Goal: Task Accomplishment & Management: Manage account settings

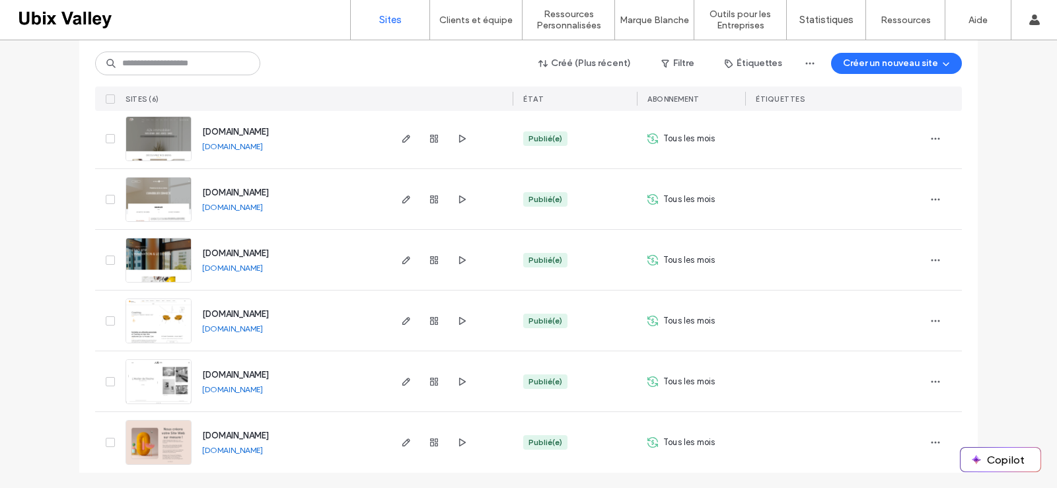
scroll to position [153, 0]
click at [160, 378] on img at bounding box center [158, 404] width 65 height 90
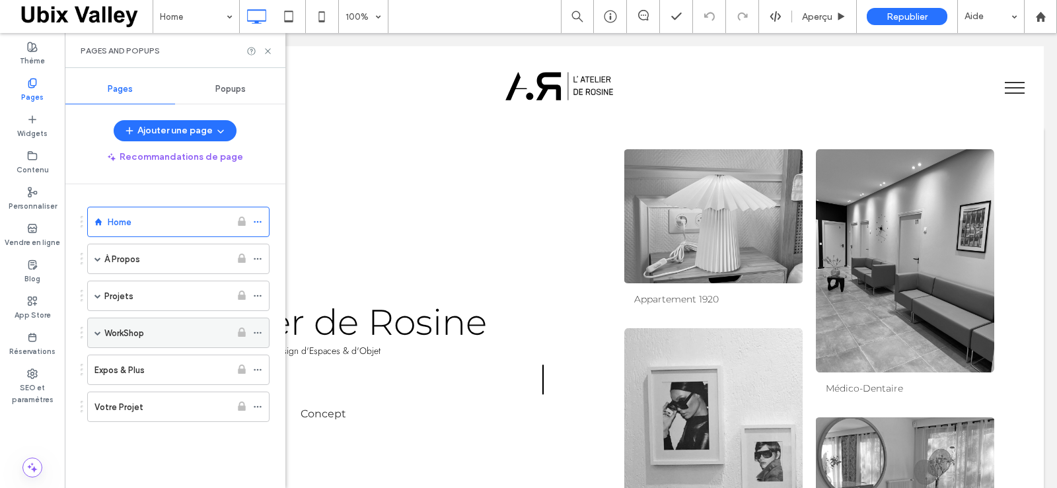
click at [99, 332] on span at bounding box center [97, 333] width 7 height 7
click at [98, 336] on span at bounding box center [97, 332] width 7 height 29
click at [98, 298] on span at bounding box center [97, 296] width 7 height 7
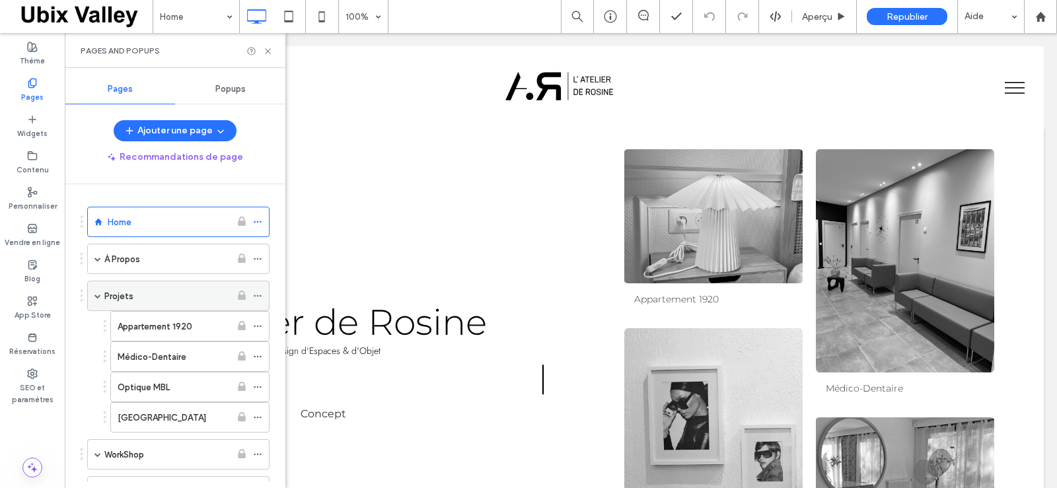
click at [98, 298] on span at bounding box center [97, 296] width 7 height 7
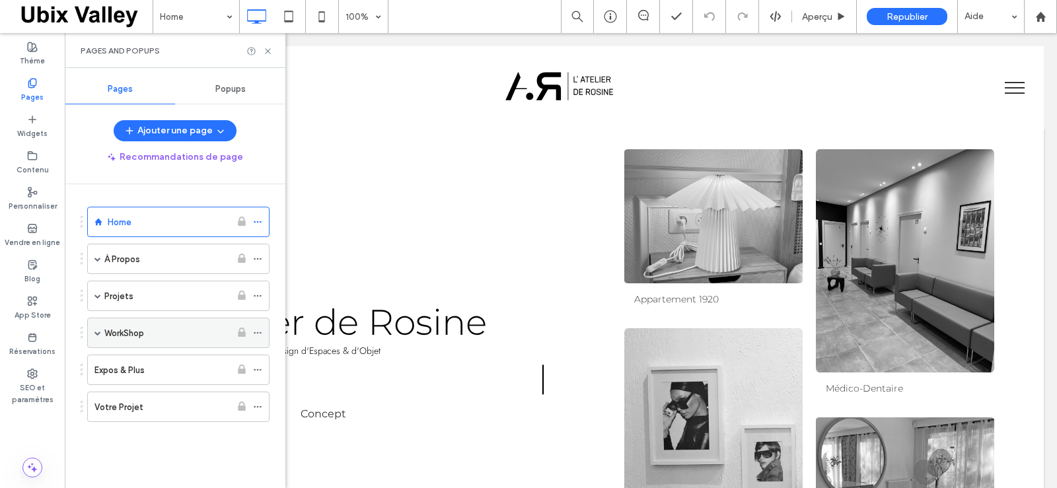
click at [98, 331] on span at bounding box center [97, 333] width 7 height 7
click at [181, 334] on div "WorkShop" at bounding box center [167, 333] width 126 height 14
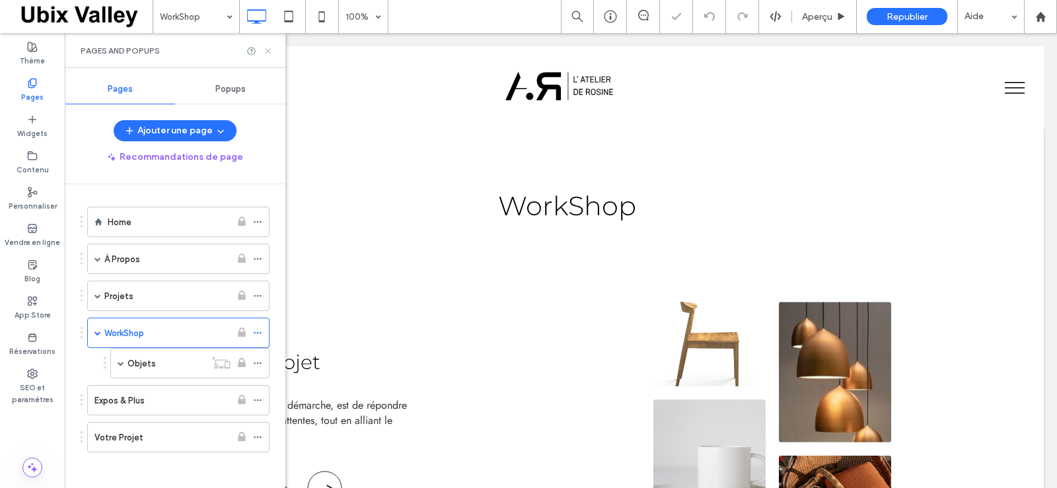
click at [268, 51] on use at bounding box center [267, 50] width 5 height 5
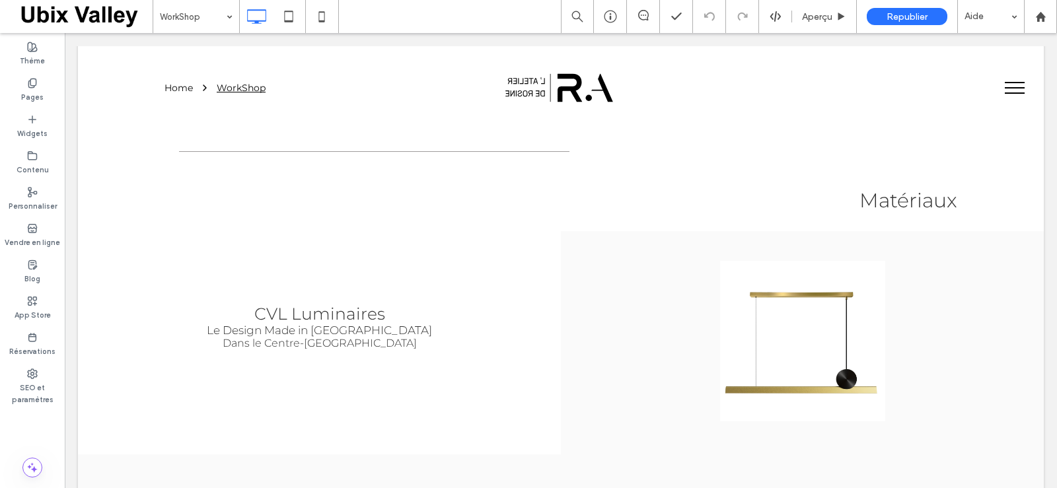
scroll to position [444, 0]
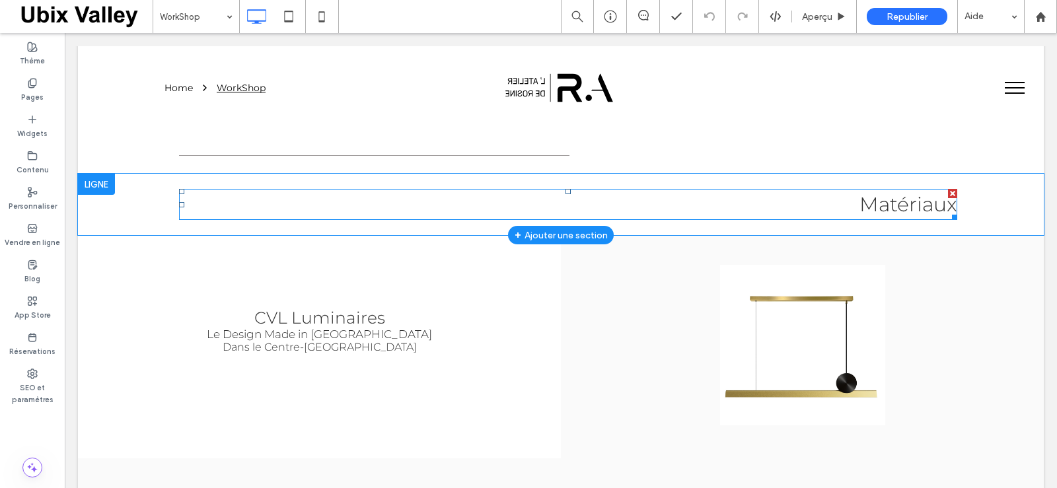
click at [922, 207] on span "Matériaux" at bounding box center [909, 204] width 98 height 24
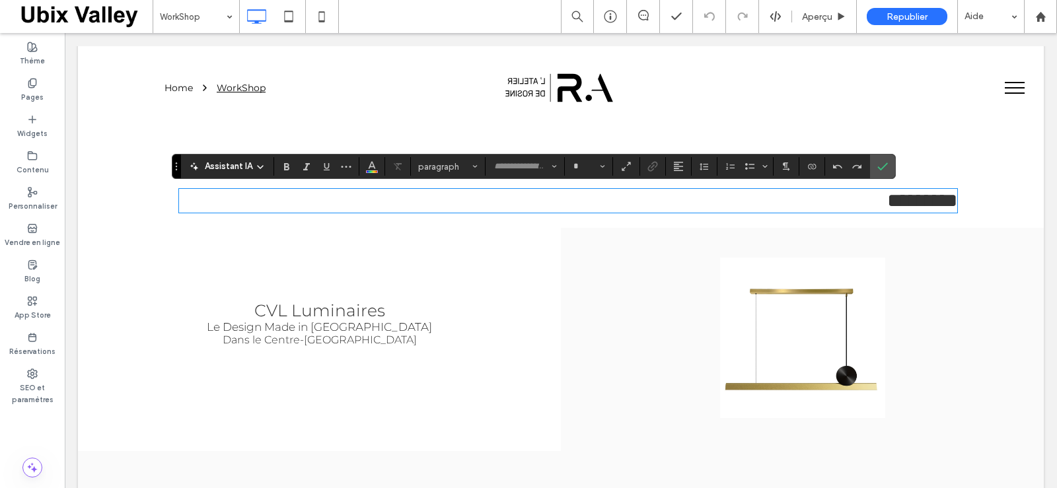
type input "**********"
type input "**"
click at [881, 168] on icon "Confirmer" at bounding box center [882, 166] width 11 height 11
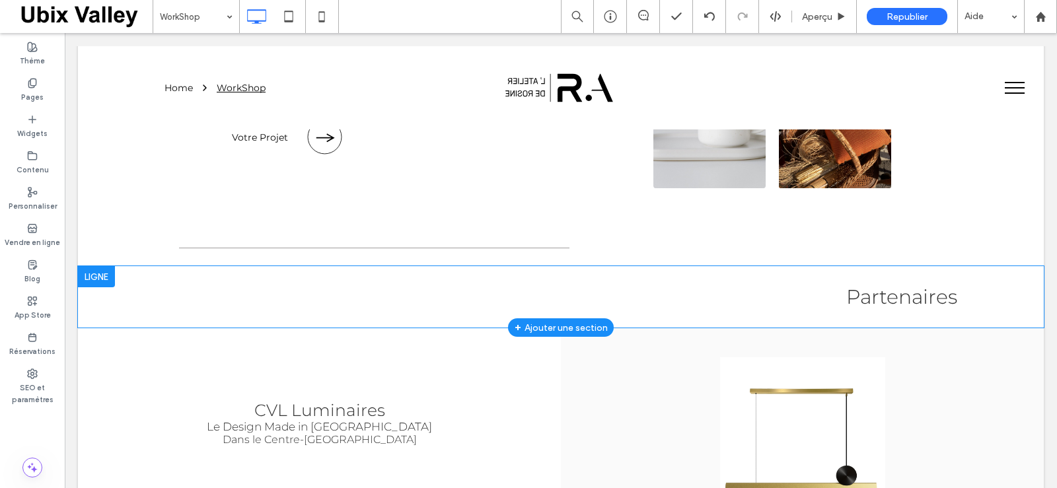
scroll to position [356, 0]
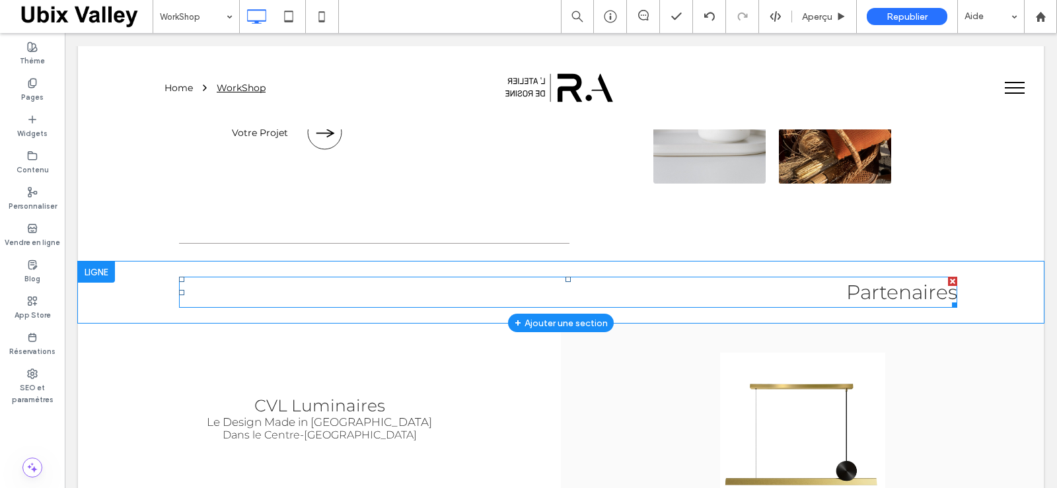
click at [935, 297] on span "Partenaires" at bounding box center [901, 292] width 111 height 24
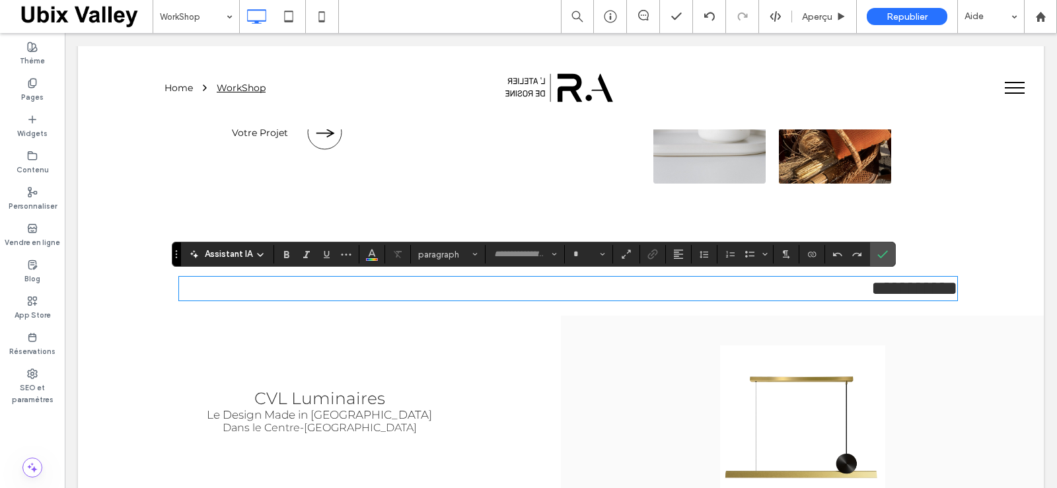
type input "**********"
type input "**"
click at [883, 256] on use "Confirmer" at bounding box center [883, 254] width 11 height 8
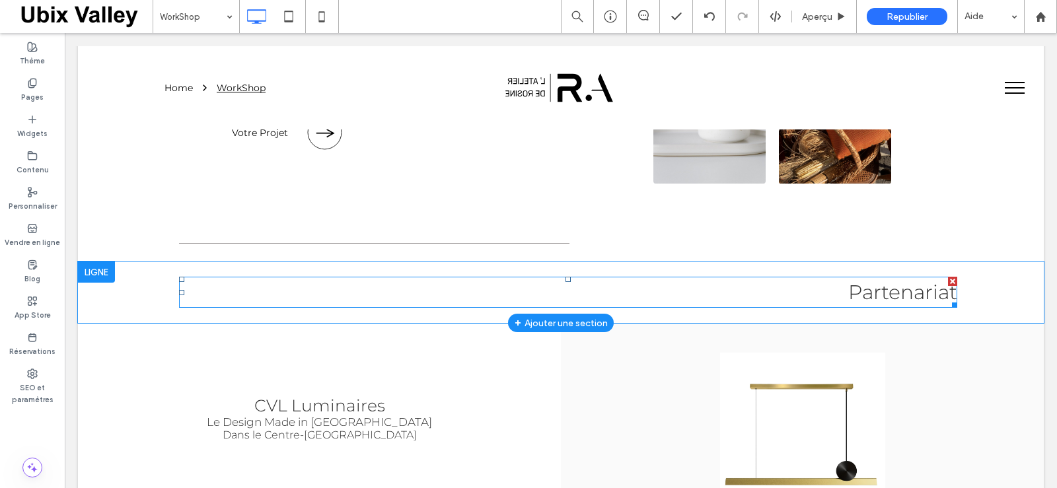
click at [938, 296] on span "Partenariat" at bounding box center [902, 292] width 109 height 24
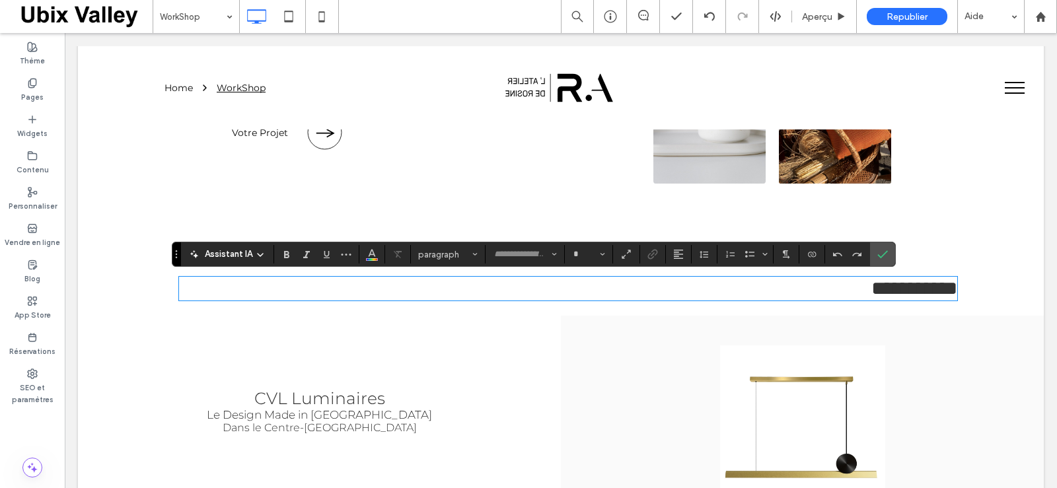
type input "**********"
type input "**"
click at [884, 253] on icon "Confirmer" at bounding box center [882, 254] width 11 height 11
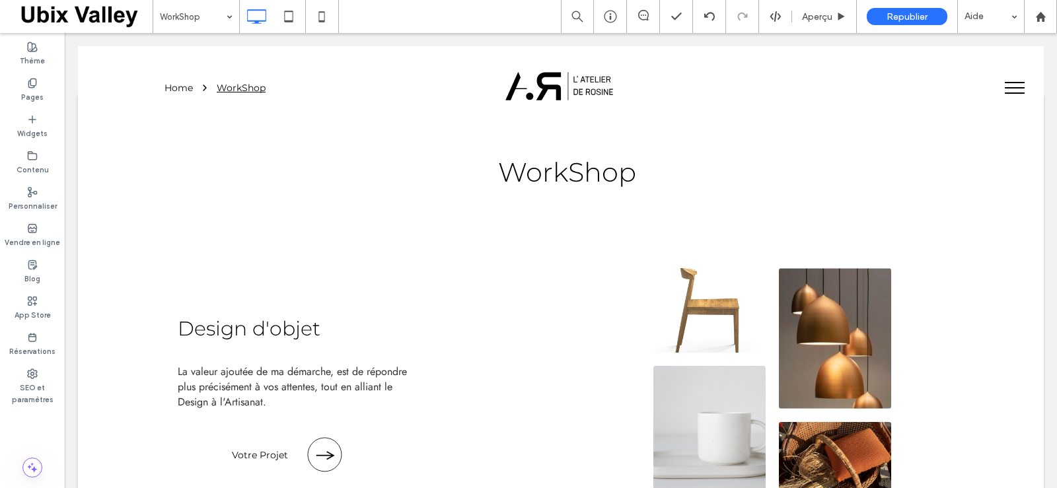
scroll to position [0, 0]
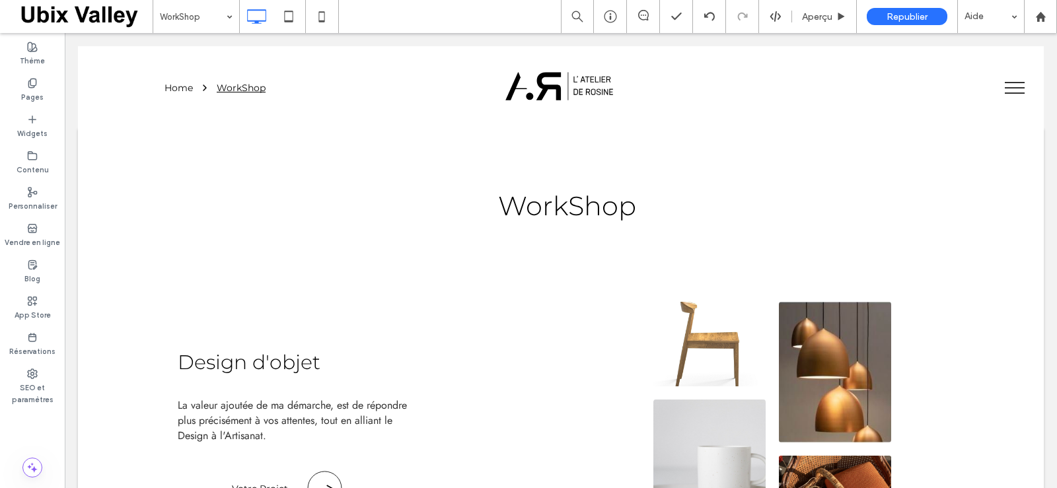
click at [1007, 92] on span "menu" at bounding box center [1015, 92] width 20 height 1
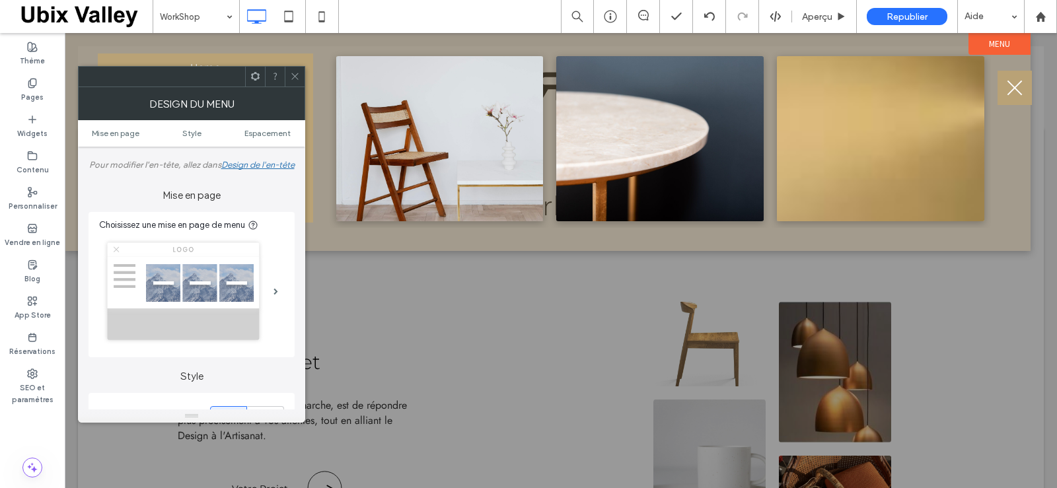
click at [292, 76] on icon at bounding box center [295, 76] width 10 height 10
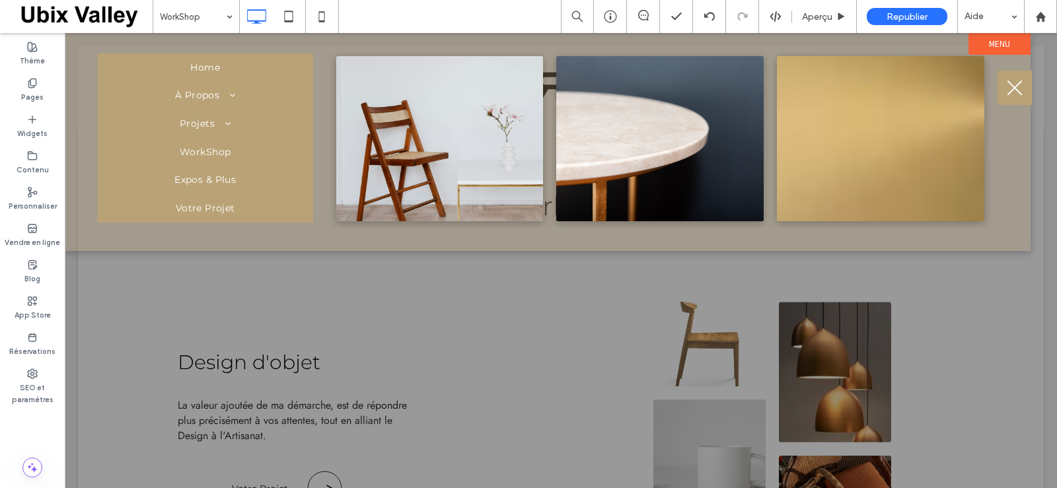
click at [1017, 89] on span "menu" at bounding box center [1015, 88] width 15 height 15
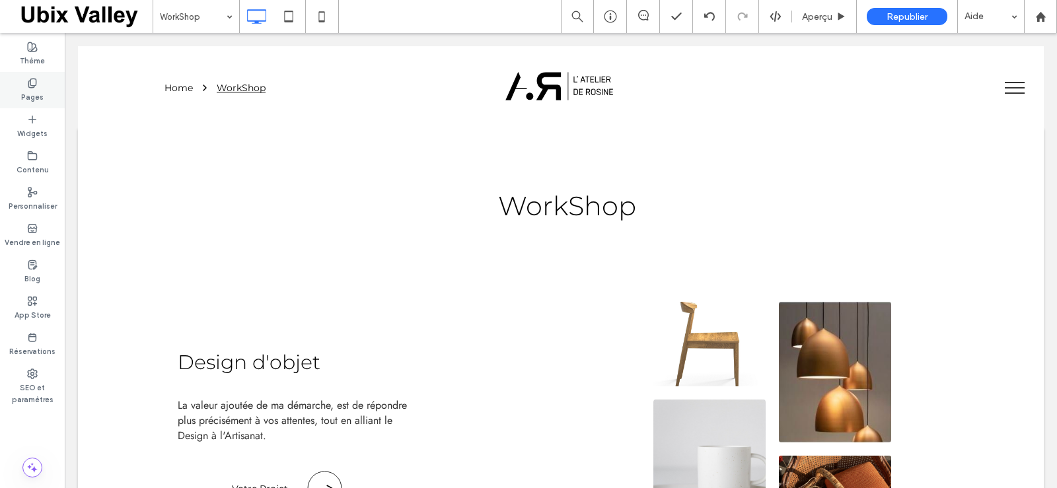
click at [37, 92] on label "Pages" at bounding box center [32, 96] width 22 height 15
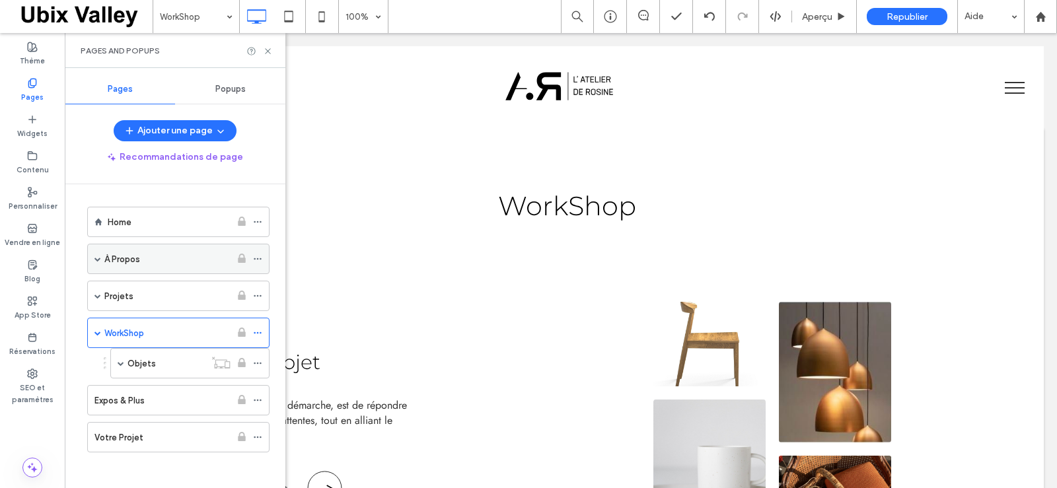
click at [166, 260] on div "À Propos" at bounding box center [167, 259] width 126 height 14
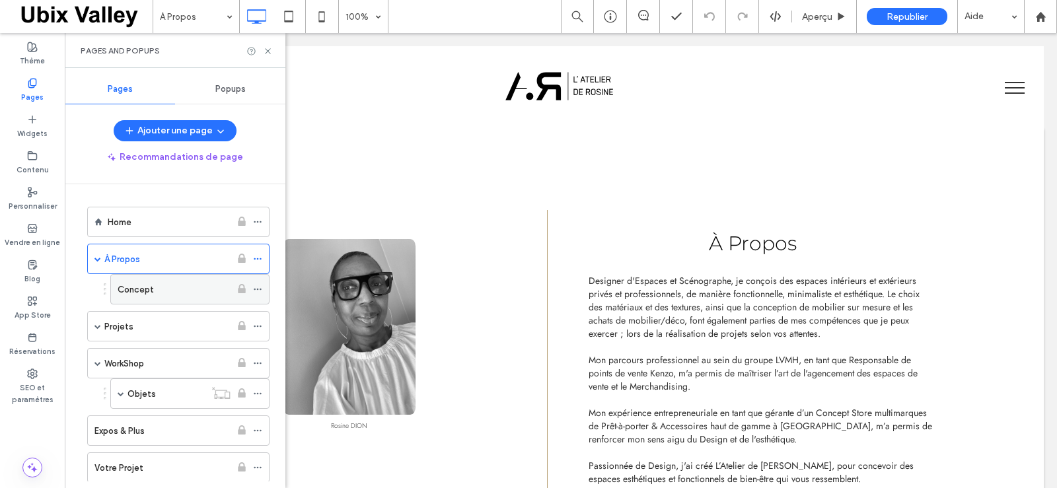
click at [169, 289] on div "Concept" at bounding box center [174, 290] width 113 height 14
click at [266, 50] on icon at bounding box center [268, 51] width 10 height 10
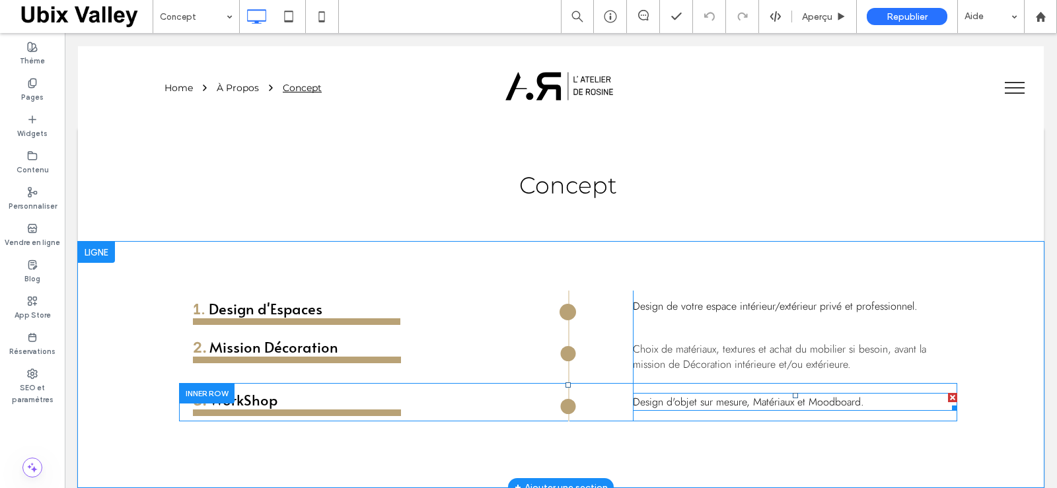
click at [736, 404] on span "Design d'objet sur mesure, Matériaux et Moodboard." at bounding box center [748, 401] width 231 height 15
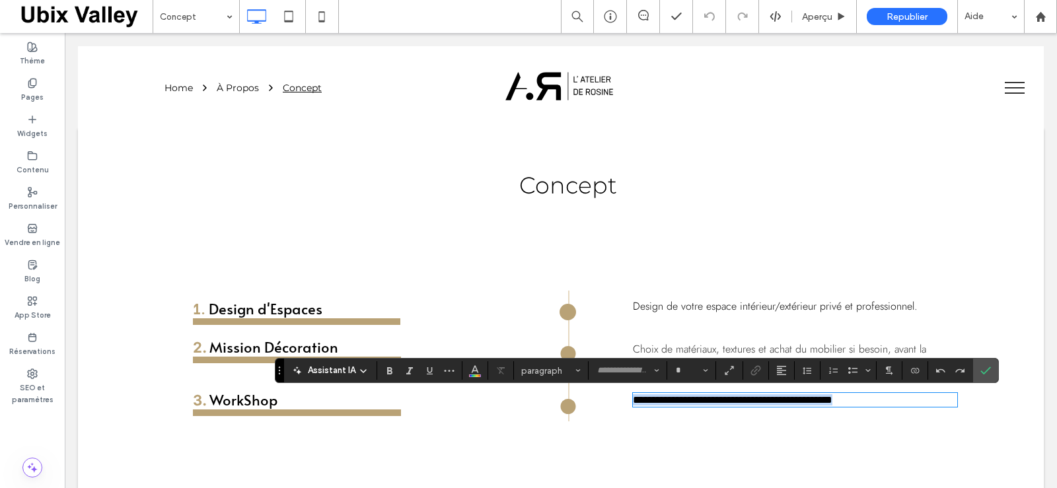
type input "****"
type input "**"
click at [790, 403] on span "**********" at bounding box center [733, 400] width 200 height 10
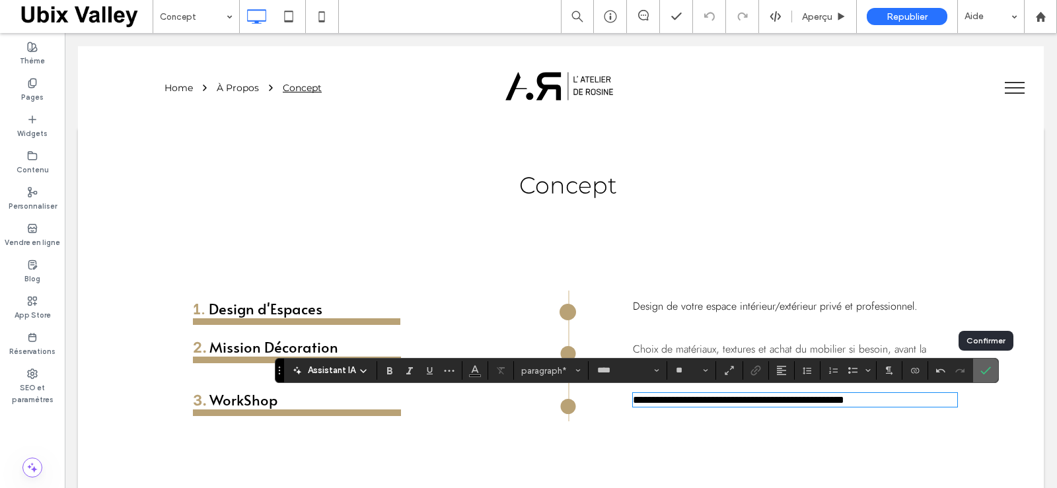
click at [984, 371] on icon "Confirmer" at bounding box center [985, 370] width 11 height 11
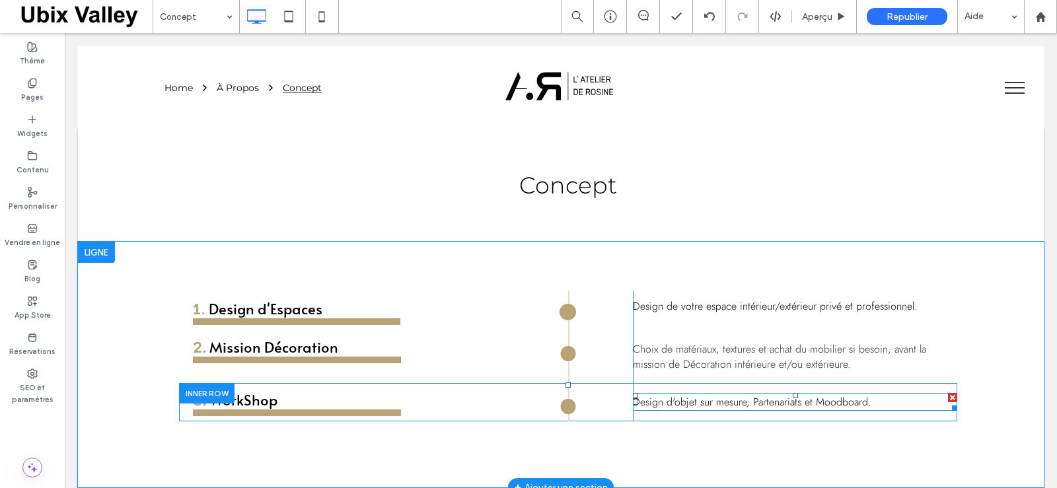
click at [793, 404] on span "Design d'objet sur mesure, Partenariats et Moodboard." at bounding box center [752, 401] width 239 height 15
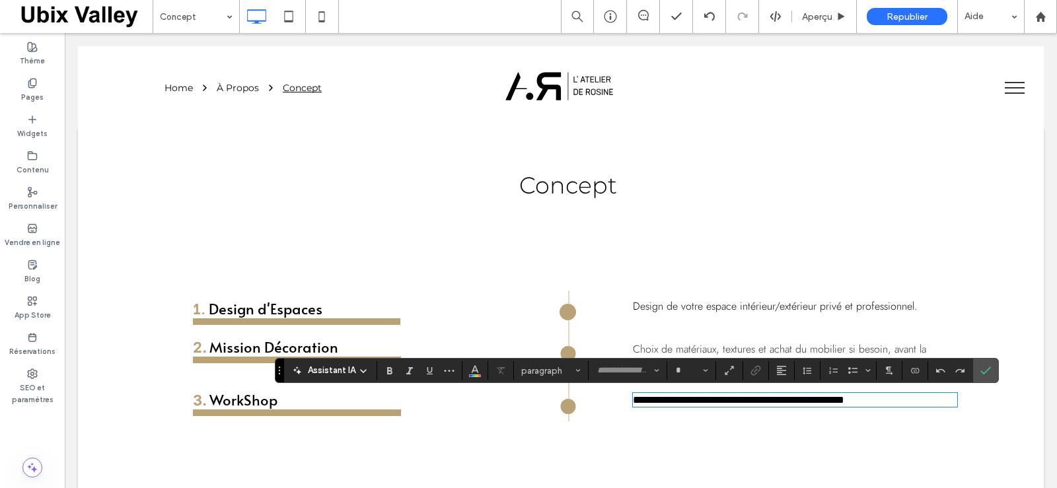
type input "****"
type input "**"
click at [989, 373] on icon "Confirmer" at bounding box center [985, 370] width 11 height 11
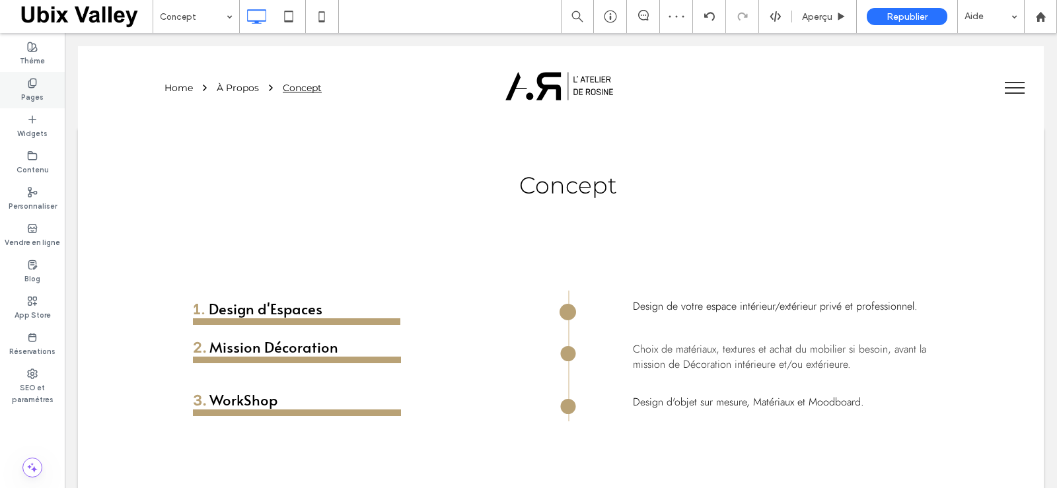
click at [31, 88] on icon at bounding box center [32, 83] width 11 height 11
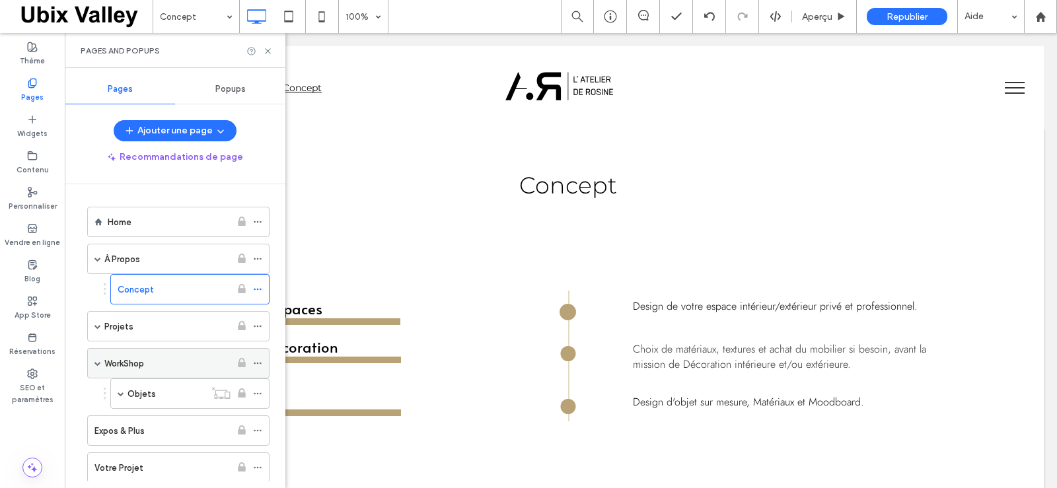
click at [148, 363] on div "WorkShop" at bounding box center [167, 364] width 126 height 14
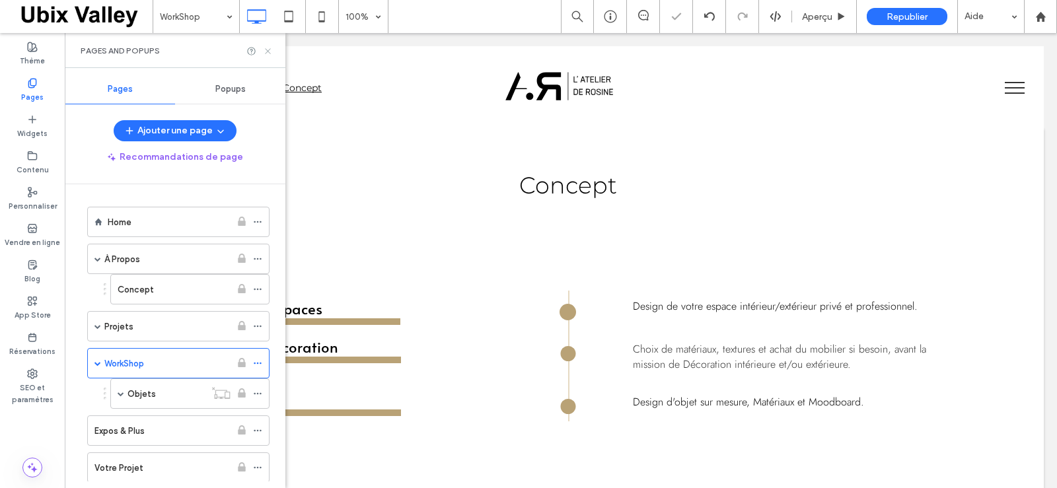
click at [266, 51] on icon at bounding box center [268, 51] width 10 height 10
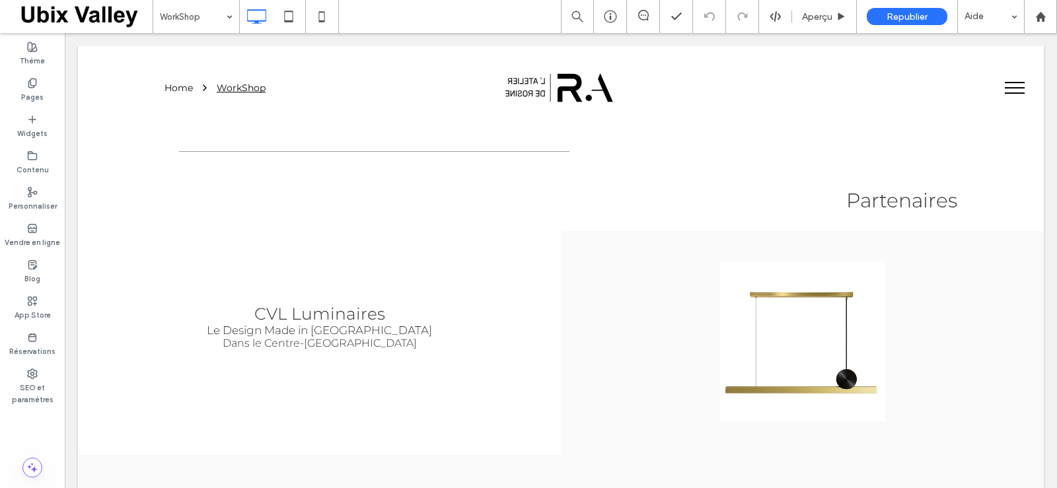
scroll to position [457, 0]
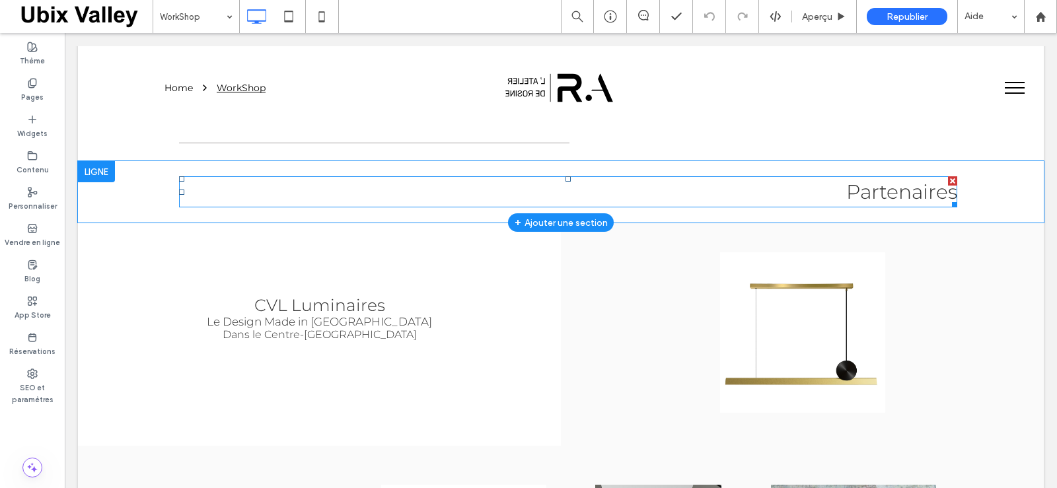
click at [934, 192] on span "Partenaires" at bounding box center [901, 192] width 111 height 24
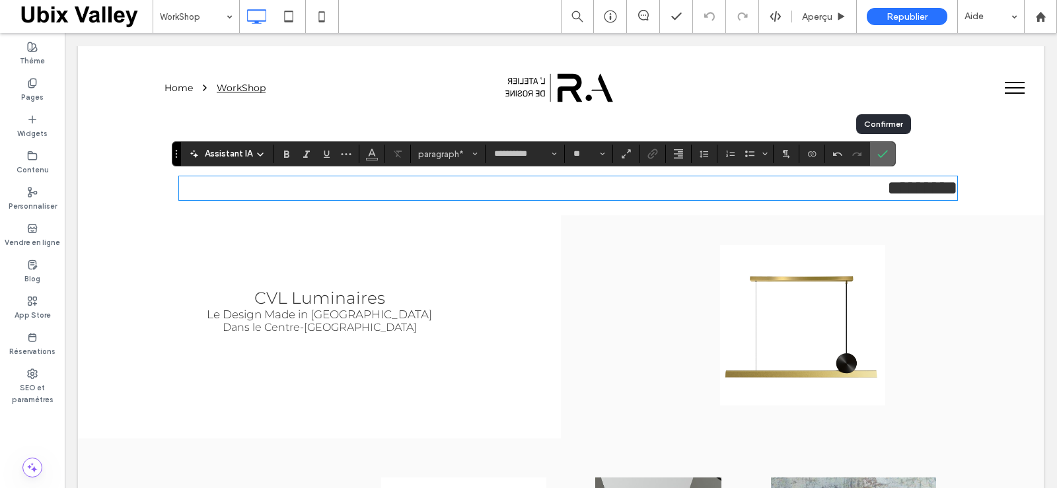
click at [881, 154] on icon "Confirmer" at bounding box center [882, 154] width 11 height 11
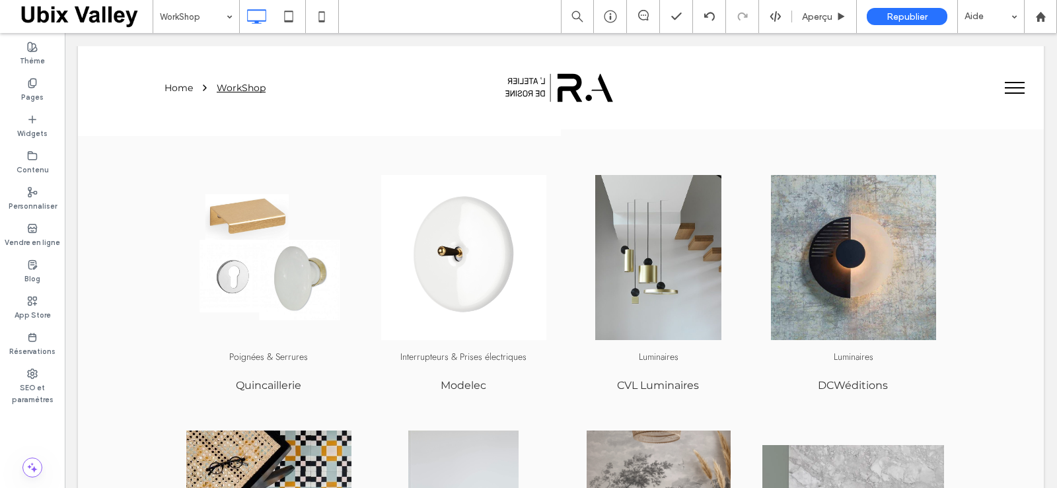
scroll to position [758, 0]
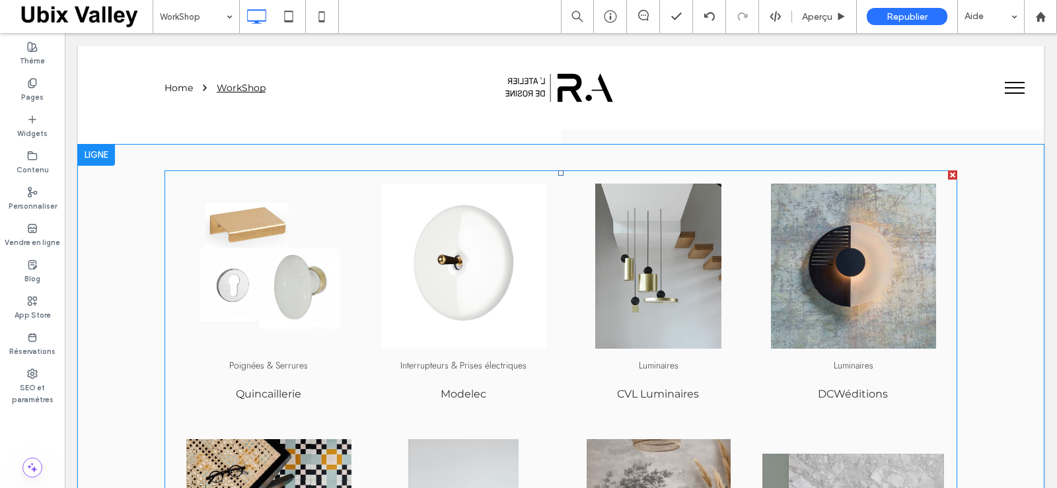
click at [285, 309] on link at bounding box center [269, 266] width 182 height 165
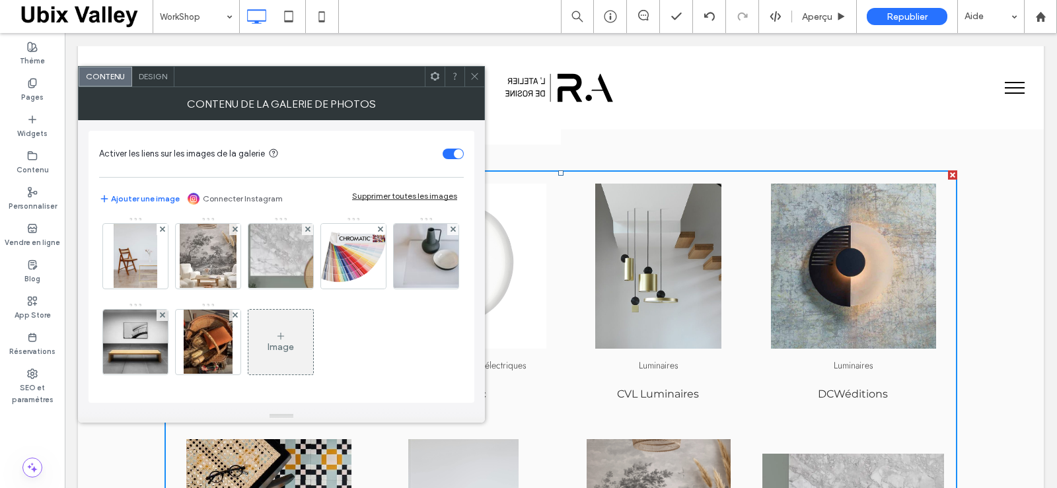
scroll to position [153, 0]
click at [276, 342] on icon at bounding box center [281, 336] width 11 height 11
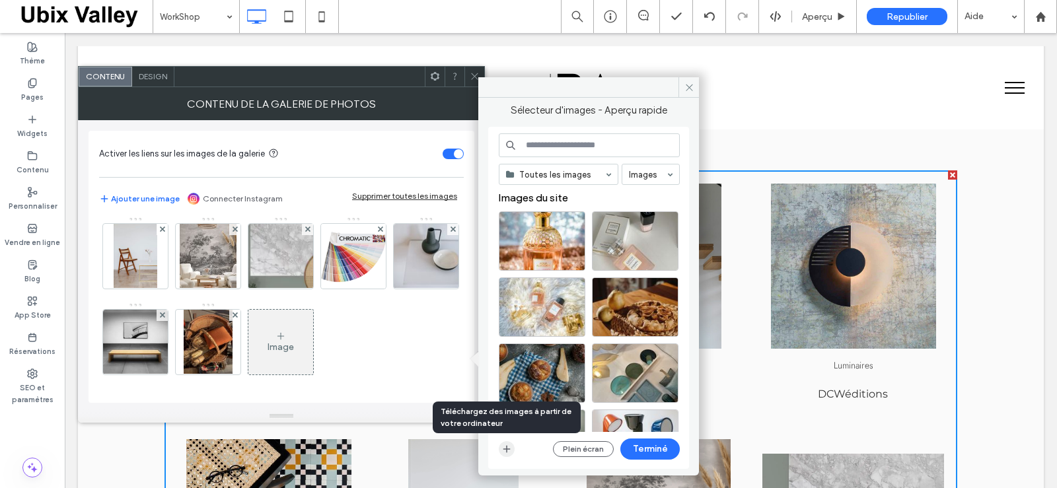
click at [506, 449] on icon "button" at bounding box center [506, 449] width 11 height 11
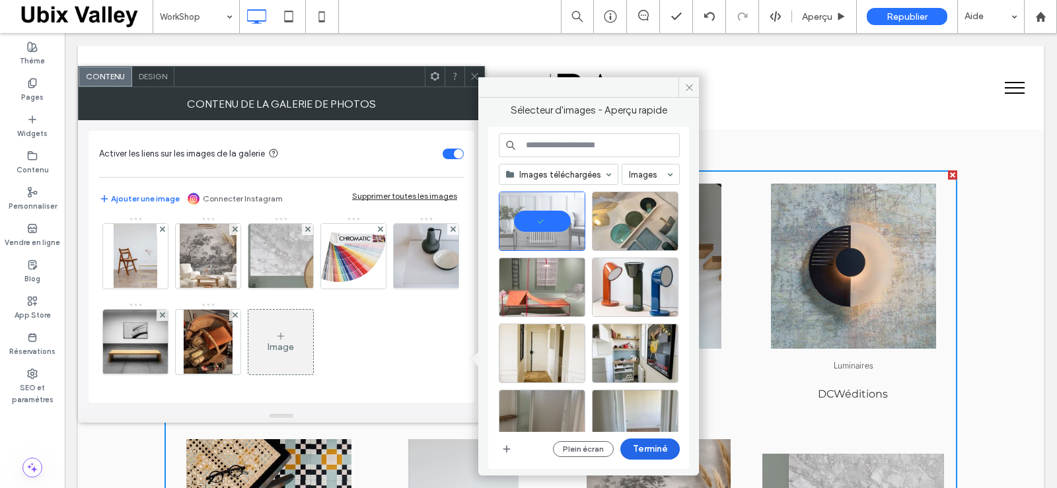
click at [642, 453] on button "Terminé" at bounding box center [649, 449] width 59 height 21
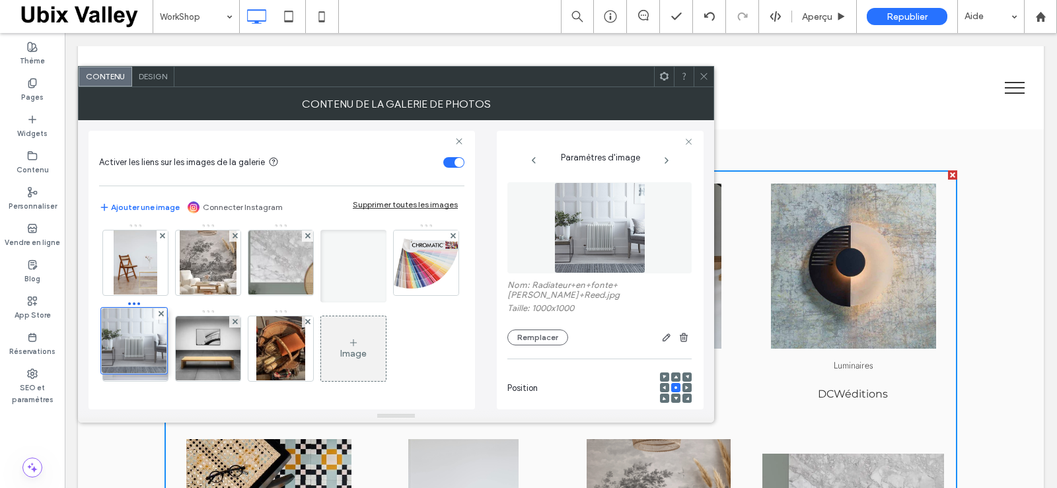
drag, startPoint x: 135, startPoint y: 365, endPoint x: 130, endPoint y: 270, distance: 95.9
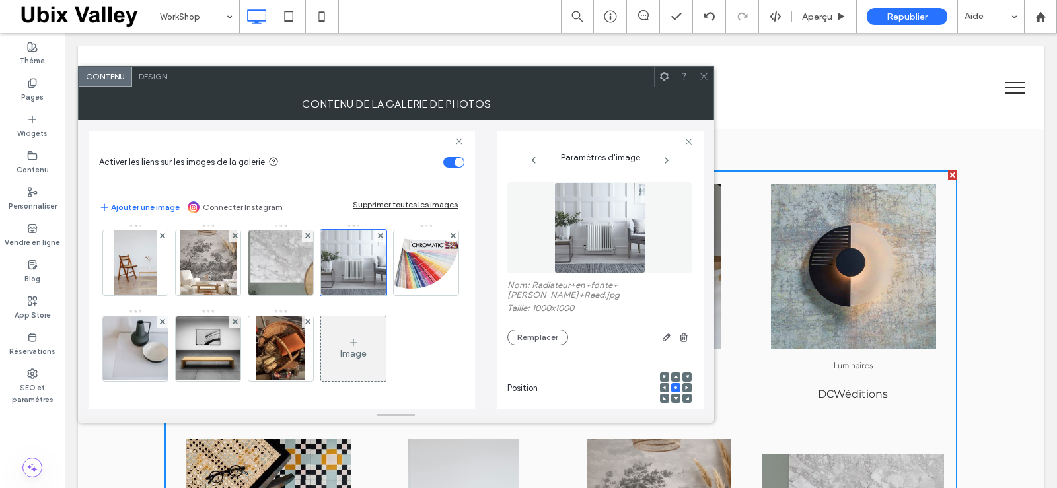
click at [451, 296] on div "Image" at bounding box center [281, 266] width 364 height 258
click at [710, 228] on div "Activer les liens sur les images de la galerie Ajouter une image Connecter Inst…" at bounding box center [396, 264] width 636 height 289
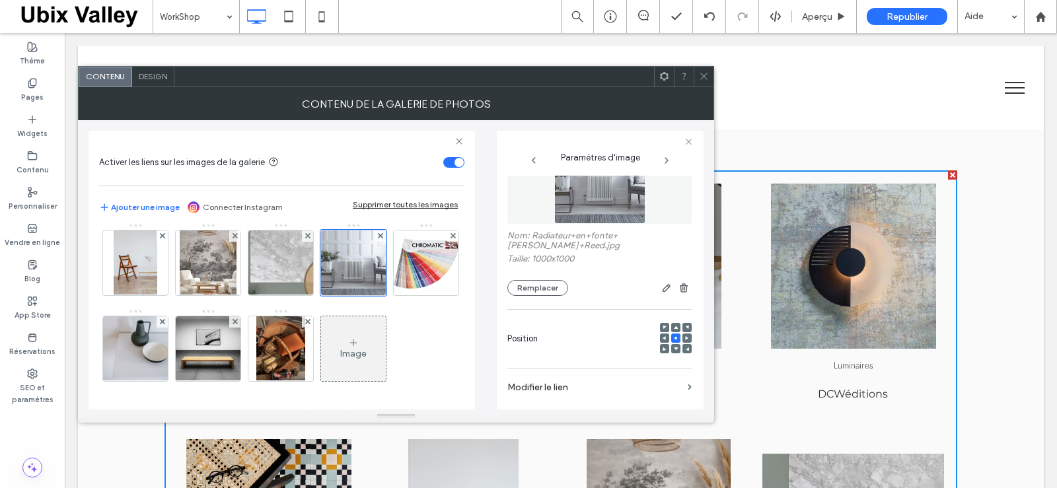
scroll to position [0, 0]
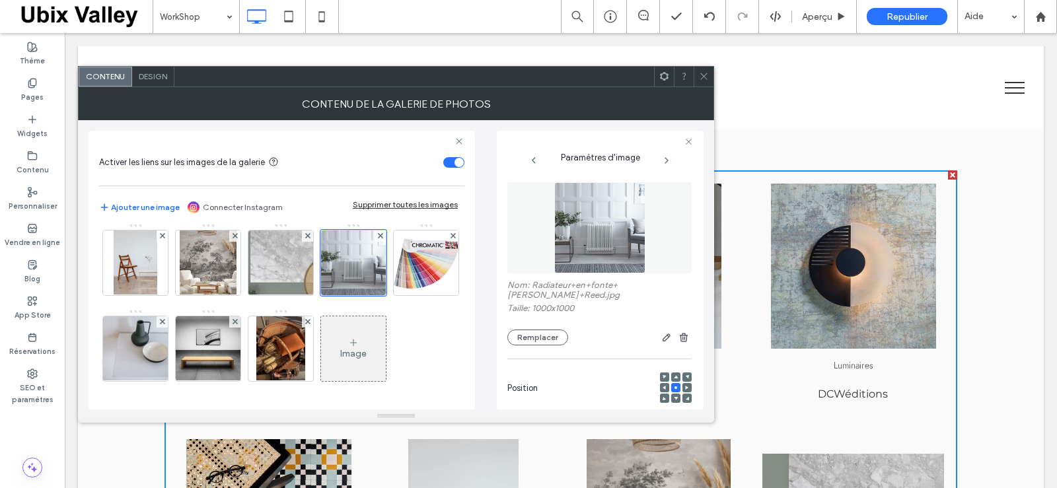
click at [481, 250] on div "Activer les liens sur les images de la galerie Ajouter une image Connecter Inst…" at bounding box center [396, 264] width 615 height 289
click at [428, 266] on div "Image" at bounding box center [281, 266] width 364 height 258
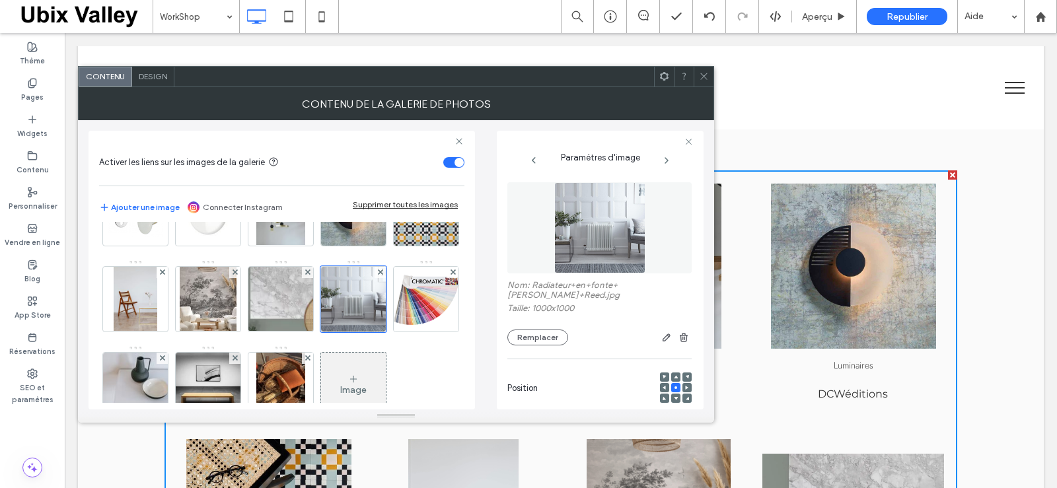
scroll to position [57, 0]
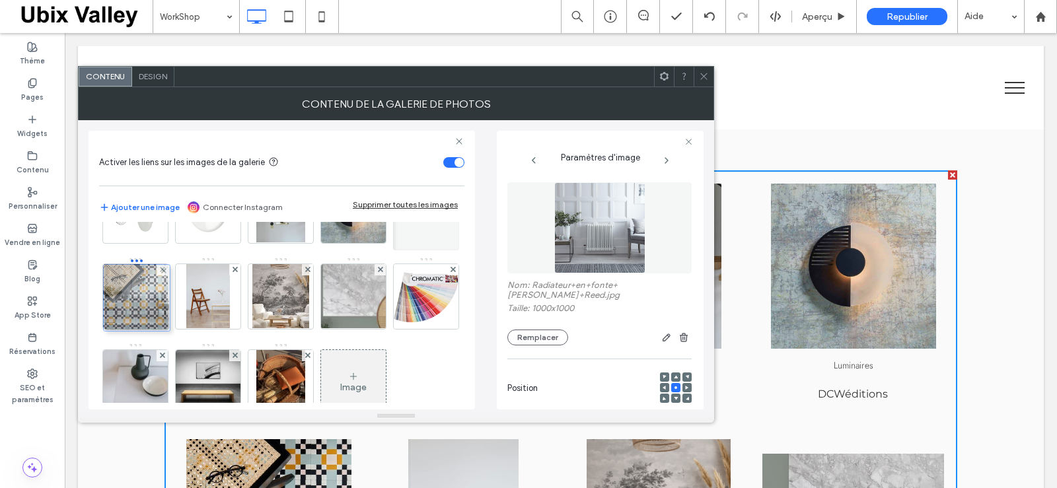
drag, startPoint x: 136, startPoint y: 371, endPoint x: 133, endPoint y: 272, distance: 99.8
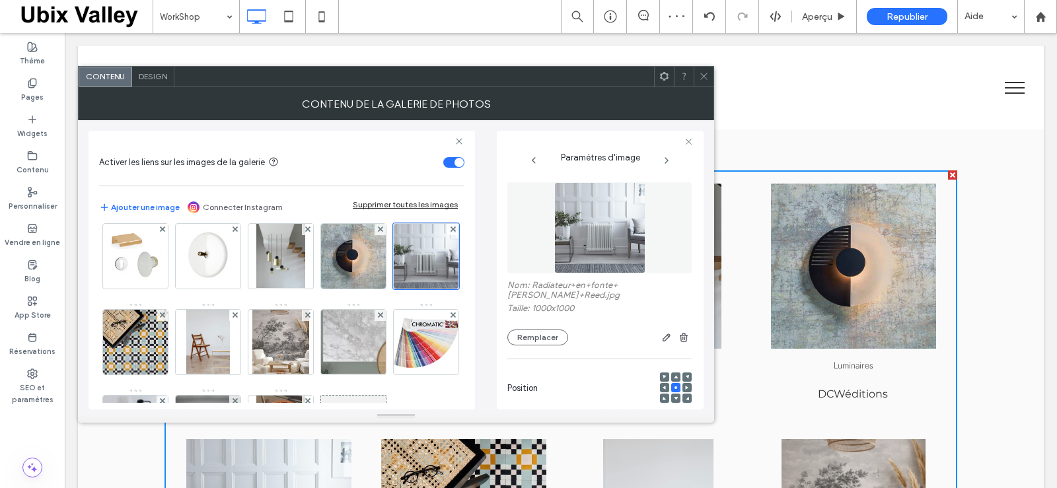
scroll to position [0, 0]
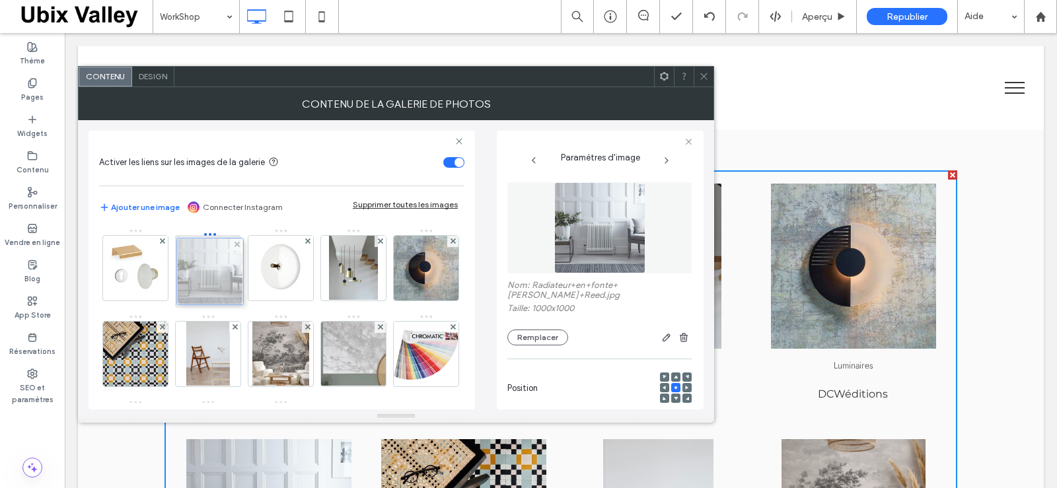
drag, startPoint x: 138, startPoint y: 353, endPoint x: 222, endPoint y: 256, distance: 127.8
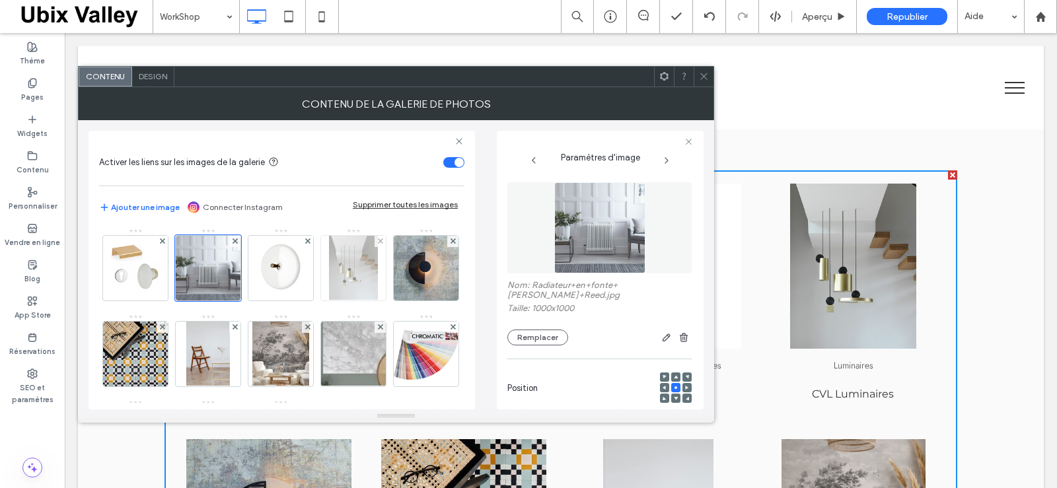
click at [360, 277] on img at bounding box center [354, 268] width 50 height 65
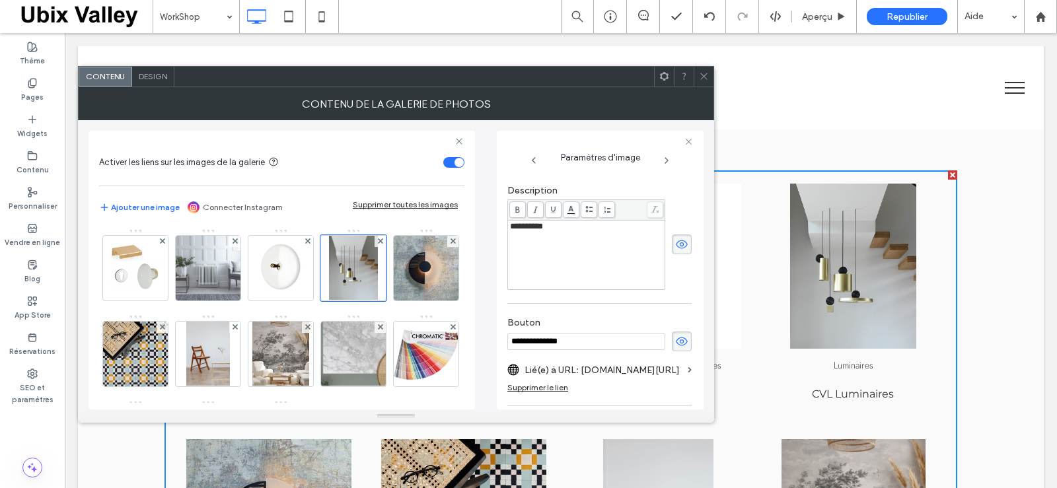
scroll to position [350, 0]
click at [206, 276] on img at bounding box center [208, 268] width 65 height 65
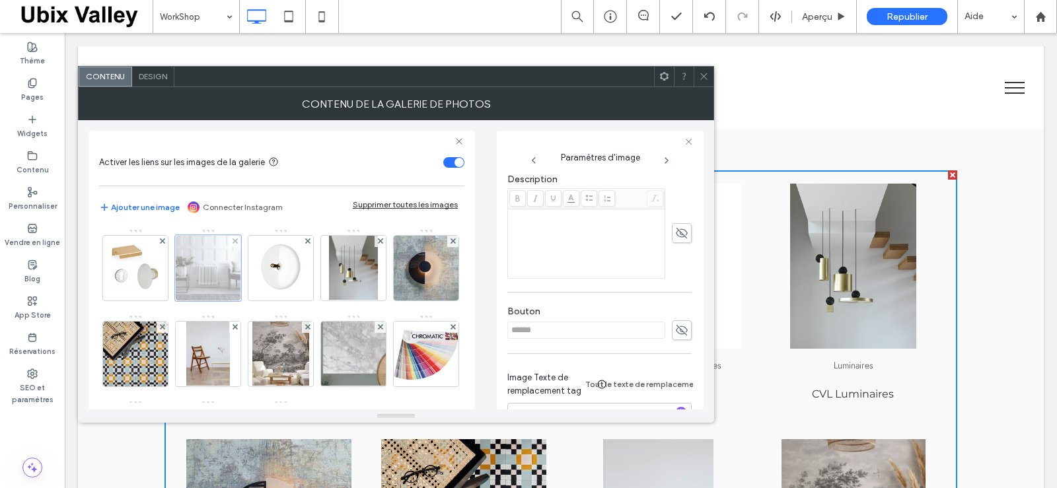
scroll to position [340, 0]
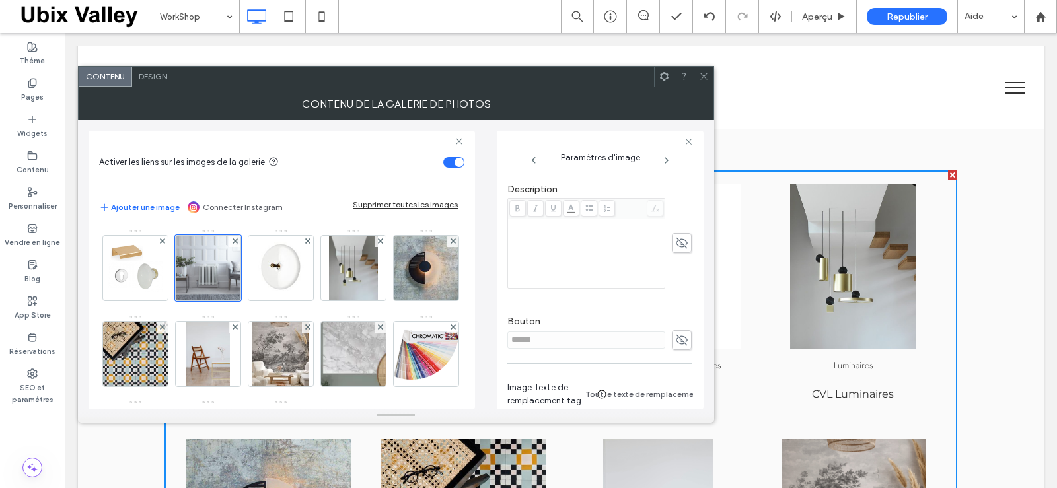
click at [525, 230] on div "Rich Text Editor" at bounding box center [586, 225] width 153 height 9
click at [513, 227] on div "Rich Text Editor" at bounding box center [586, 225] width 153 height 9
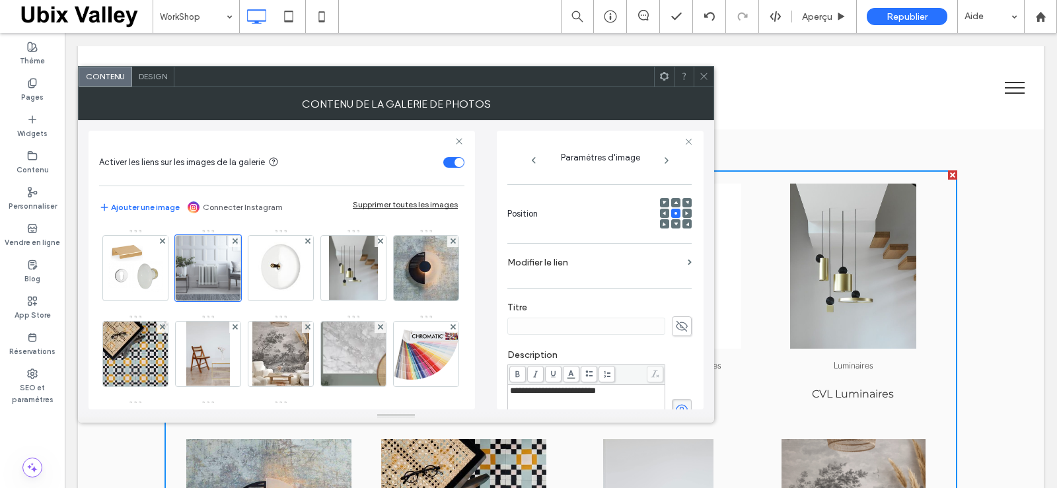
scroll to position [175, 0]
click at [637, 264] on label "Modifier le lien" at bounding box center [594, 262] width 175 height 24
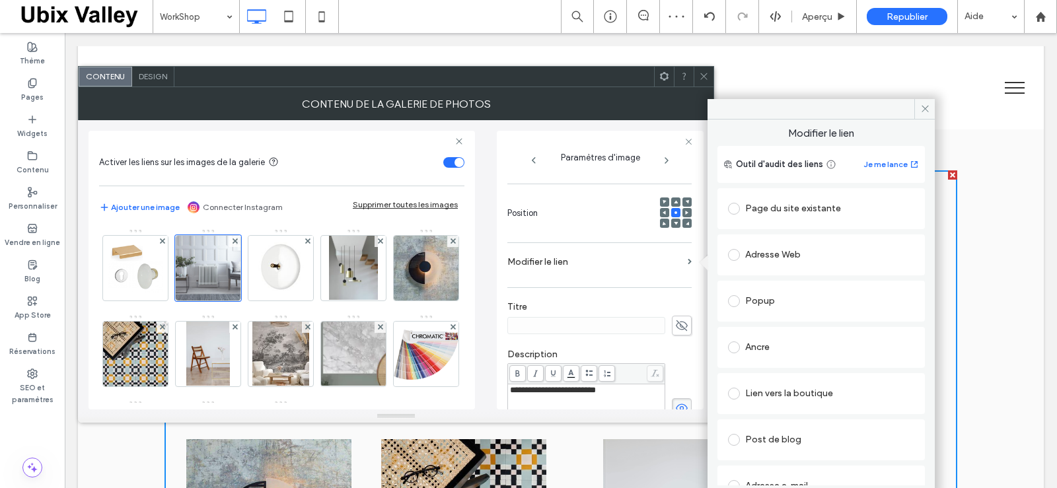
click at [733, 254] on span at bounding box center [734, 255] width 12 height 12
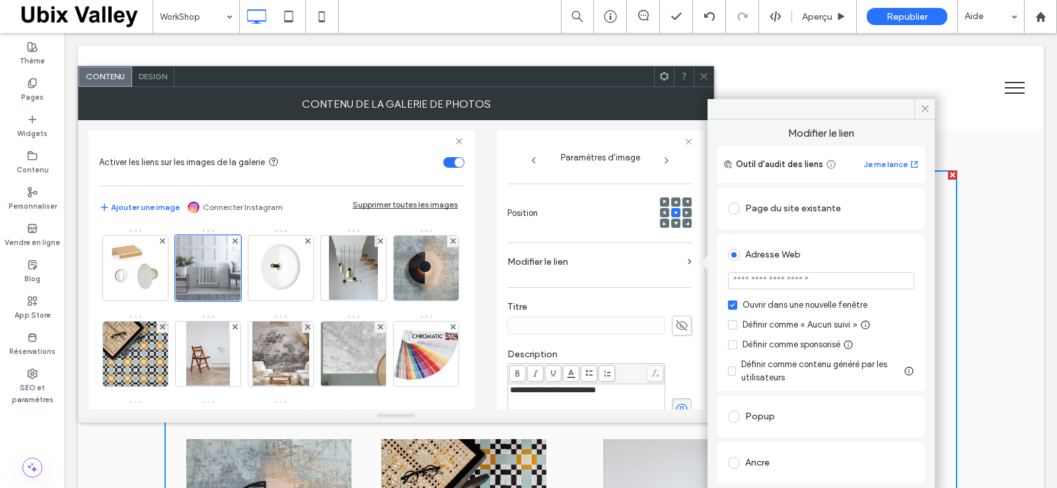
click at [733, 281] on input "url" at bounding box center [821, 280] width 186 height 17
paste input "**********"
type input "**********"
click at [904, 232] on div "**********" at bounding box center [820, 450] width 207 height 529
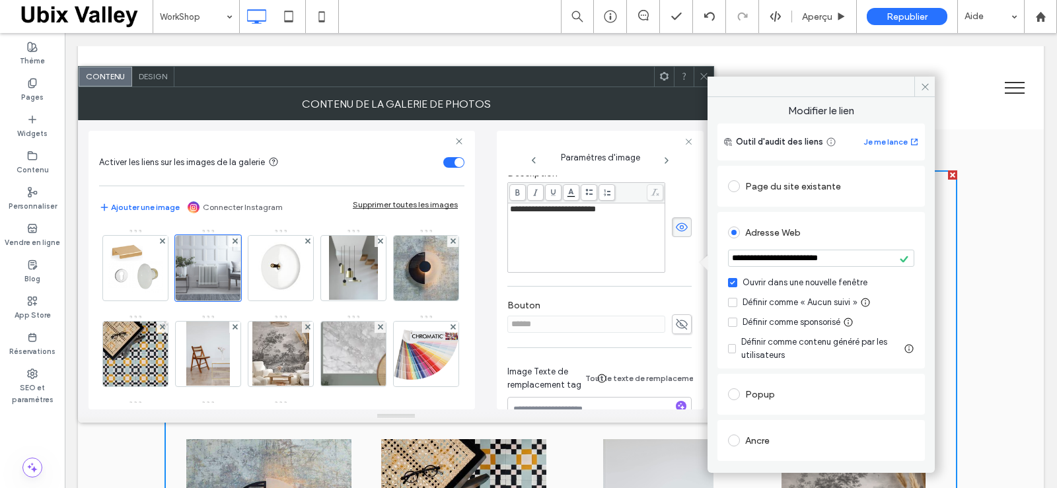
scroll to position [353, 0]
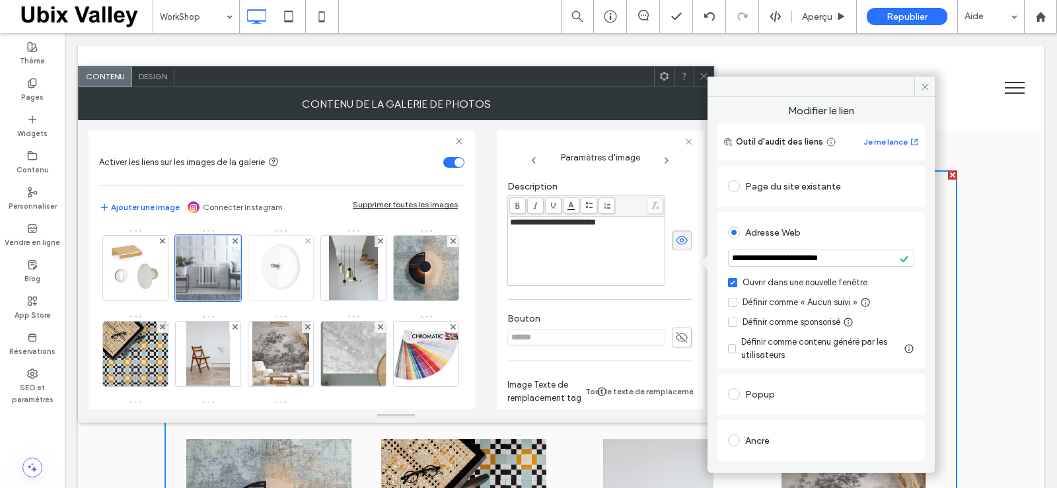
click at [286, 281] on img at bounding box center [280, 268] width 65 height 65
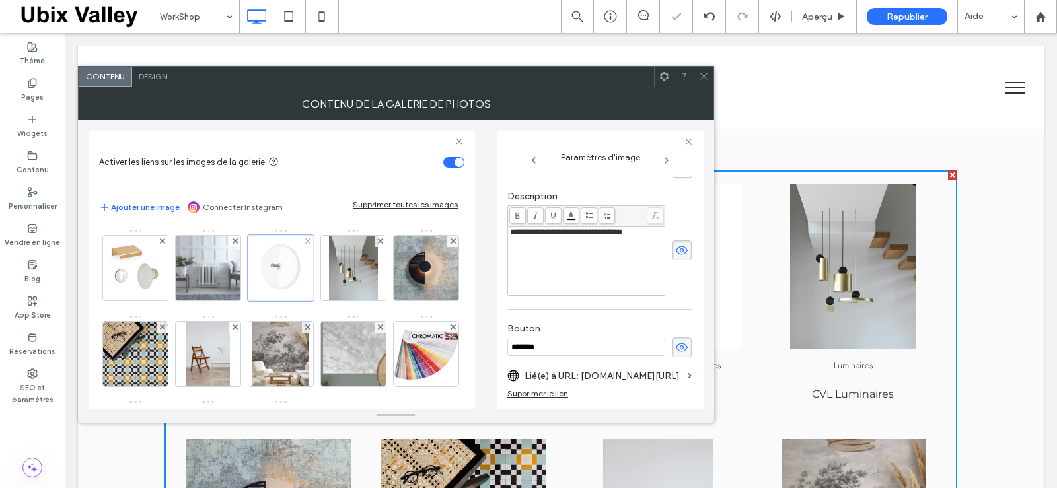
scroll to position [363, 0]
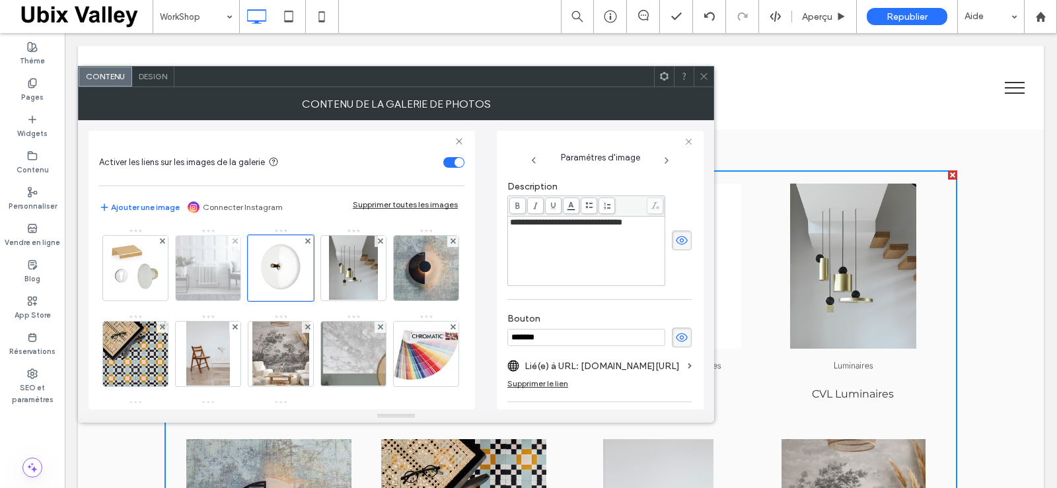
click at [211, 274] on img at bounding box center [208, 268] width 65 height 65
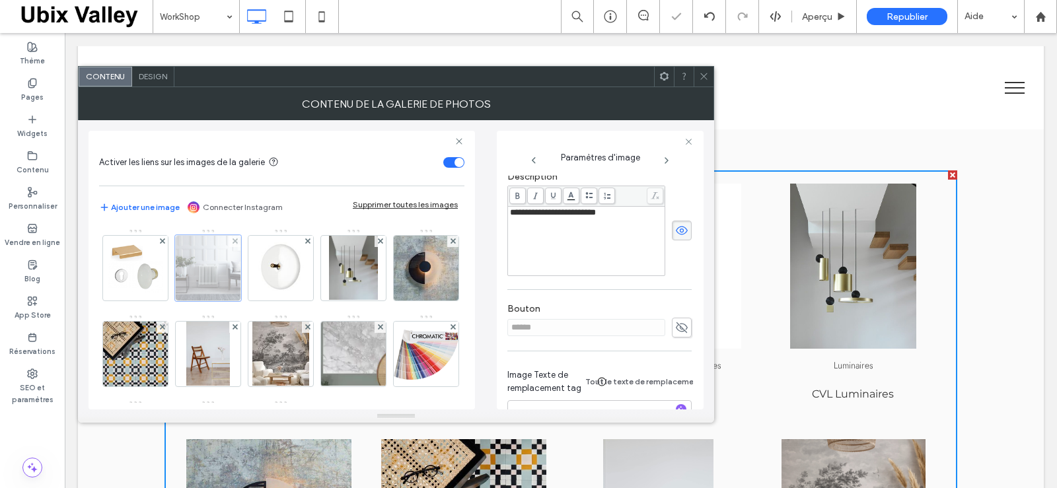
scroll to position [353, 0]
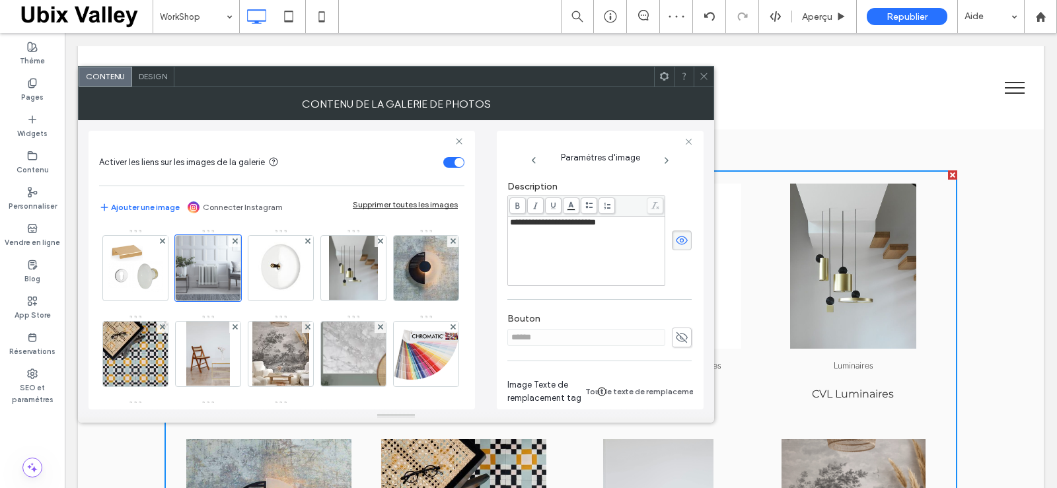
click at [676, 338] on use at bounding box center [682, 337] width 12 height 11
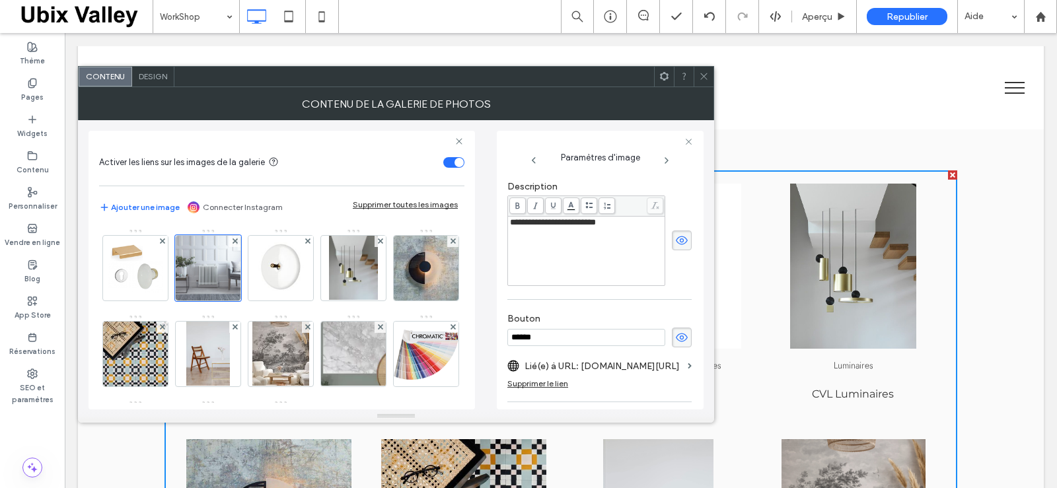
drag, startPoint x: 550, startPoint y: 339, endPoint x: 486, endPoint y: 340, distance: 64.1
click at [486, 340] on div "**********" at bounding box center [396, 264] width 615 height 289
type input "**********"
click at [630, 305] on div "**********" at bounding box center [599, 163] width 184 height 681
click at [705, 78] on icon at bounding box center [704, 76] width 10 height 10
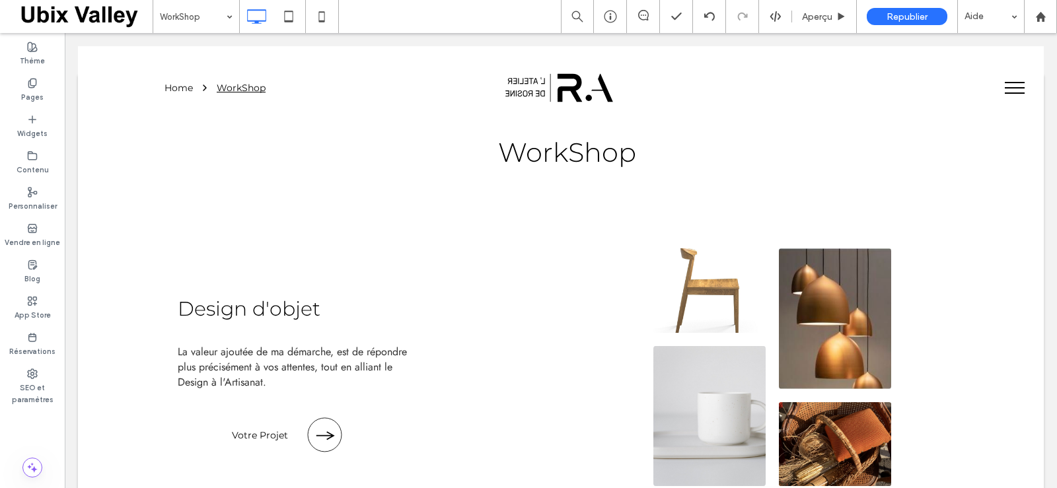
scroll to position [0, 0]
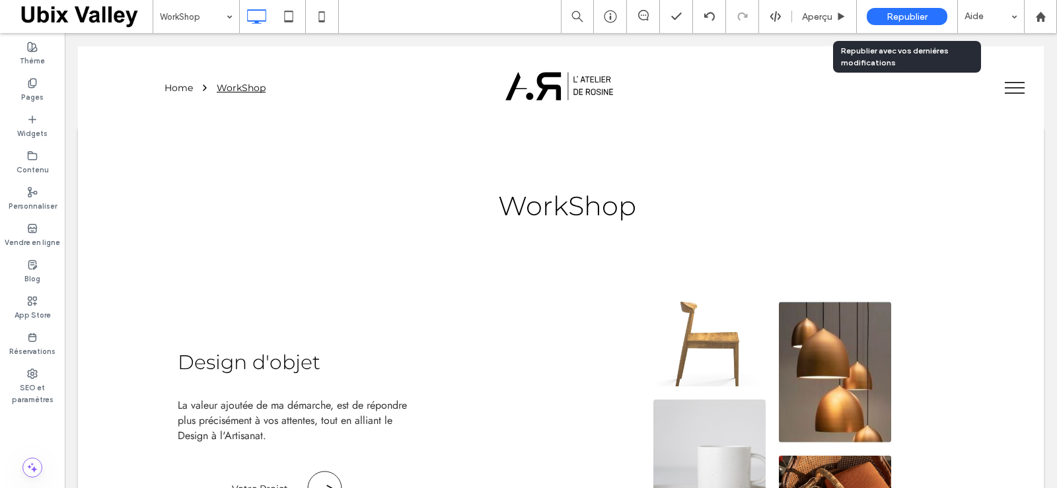
click at [910, 14] on span "Republier" at bounding box center [907, 16] width 41 height 11
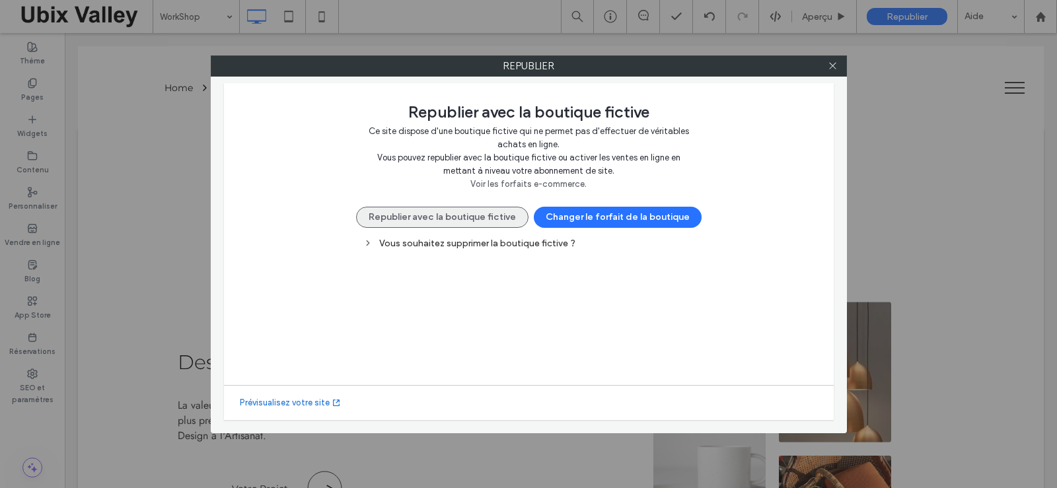
click at [489, 215] on button "Republier avec la boutique fictive" at bounding box center [442, 217] width 172 height 21
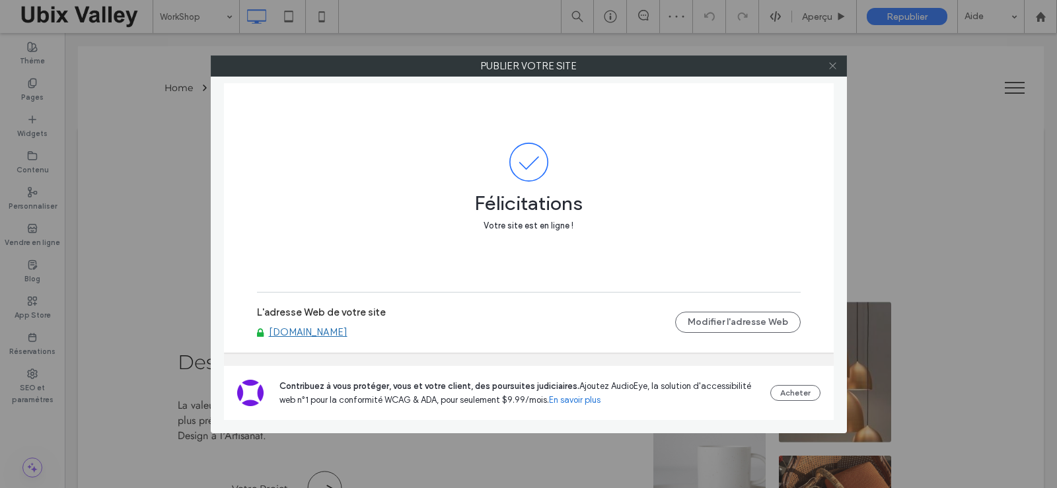
click at [836, 68] on icon at bounding box center [833, 66] width 10 height 10
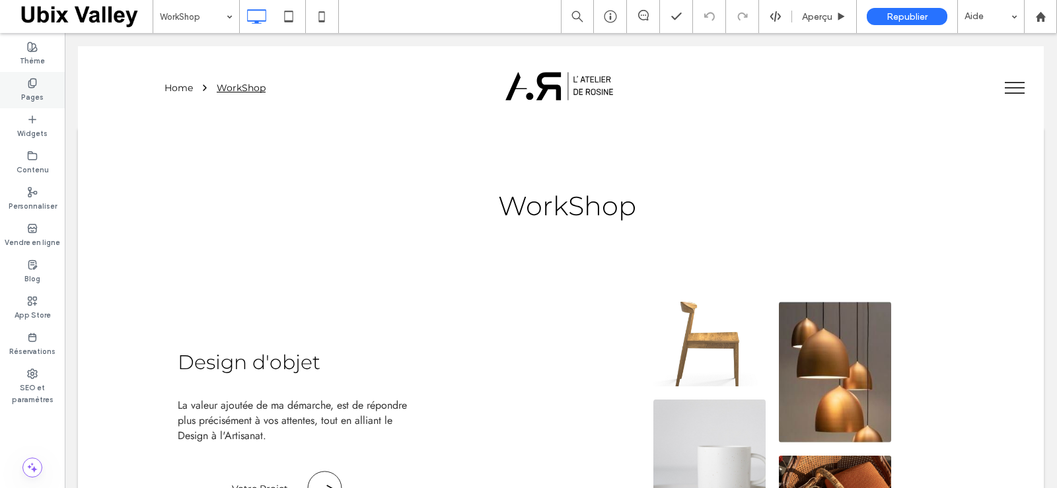
click at [30, 91] on label "Pages" at bounding box center [32, 96] width 22 height 15
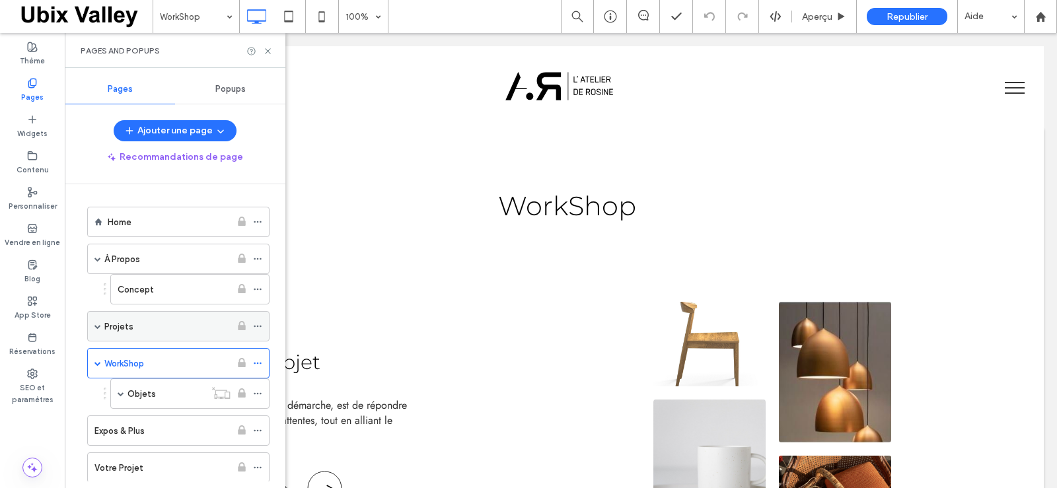
click at [177, 328] on div "Projets" at bounding box center [167, 327] width 126 height 14
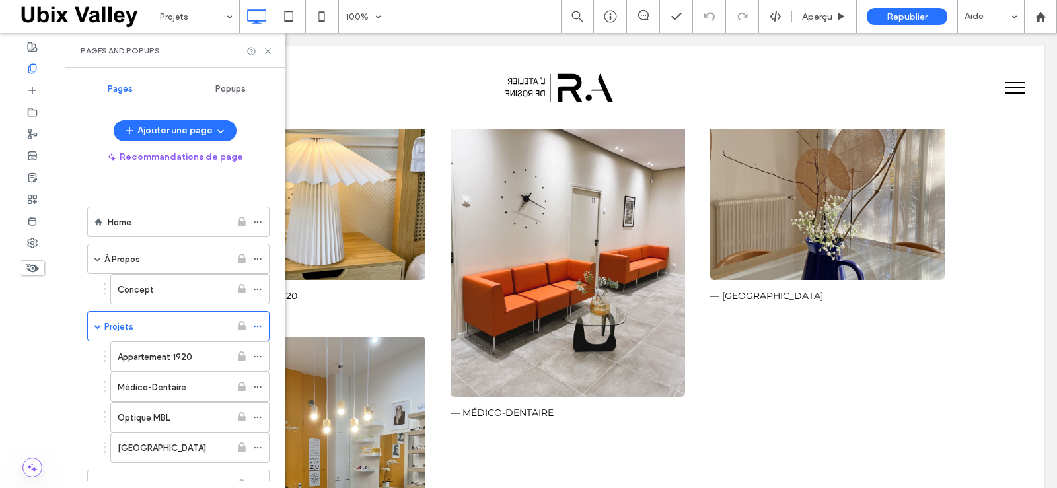
scroll to position [149, 0]
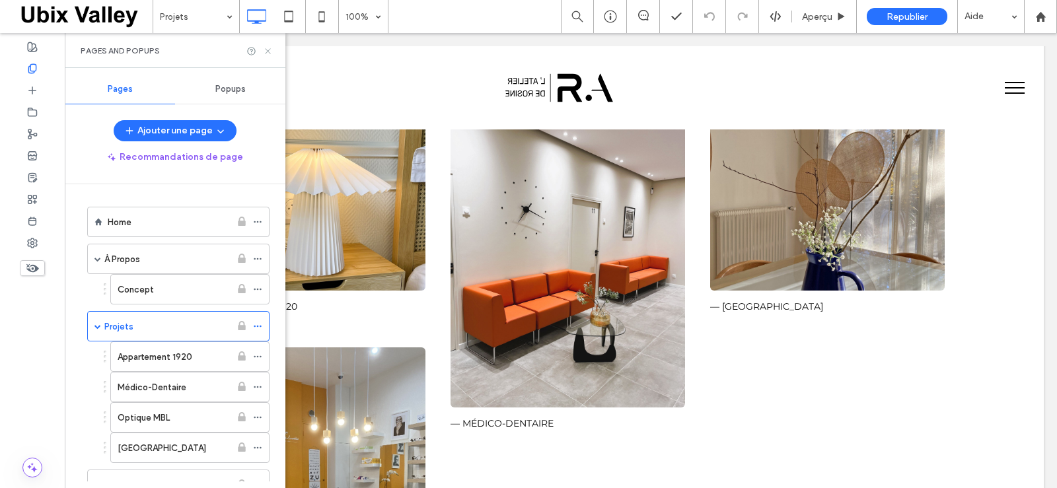
click at [270, 50] on icon at bounding box center [268, 51] width 10 height 10
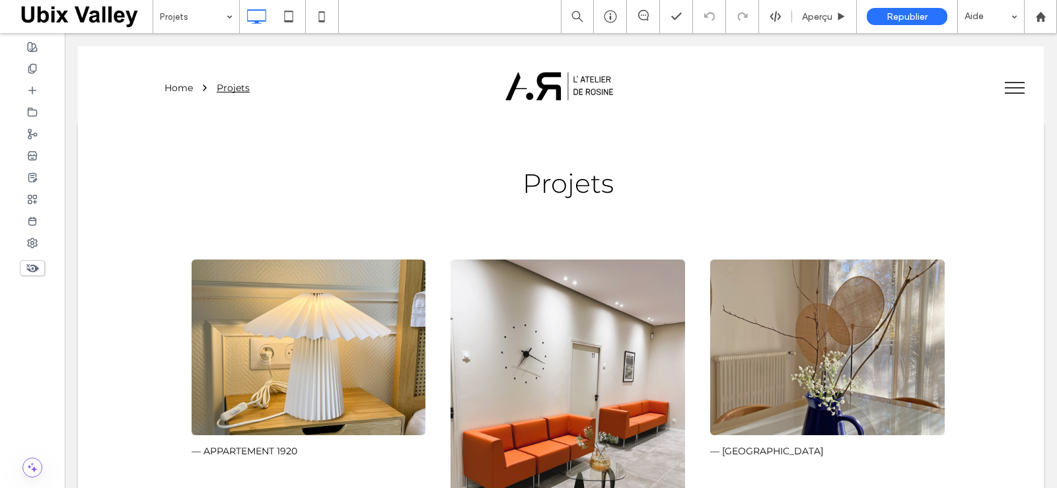
scroll to position [0, 0]
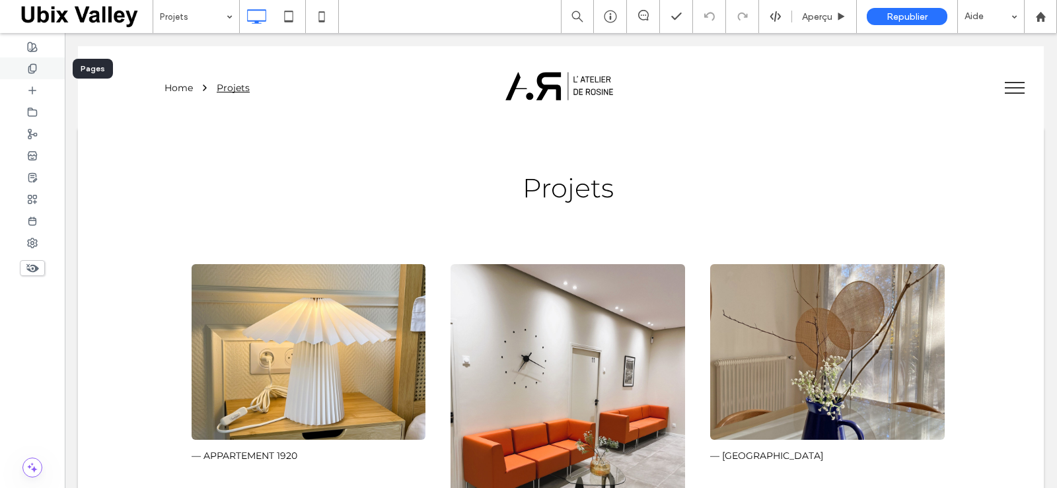
click at [34, 67] on icon at bounding box center [32, 68] width 11 height 11
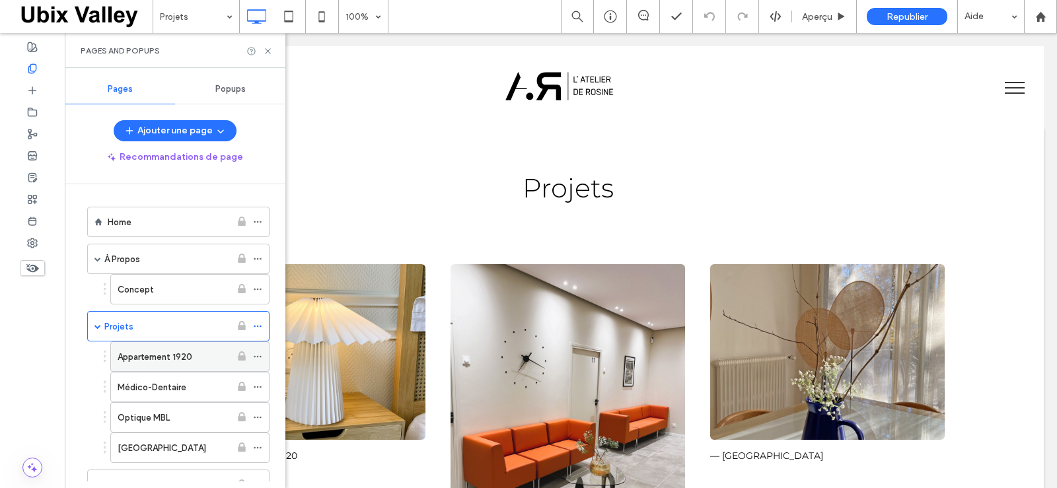
click at [171, 359] on label "Appartement 1920" at bounding box center [155, 357] width 75 height 23
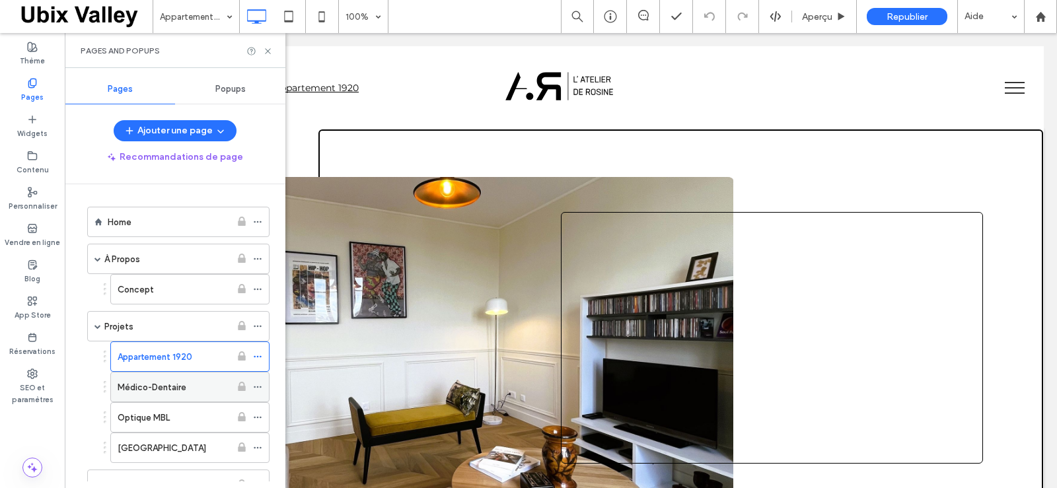
click at [258, 388] on icon at bounding box center [257, 387] width 9 height 9
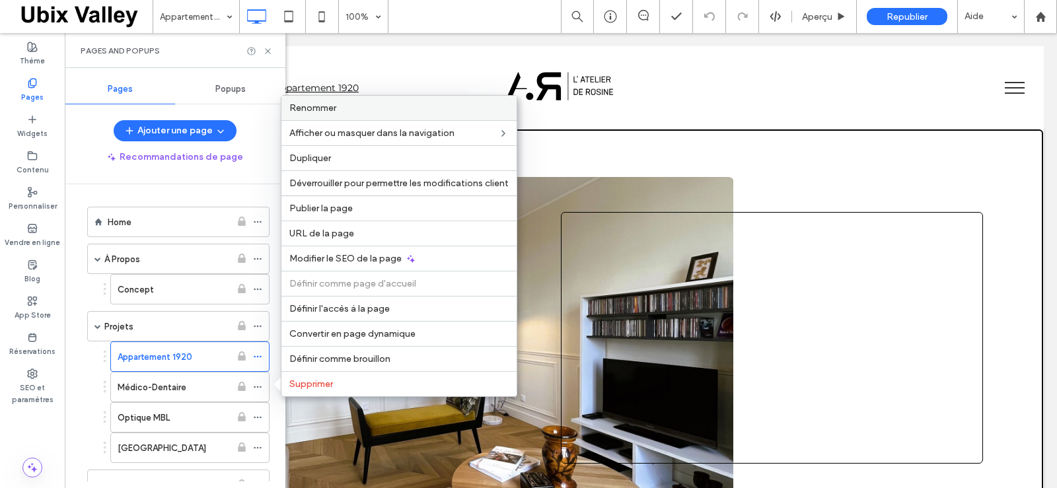
click at [330, 111] on span "Renommer" at bounding box center [312, 107] width 47 height 11
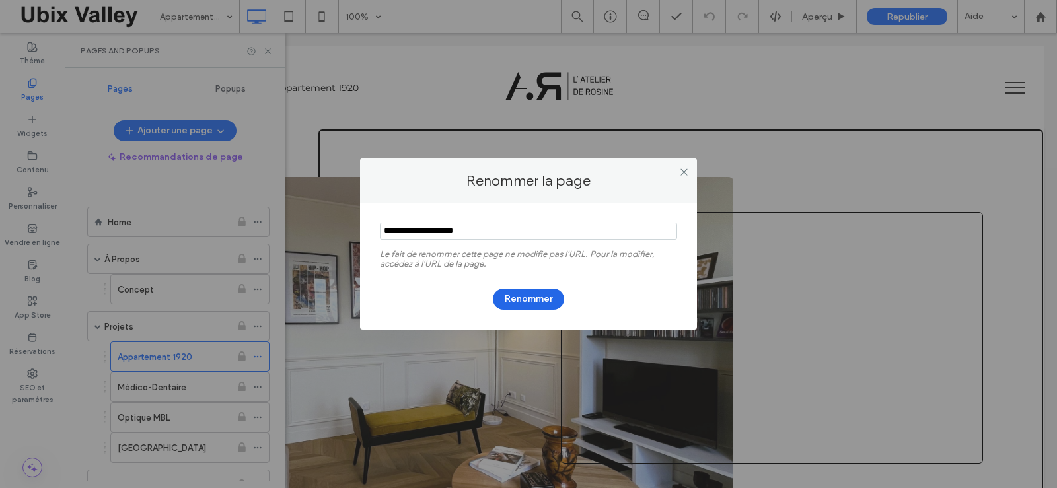
type input "**********"
click at [519, 301] on button "Renommer" at bounding box center [528, 299] width 71 height 21
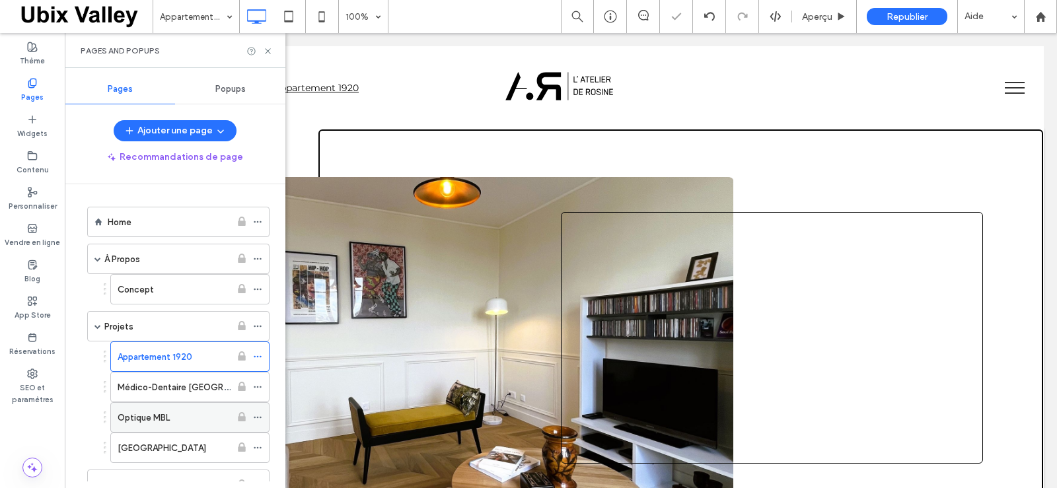
click at [256, 417] on icon at bounding box center [257, 417] width 9 height 9
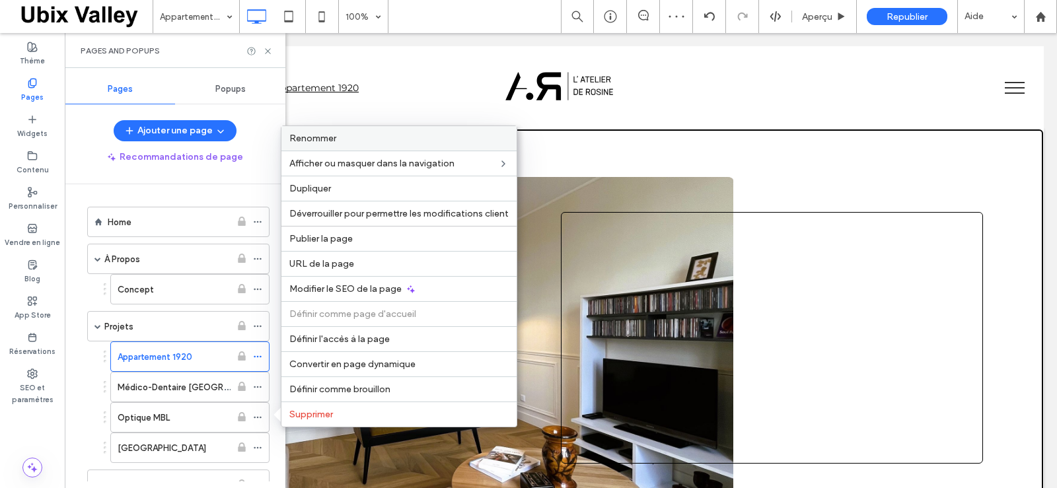
click at [318, 138] on span "Renommer" at bounding box center [312, 138] width 47 height 11
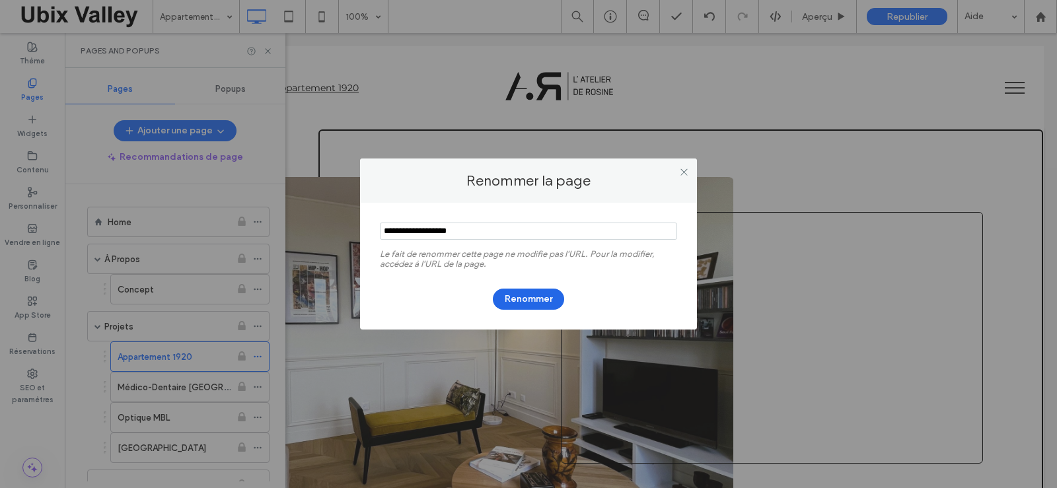
type input "**********"
click at [525, 303] on button "Renommer" at bounding box center [528, 299] width 71 height 21
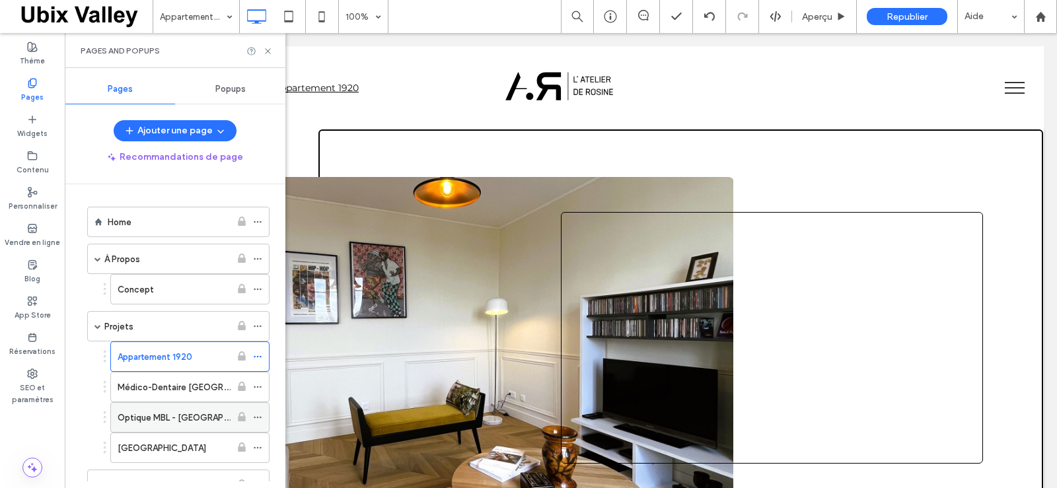
click at [258, 418] on use at bounding box center [257, 418] width 7 height 2
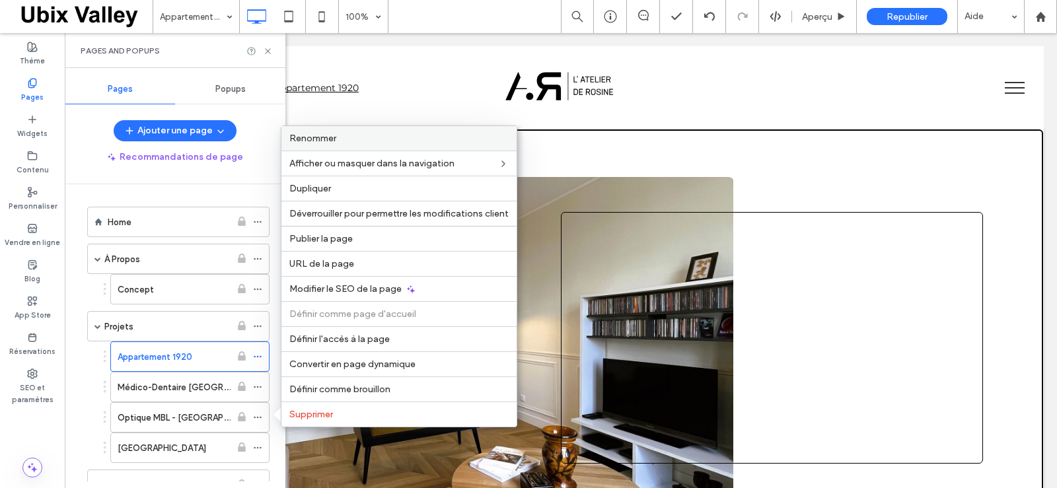
click at [336, 141] on span "Renommer" at bounding box center [312, 138] width 47 height 11
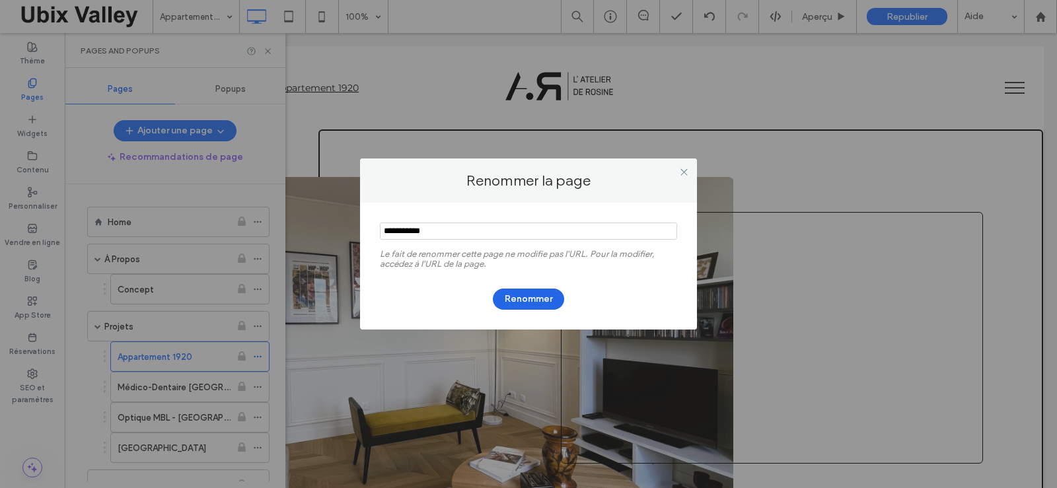
type input "**********"
click at [536, 297] on button "Renommer" at bounding box center [528, 299] width 71 height 21
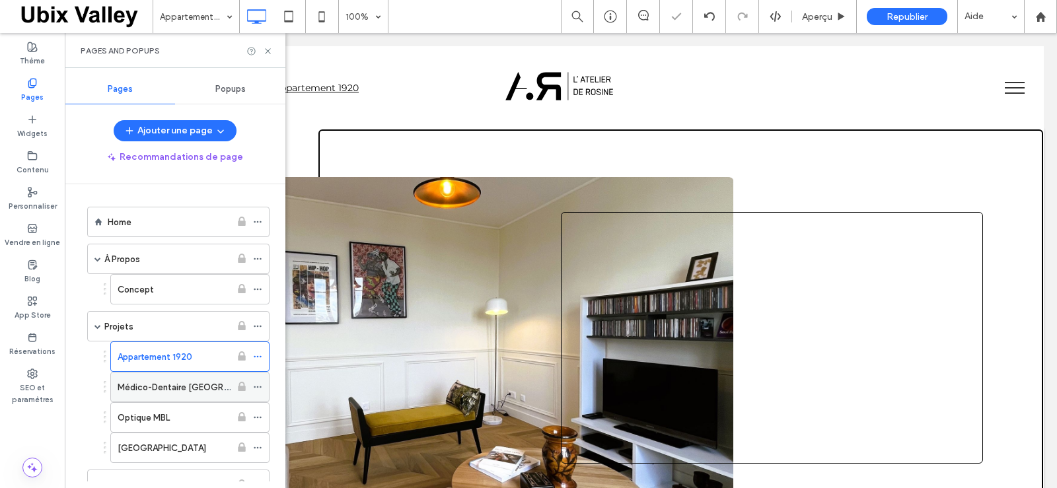
click at [255, 388] on use at bounding box center [257, 387] width 7 height 2
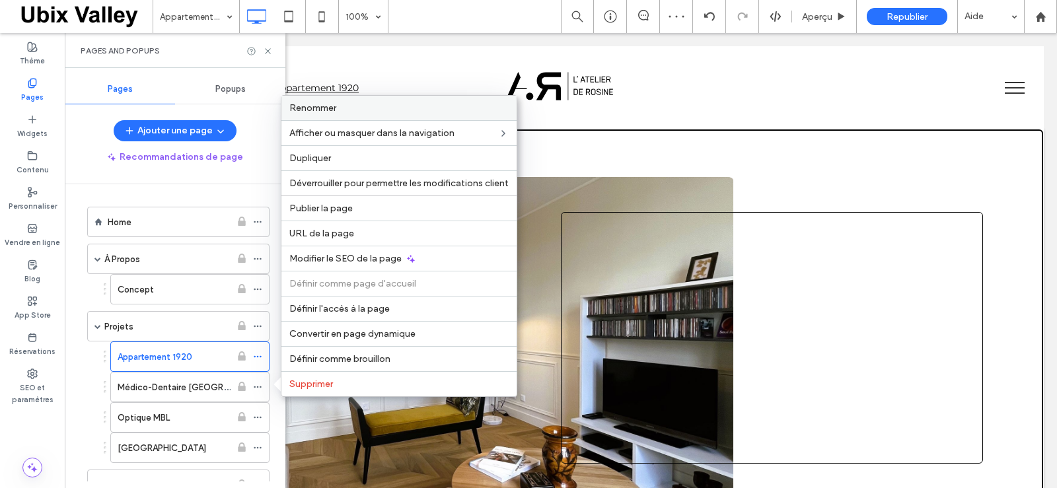
click at [330, 108] on span "Renommer" at bounding box center [312, 107] width 47 height 11
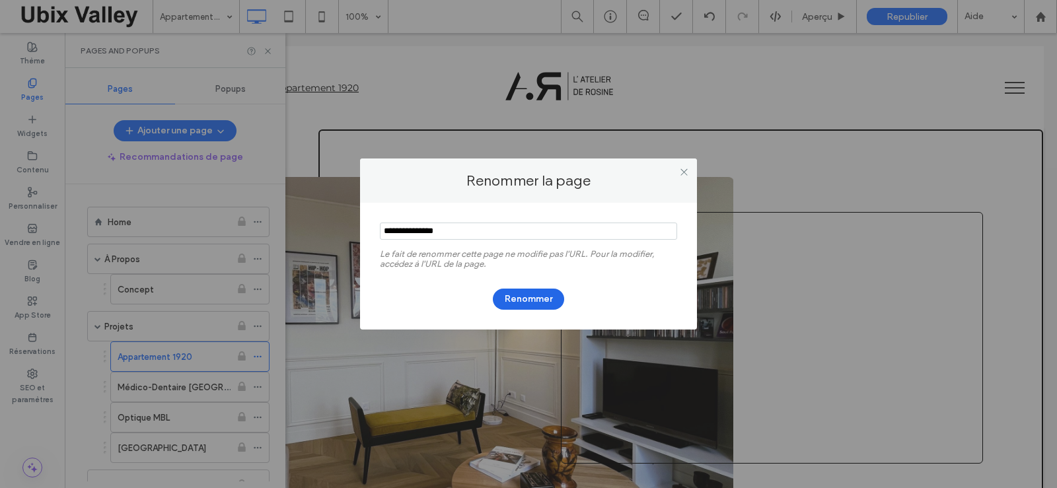
type input "**********"
click at [524, 298] on button "Renommer" at bounding box center [528, 299] width 71 height 21
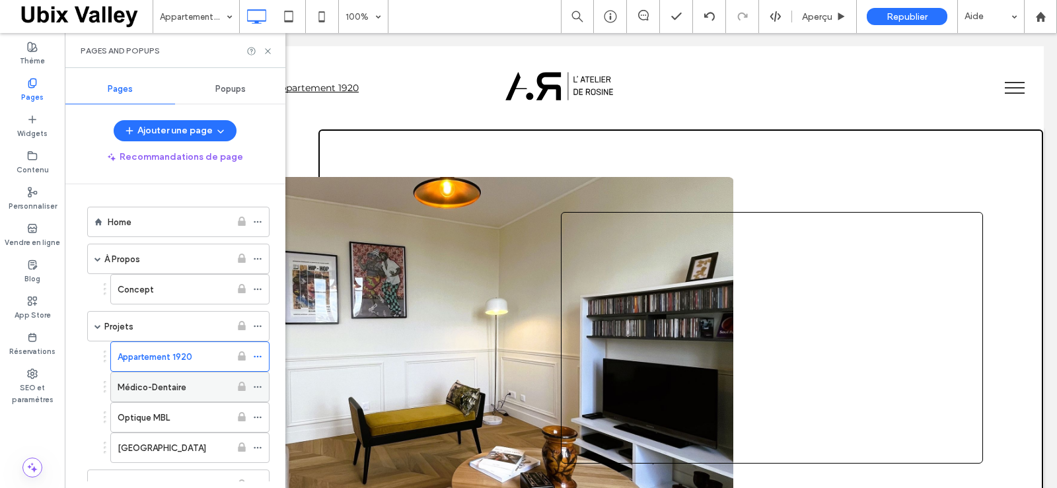
click at [176, 387] on label "Médico-Dentaire" at bounding box center [152, 387] width 69 height 23
click at [269, 51] on icon at bounding box center [268, 51] width 10 height 10
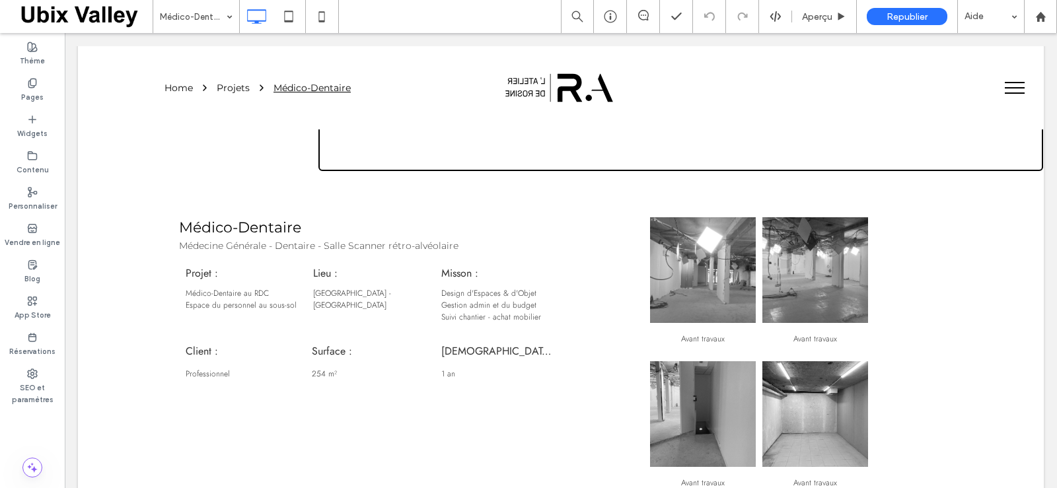
scroll to position [387, 0]
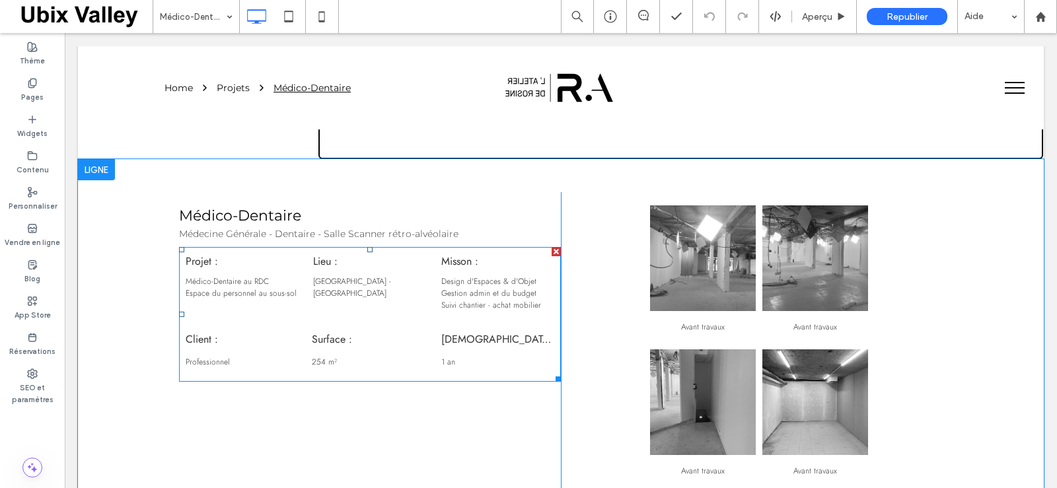
click at [504, 291] on p "Gestion admin et du budget" at bounding box center [497, 293] width 113 height 12
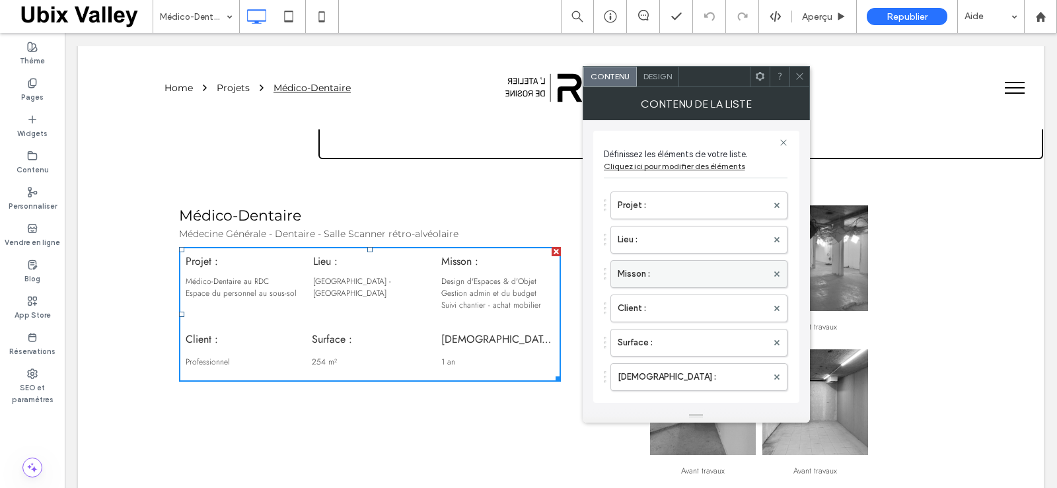
click at [677, 276] on label "Misson :" at bounding box center [692, 274] width 149 height 26
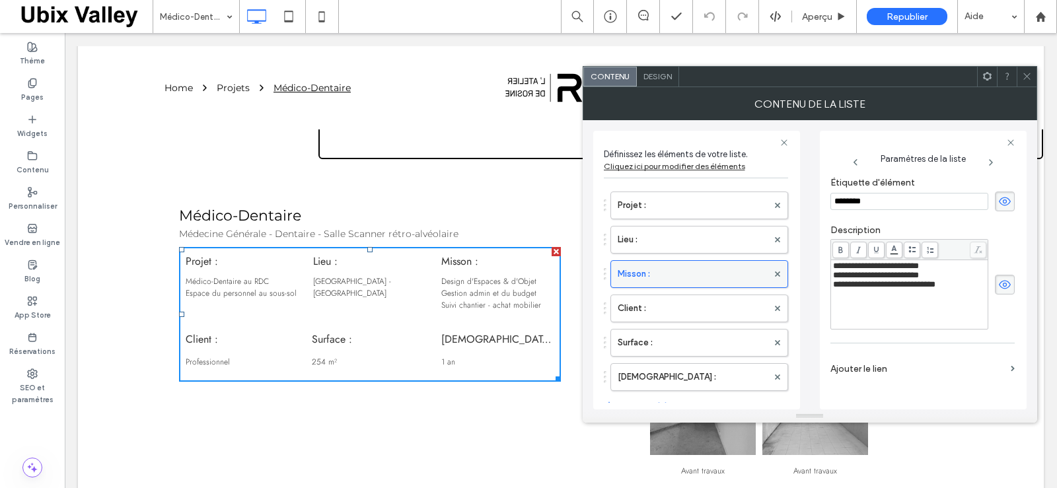
scroll to position [0, 0]
click at [936, 270] on div "**********" at bounding box center [909, 266] width 153 height 9
click at [897, 268] on span "**********" at bounding box center [876, 266] width 86 height 9
copy span "*"
click at [919, 266] on span "**********" at bounding box center [876, 266] width 86 height 9
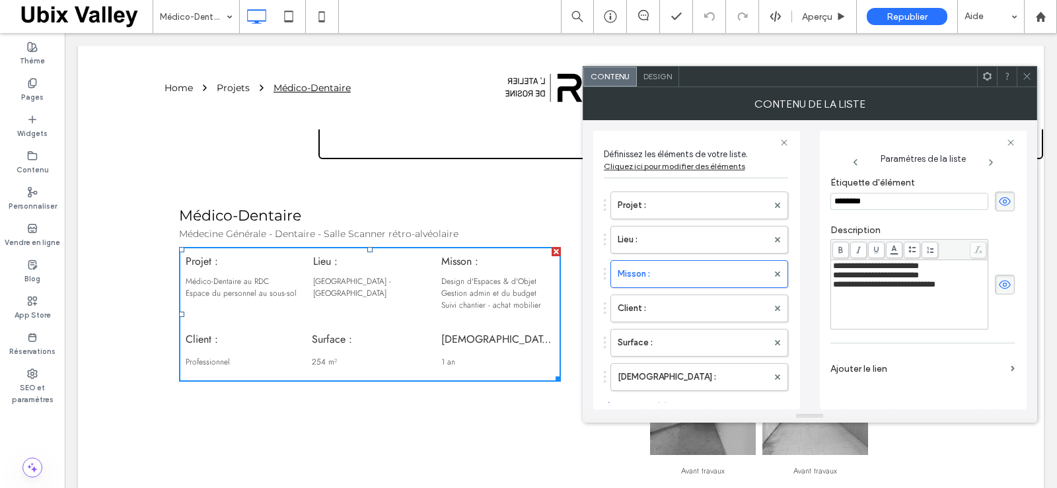
paste div "Rich Text Editor"
click at [834, 289] on span "**********" at bounding box center [876, 284] width 86 height 9
click at [907, 289] on span "**********" at bounding box center [884, 284] width 102 height 9
click at [953, 289] on div "**********" at bounding box center [909, 284] width 153 height 9
click at [1027, 77] on icon at bounding box center [1027, 76] width 10 height 10
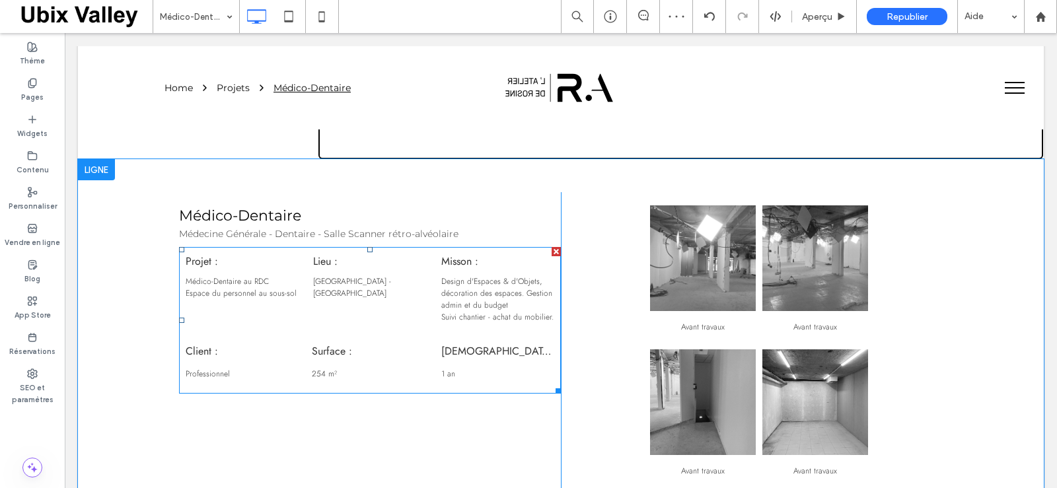
click at [490, 310] on p "Design d'Espaces & d'Objets, décoration des espaces. Gestion admin et du budget" at bounding box center [497, 294] width 113 height 36
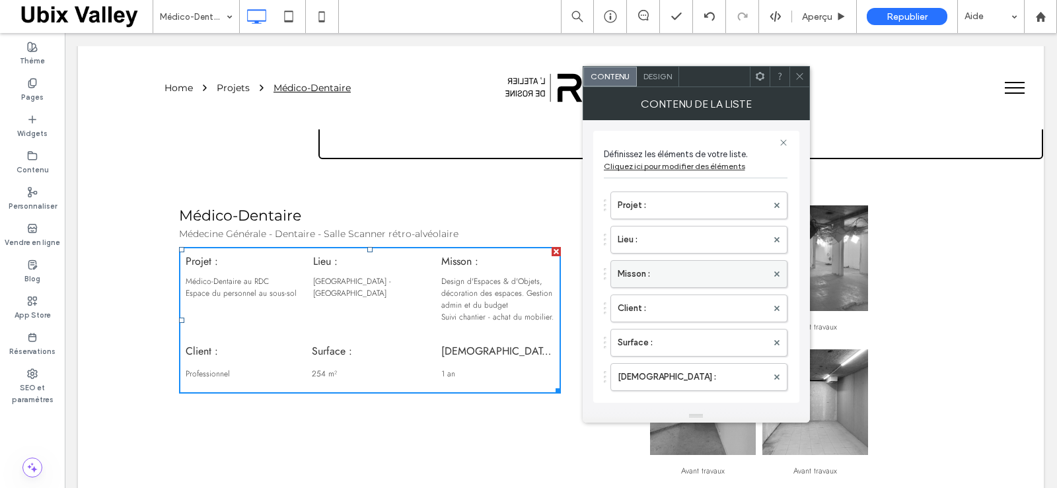
click at [675, 272] on label "Misson :" at bounding box center [692, 274] width 149 height 26
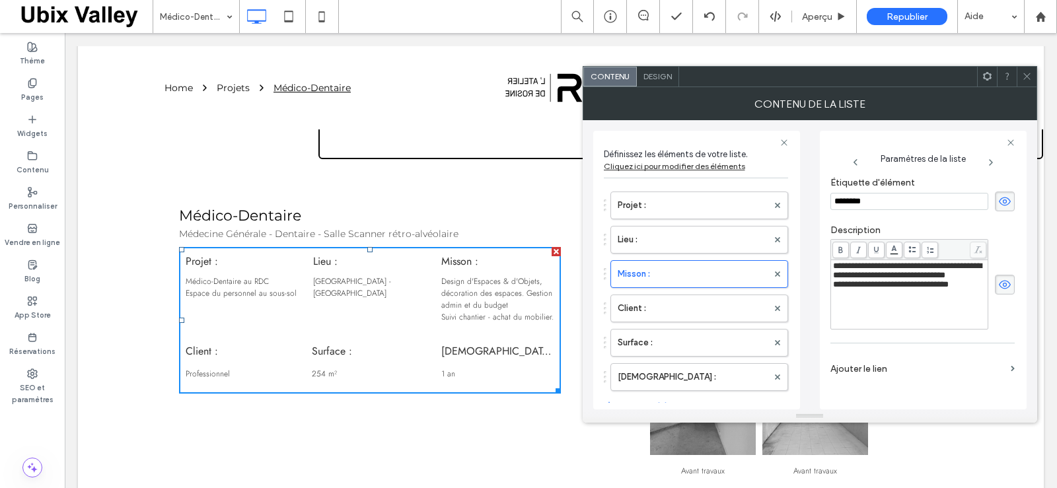
click at [834, 289] on span "**********" at bounding box center [891, 284] width 116 height 9
click at [836, 289] on span "**********" at bounding box center [907, 275] width 149 height 27
click at [834, 289] on span "**********" at bounding box center [907, 275] width 149 height 27
click at [1027, 76] on use at bounding box center [1026, 76] width 7 height 7
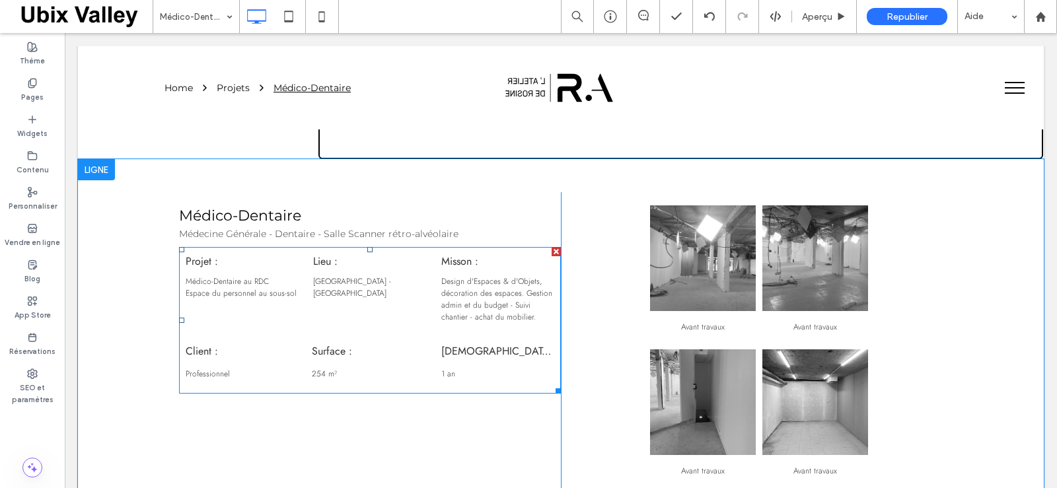
click at [494, 317] on p "Design d'Espaces & d'Objets, décoration des espaces. Gestion admin et du budget…" at bounding box center [497, 300] width 113 height 48
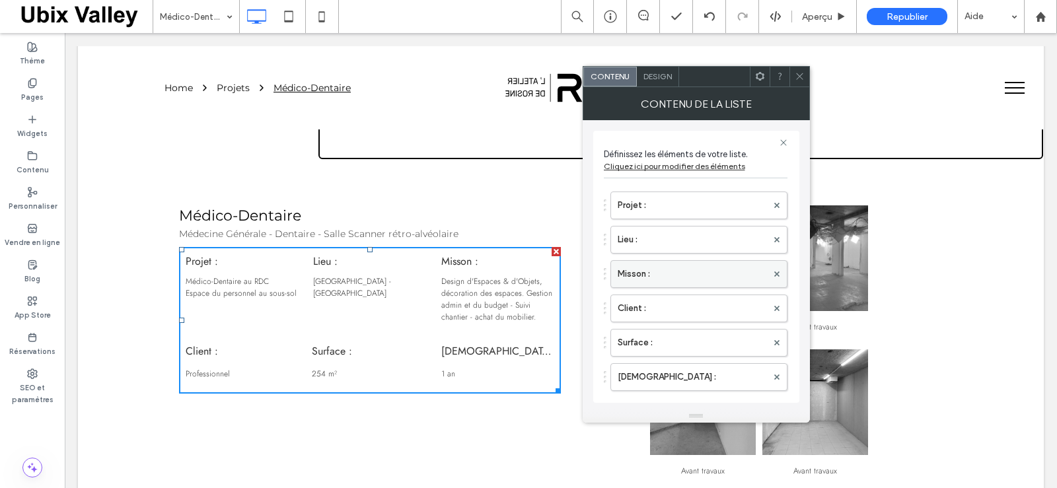
click at [679, 275] on label "Misson :" at bounding box center [692, 274] width 149 height 26
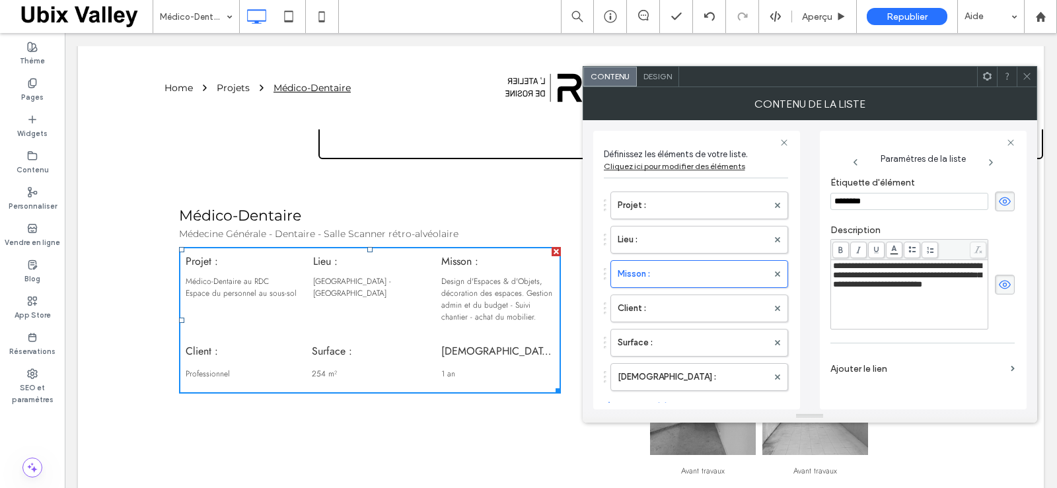
click at [852, 289] on span "**********" at bounding box center [907, 275] width 149 height 27
click at [1023, 79] on icon at bounding box center [1027, 76] width 10 height 10
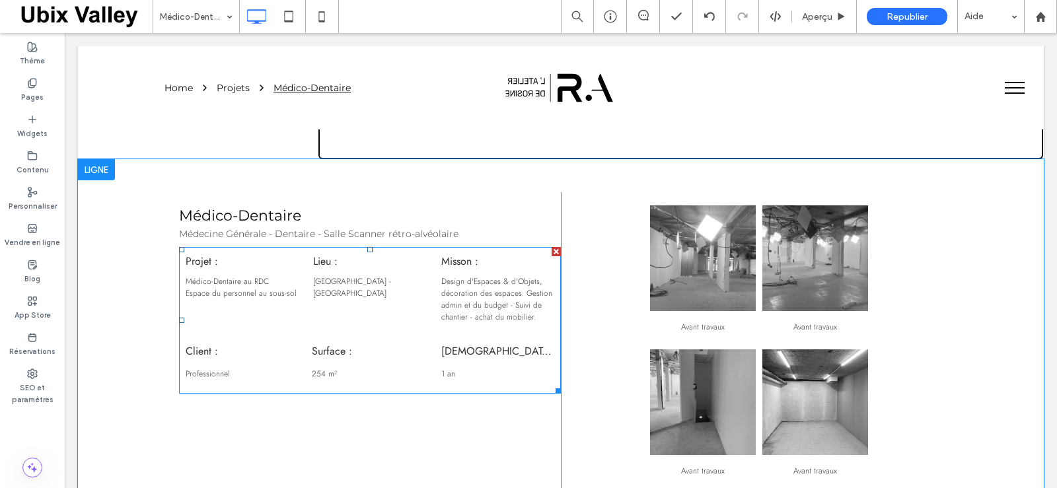
click at [486, 313] on p "Design d'Espaces & d'Objets, décoration des espaces. Gestion admin et du budget…" at bounding box center [497, 300] width 113 height 48
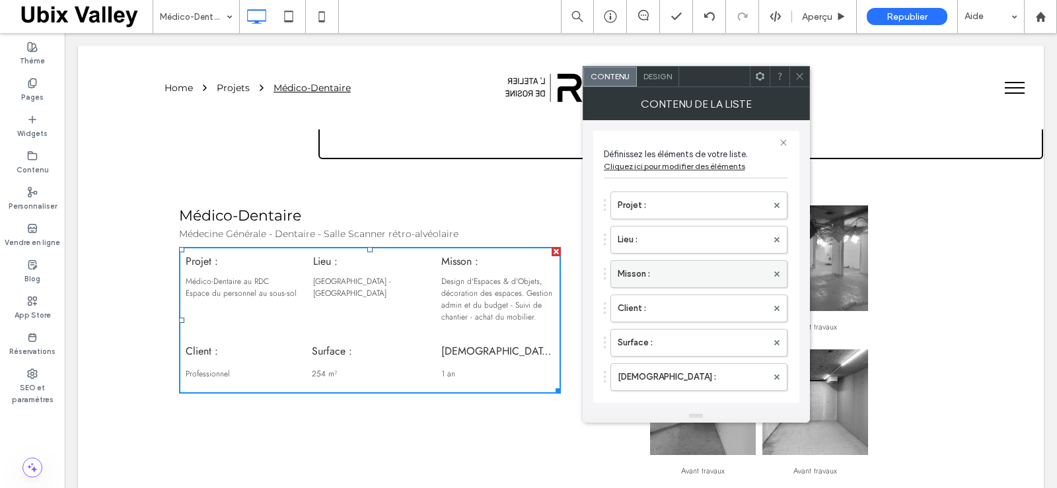
click at [694, 274] on label "Misson :" at bounding box center [692, 274] width 149 height 26
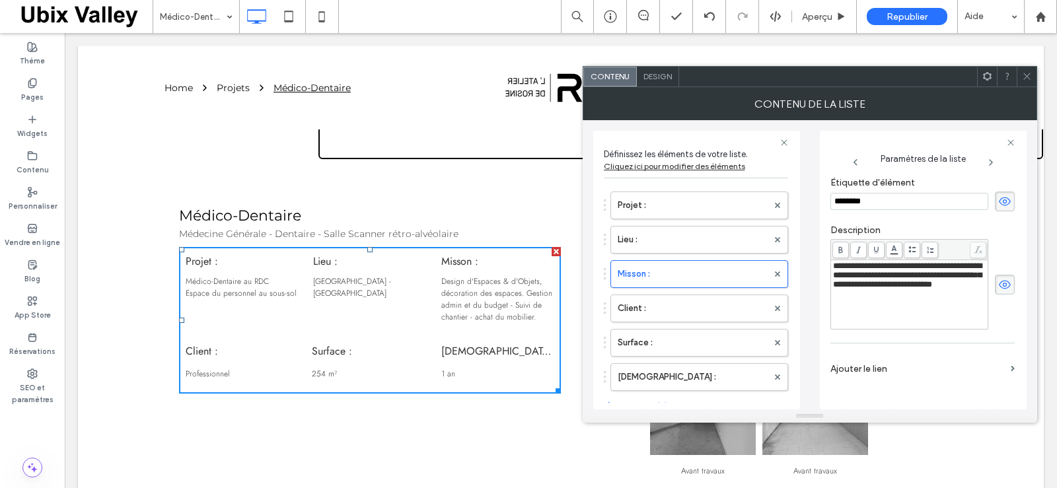
click at [904, 289] on span "**********" at bounding box center [907, 275] width 149 height 27
click at [1026, 77] on use at bounding box center [1026, 76] width 7 height 7
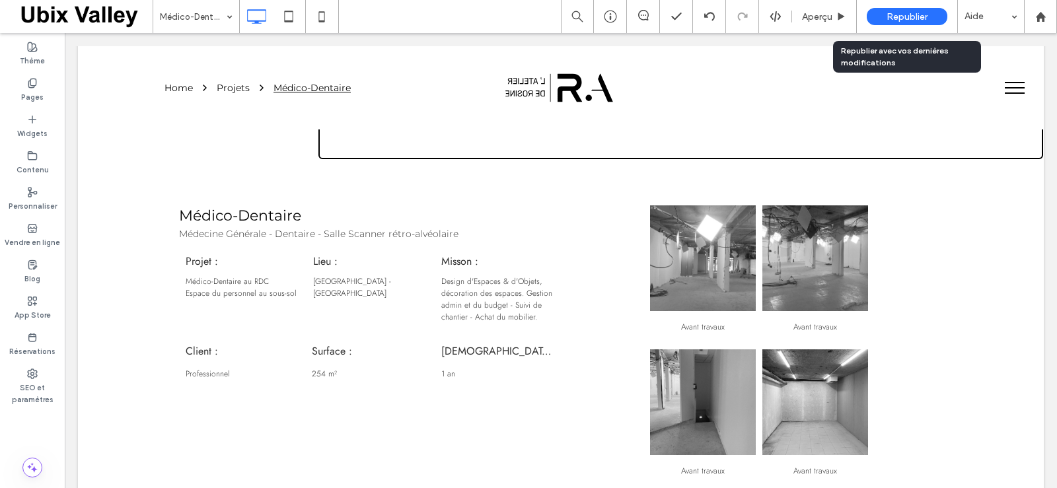
click at [910, 19] on span "Republier" at bounding box center [907, 16] width 41 height 11
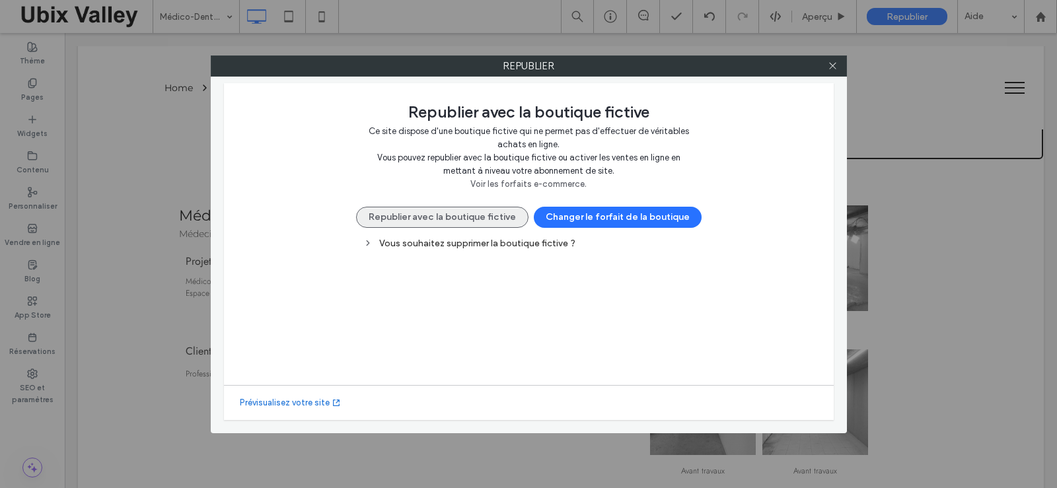
click at [441, 219] on button "Republier avec la boutique fictive" at bounding box center [442, 217] width 172 height 21
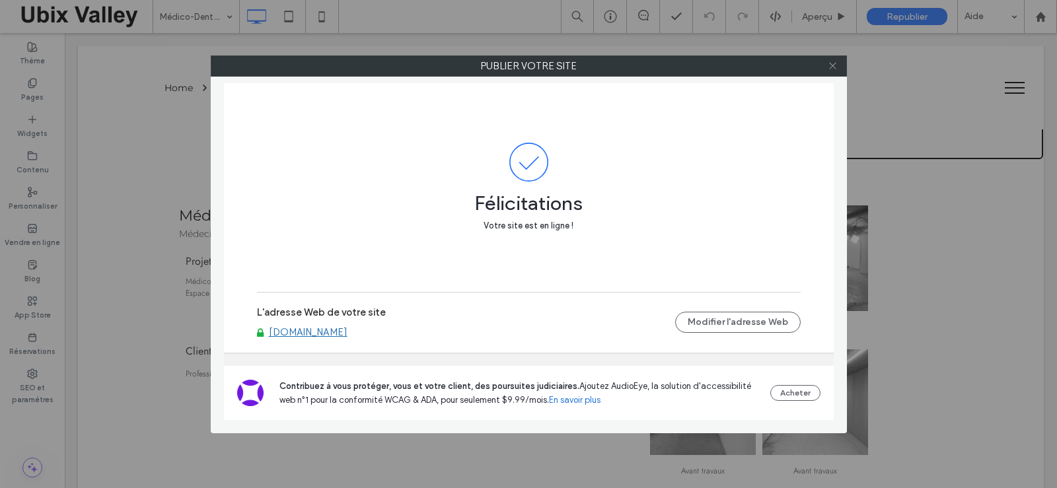
click at [830, 70] on icon at bounding box center [833, 66] width 10 height 10
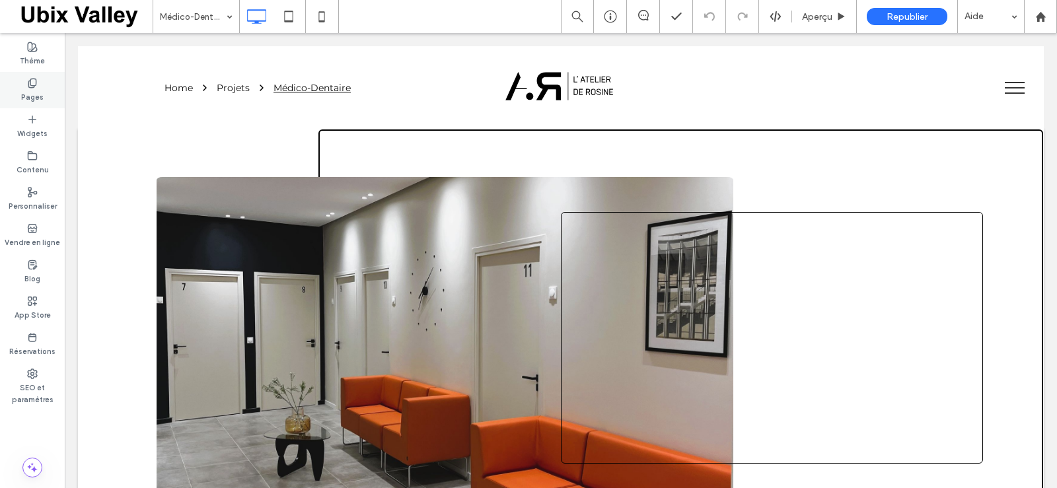
click at [31, 93] on label "Pages" at bounding box center [32, 96] width 22 height 15
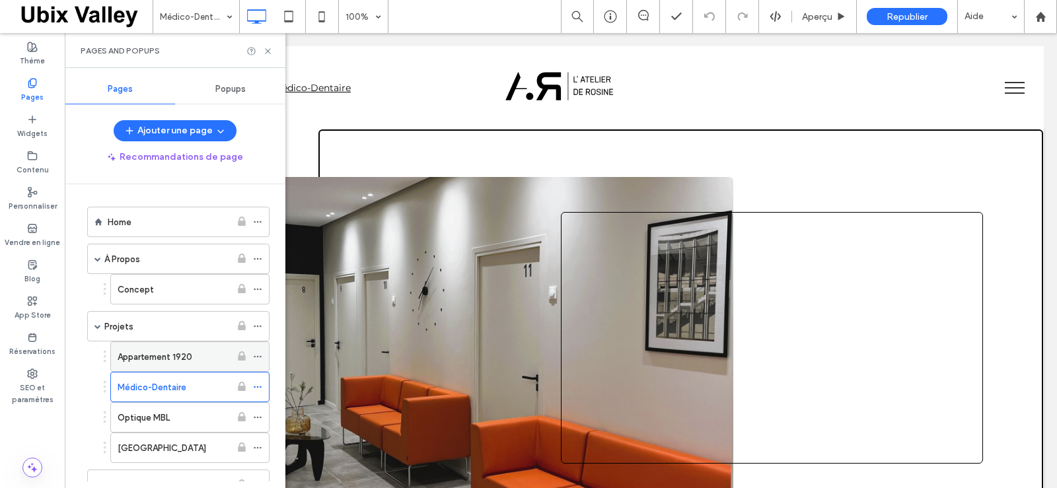
click at [168, 359] on label "Appartement 1920" at bounding box center [155, 357] width 75 height 23
click at [270, 49] on use at bounding box center [267, 50] width 5 height 5
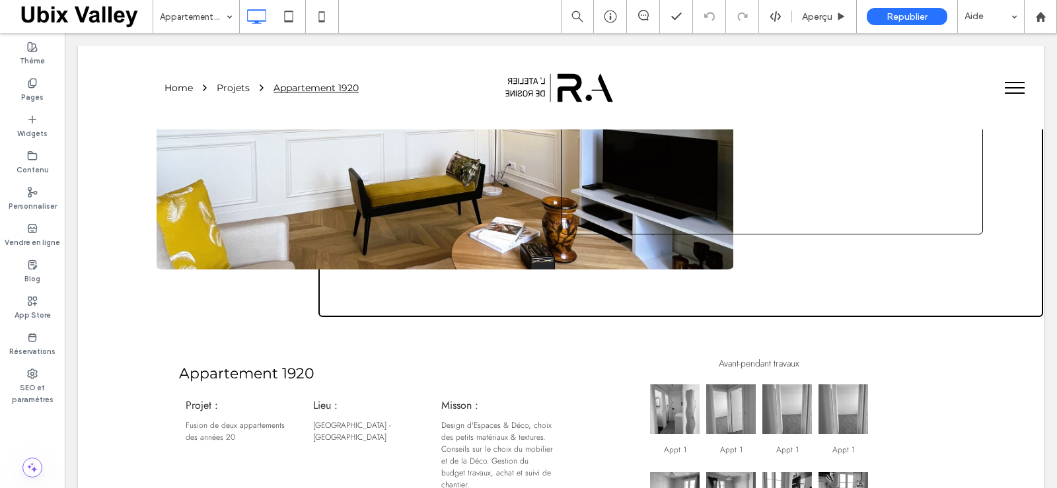
scroll to position [282, 0]
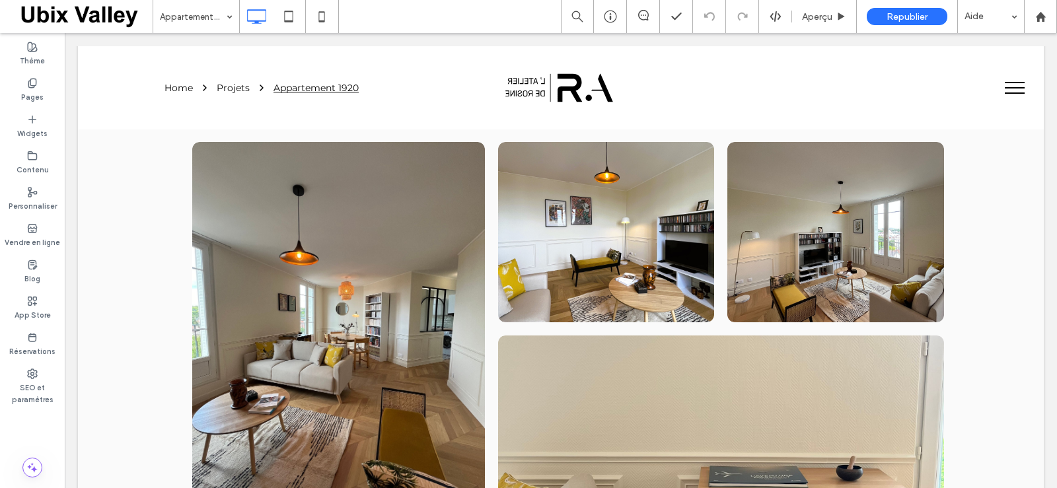
scroll to position [748, 0]
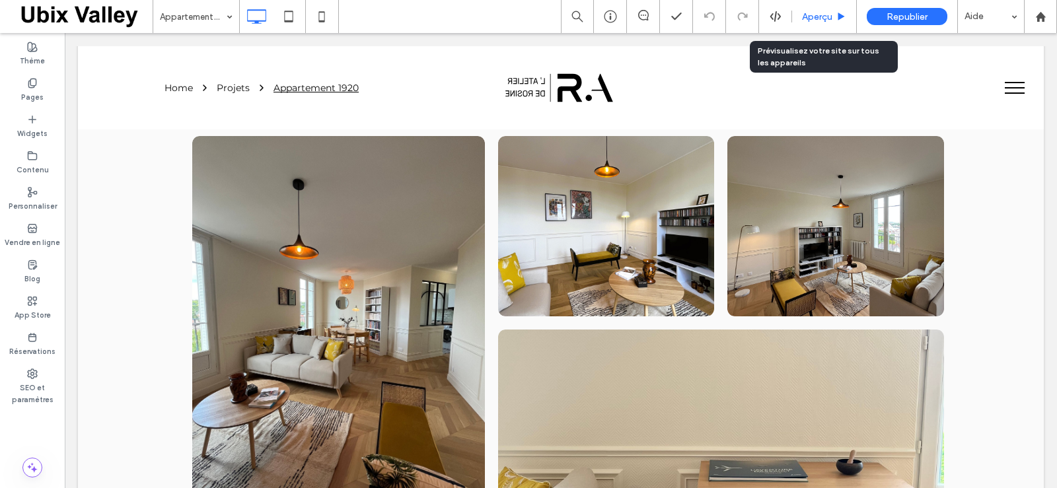
click at [826, 19] on span "Aperçu" at bounding box center [817, 16] width 30 height 11
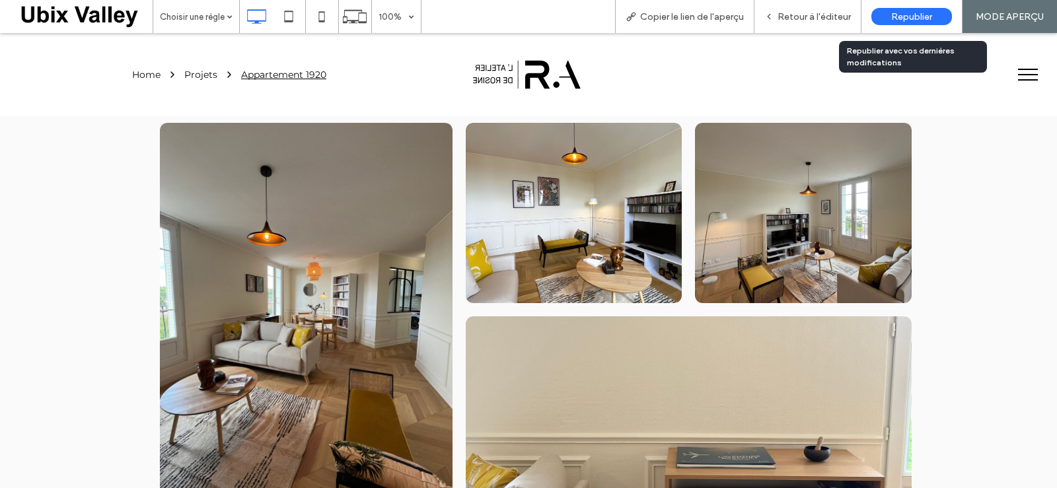
click at [912, 17] on span "Republier" at bounding box center [911, 16] width 41 height 11
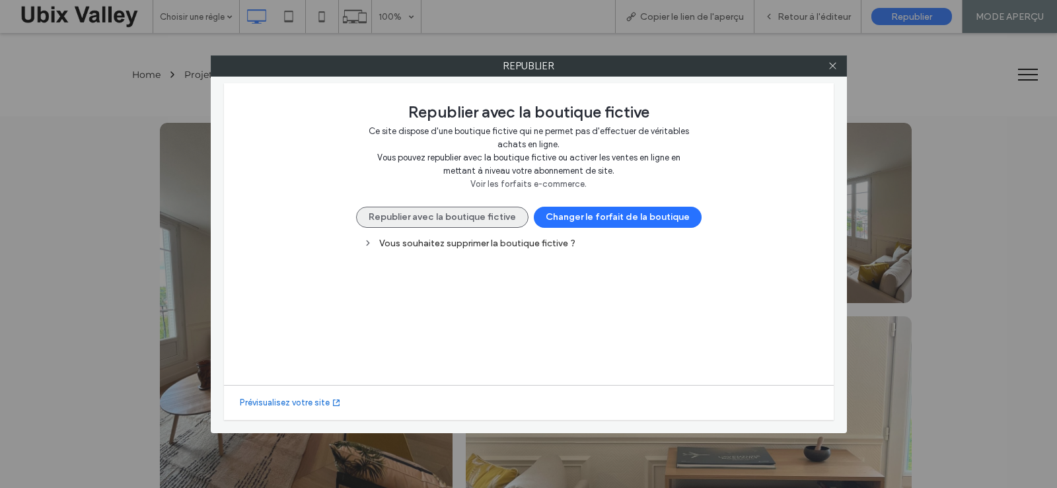
click at [490, 215] on button "Republier avec la boutique fictive" at bounding box center [442, 217] width 172 height 21
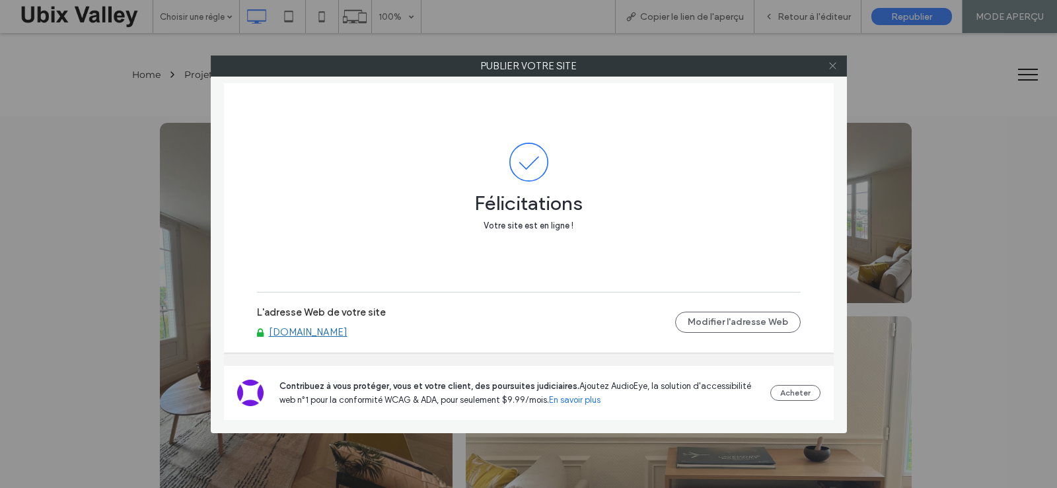
click at [832, 65] on icon at bounding box center [833, 66] width 10 height 10
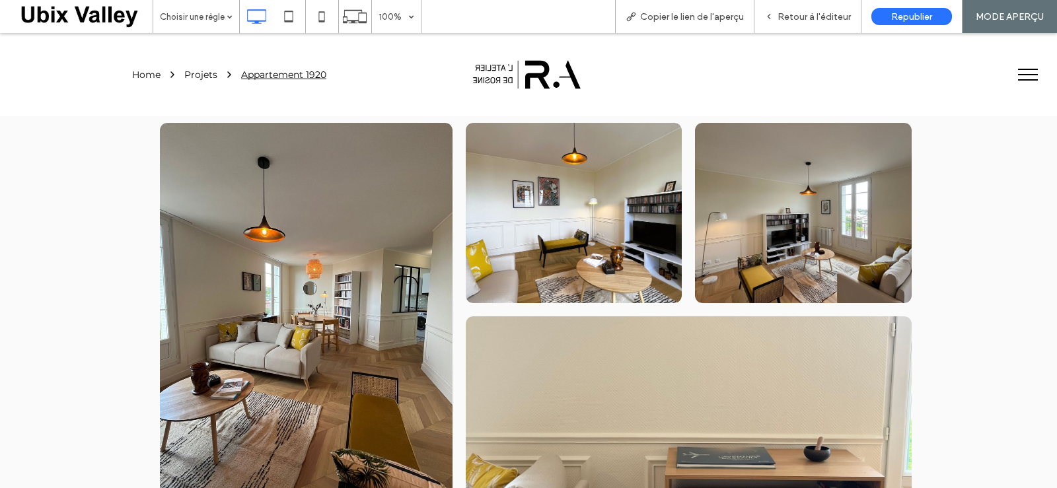
click at [311, 305] on link at bounding box center [306, 313] width 311 height 402
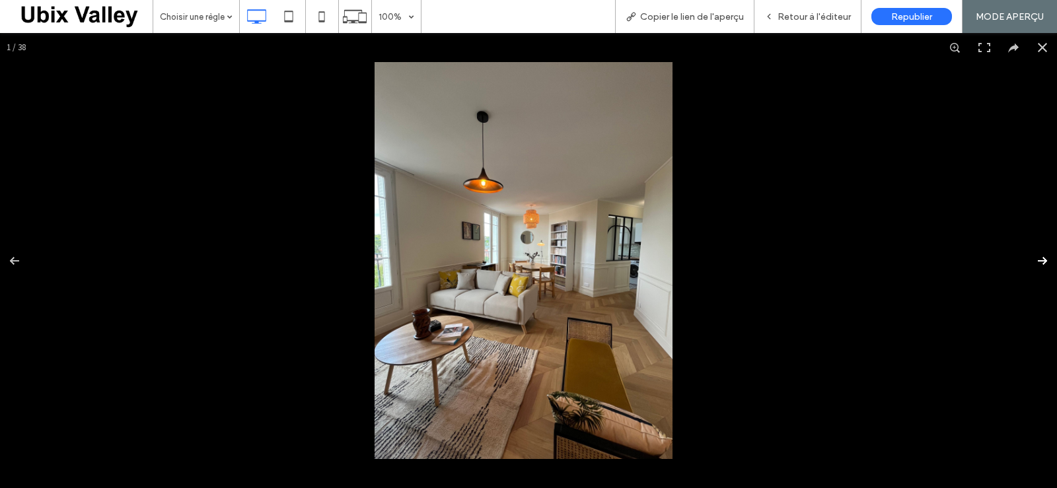
click at [1031, 254] on button at bounding box center [1034, 261] width 46 height 66
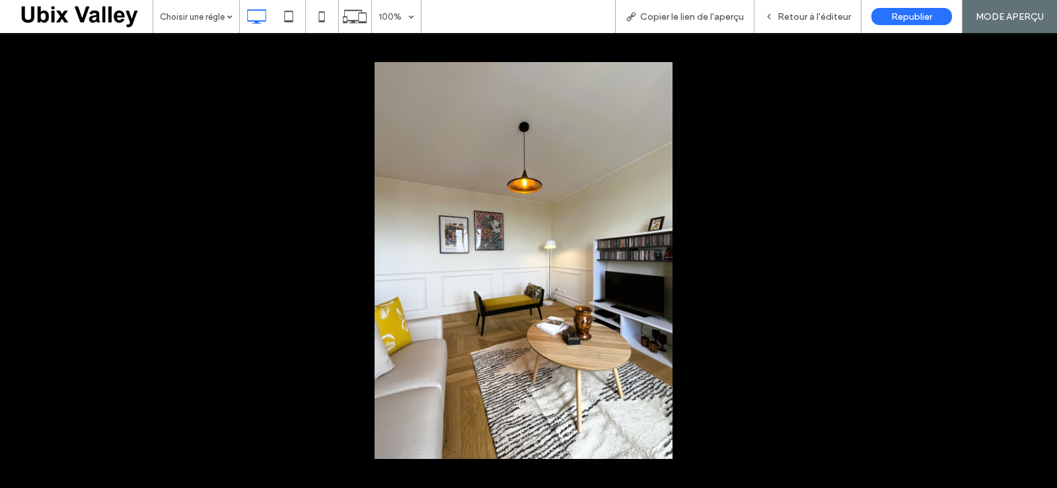
click at [1031, 254] on button at bounding box center [1034, 261] width 46 height 66
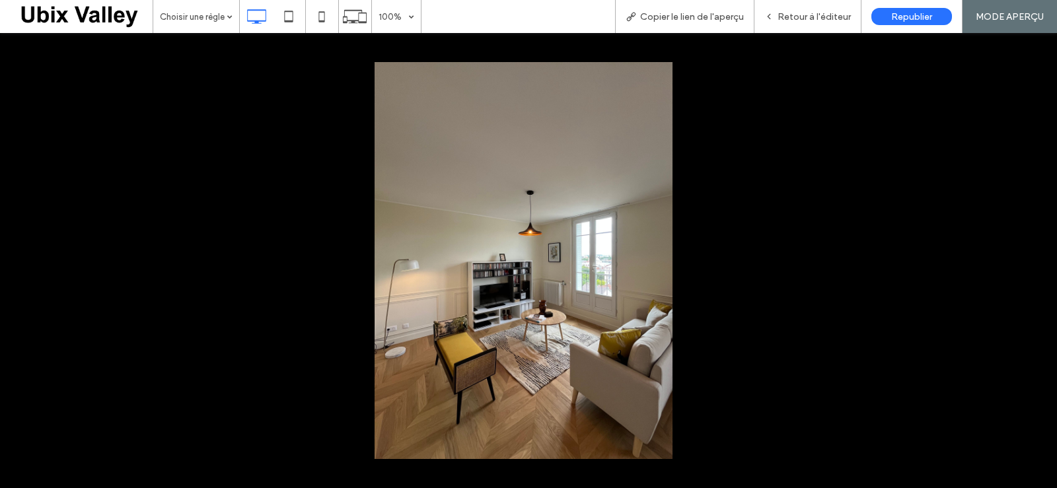
click at [1031, 254] on button at bounding box center [1034, 261] width 46 height 66
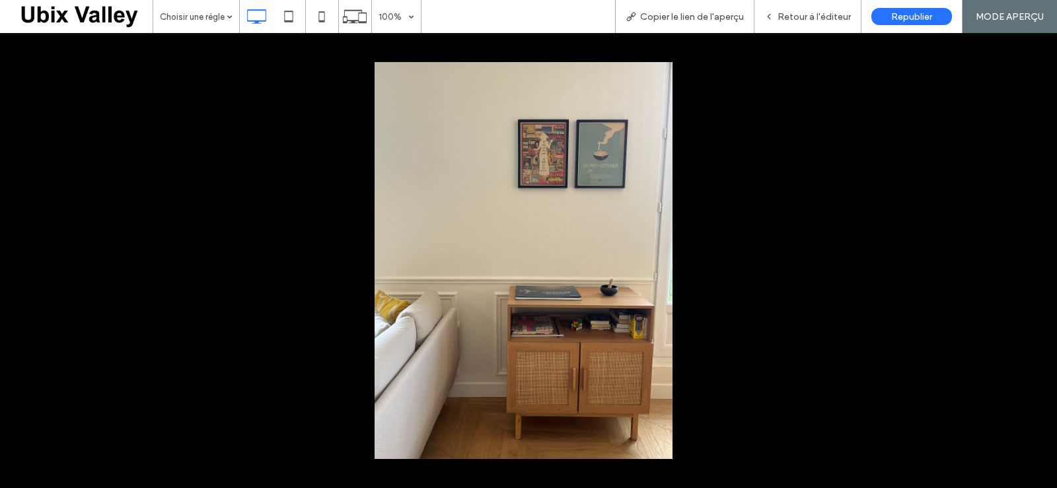
click at [1031, 254] on button at bounding box center [1034, 261] width 46 height 66
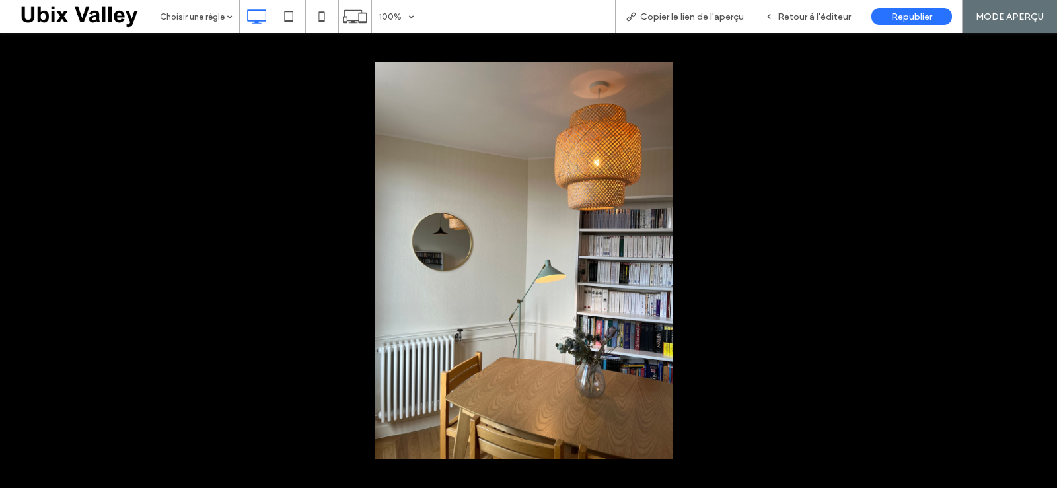
click at [1031, 254] on button at bounding box center [1034, 261] width 46 height 66
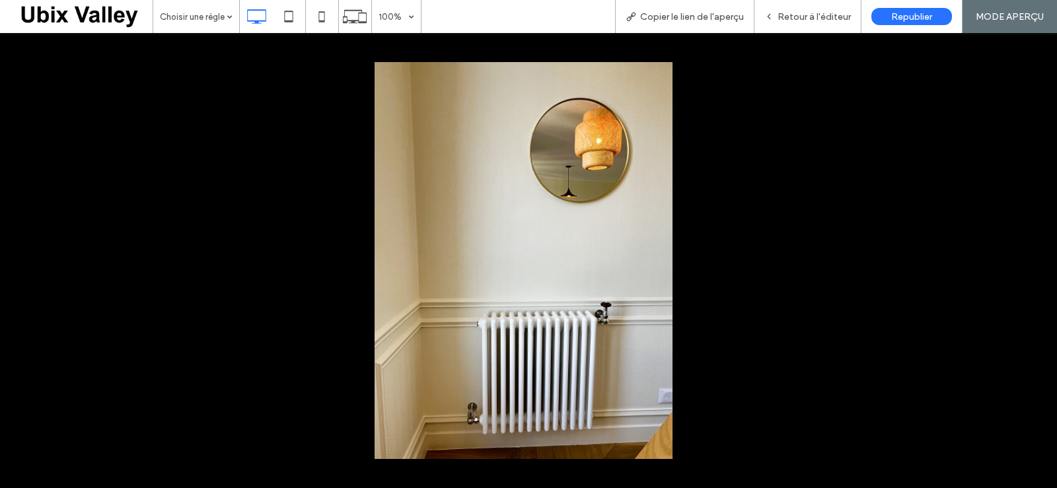
click at [1031, 254] on button at bounding box center [1034, 261] width 46 height 66
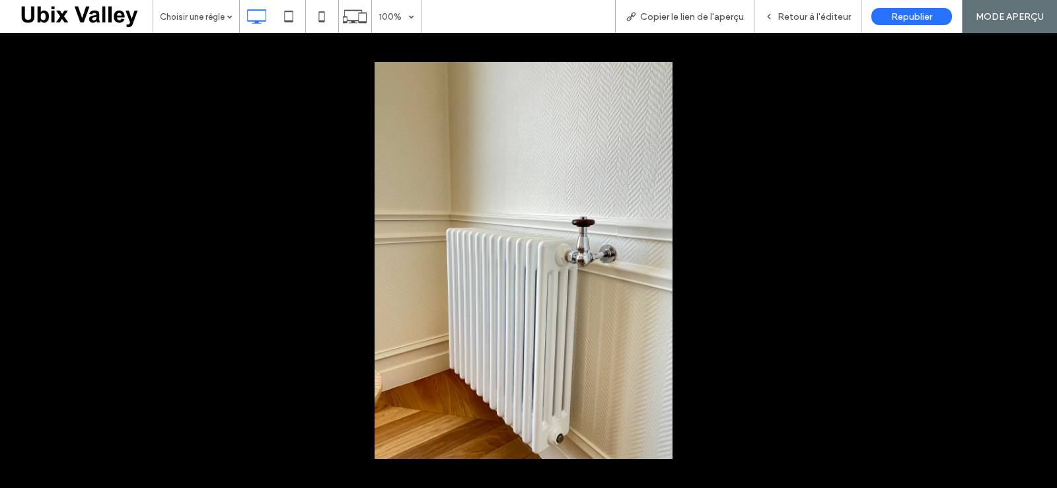
click at [1031, 254] on button at bounding box center [1034, 261] width 46 height 66
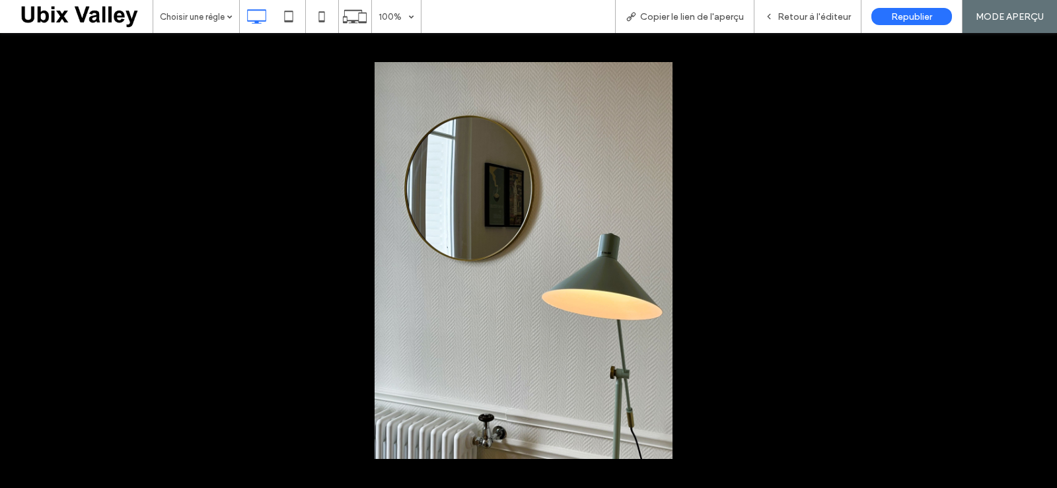
click at [1031, 254] on button at bounding box center [1034, 261] width 46 height 66
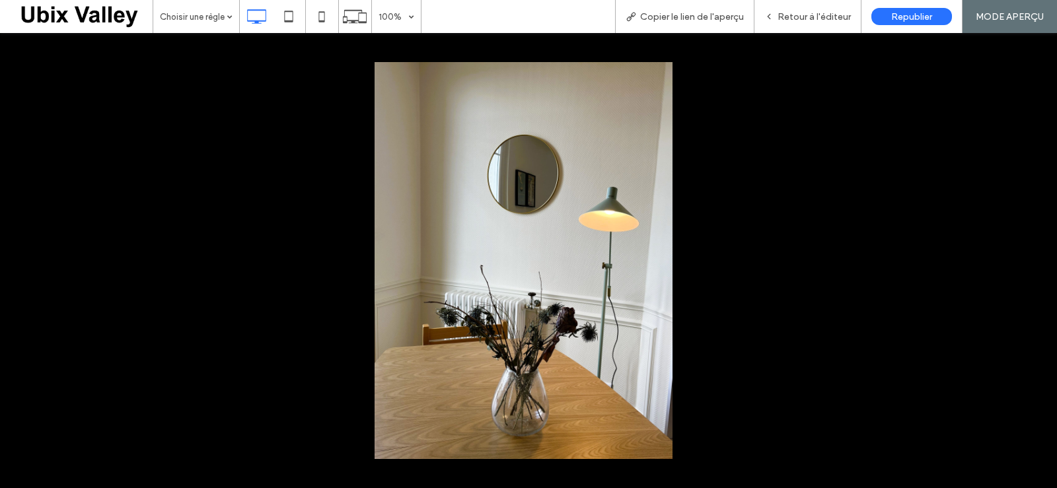
click at [1031, 254] on button at bounding box center [1034, 261] width 46 height 66
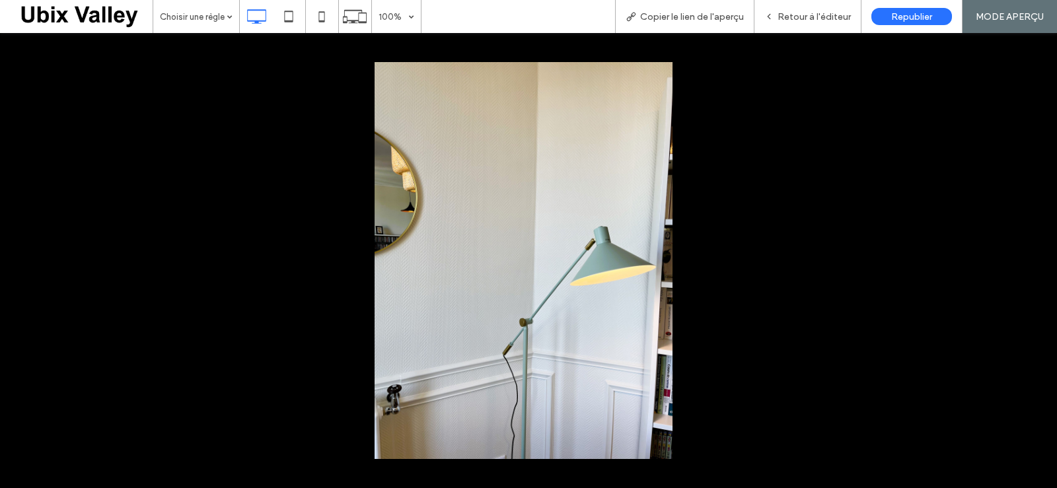
click at [1031, 254] on button at bounding box center [1034, 261] width 46 height 66
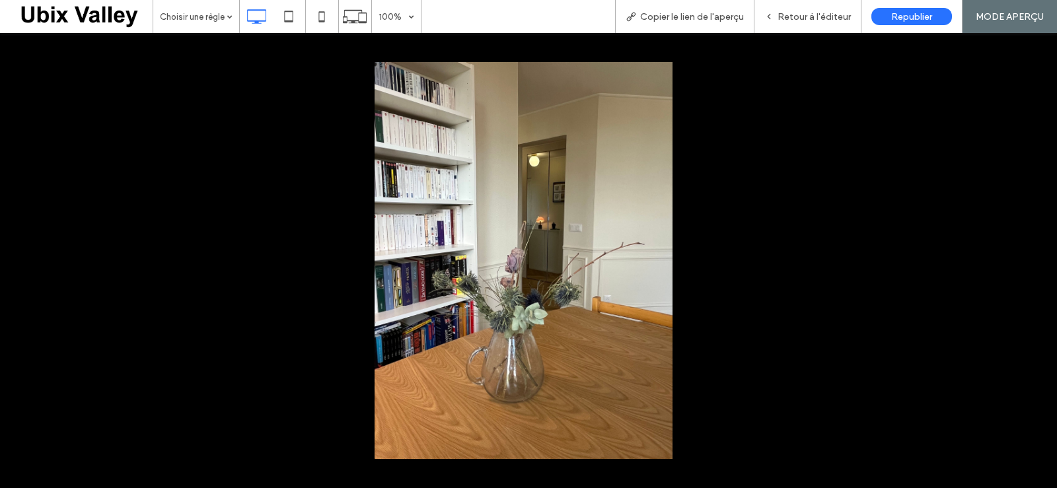
click at [1031, 254] on button at bounding box center [1034, 261] width 46 height 66
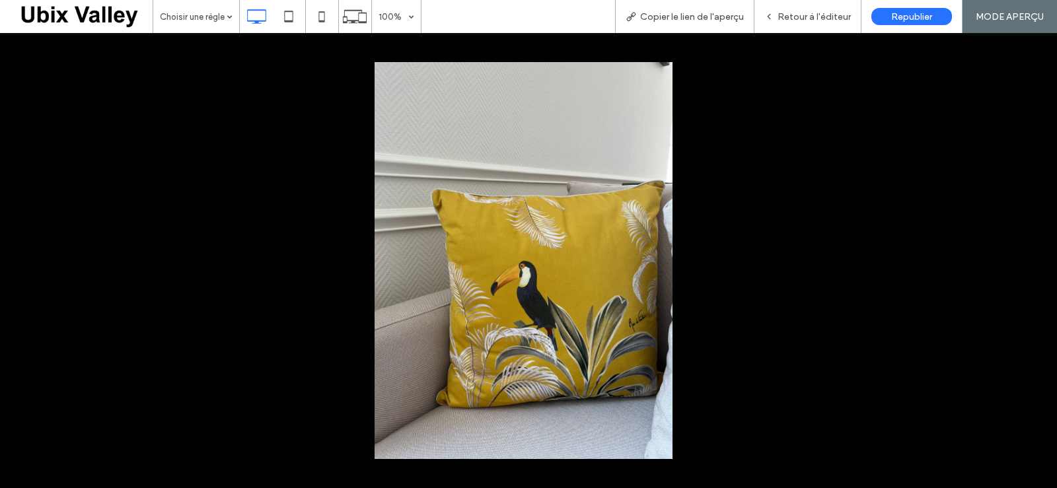
click at [1031, 254] on button at bounding box center [1034, 261] width 46 height 66
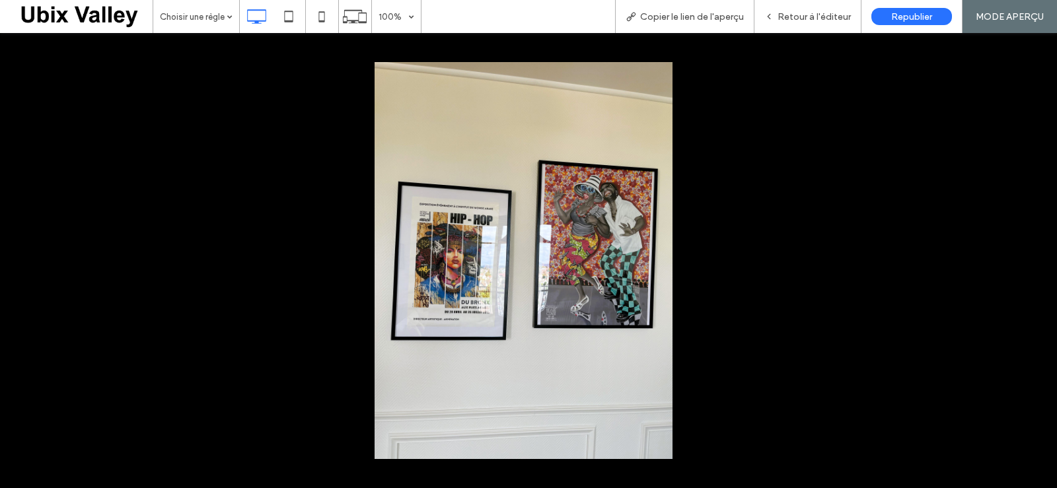
click at [1031, 254] on button at bounding box center [1034, 261] width 46 height 66
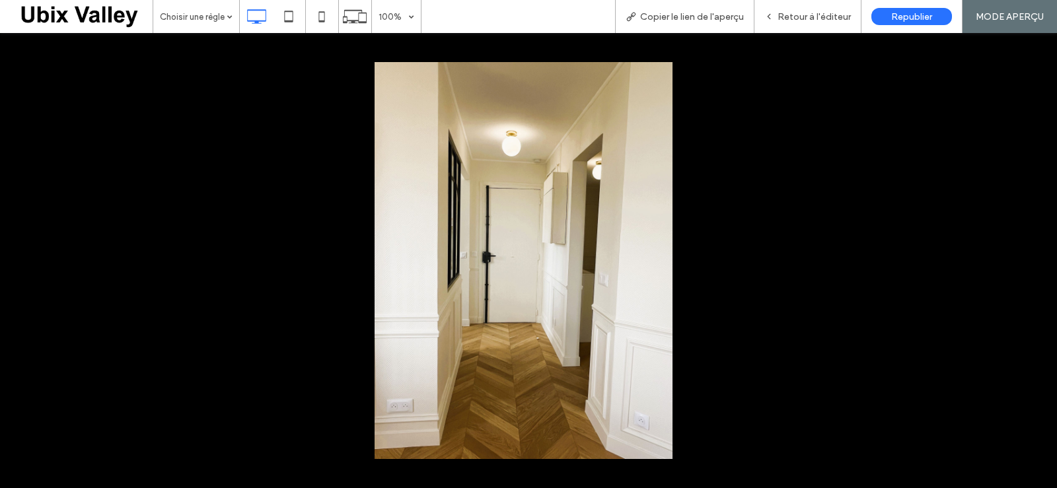
click at [1031, 254] on button at bounding box center [1034, 261] width 46 height 66
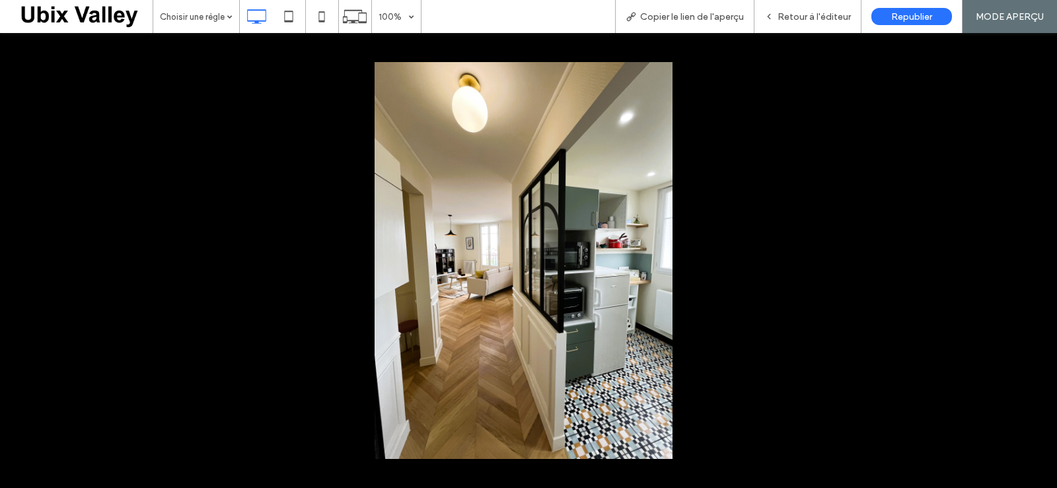
click at [1031, 254] on button at bounding box center [1034, 261] width 46 height 66
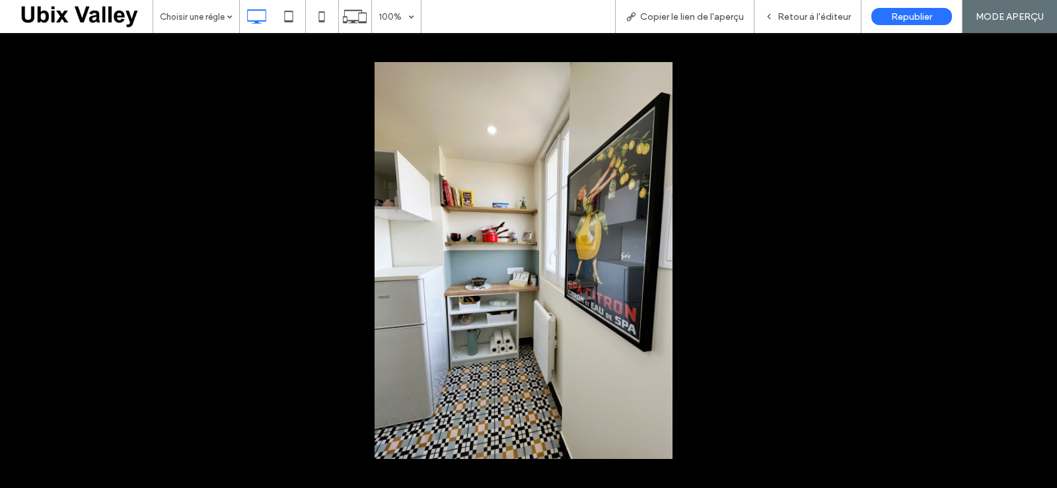
click at [1031, 254] on button at bounding box center [1034, 261] width 46 height 66
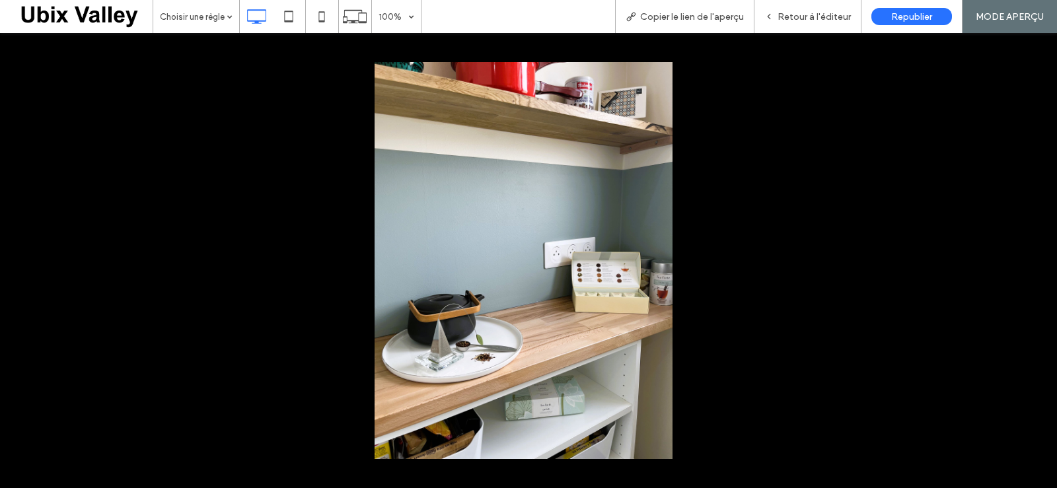
click at [1031, 254] on button at bounding box center [1034, 261] width 46 height 66
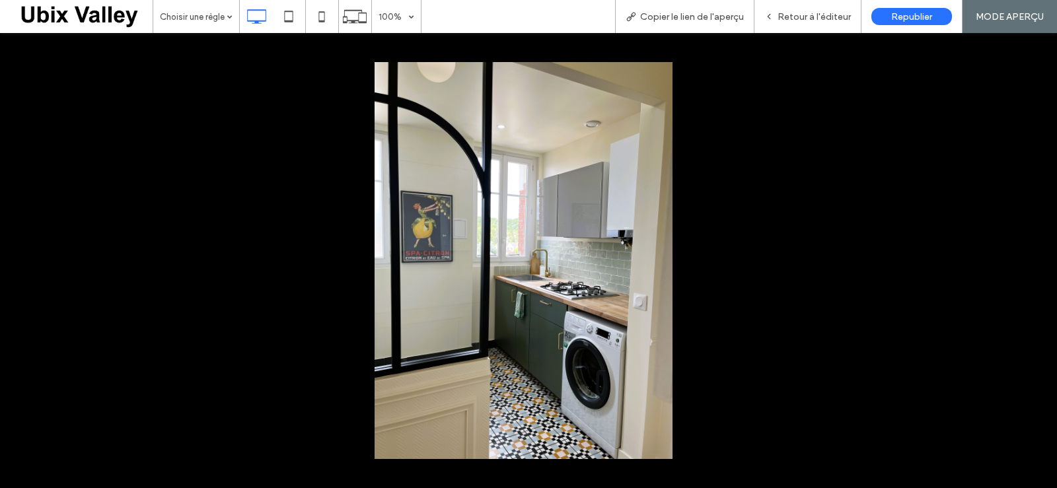
click at [1031, 254] on button at bounding box center [1034, 261] width 46 height 66
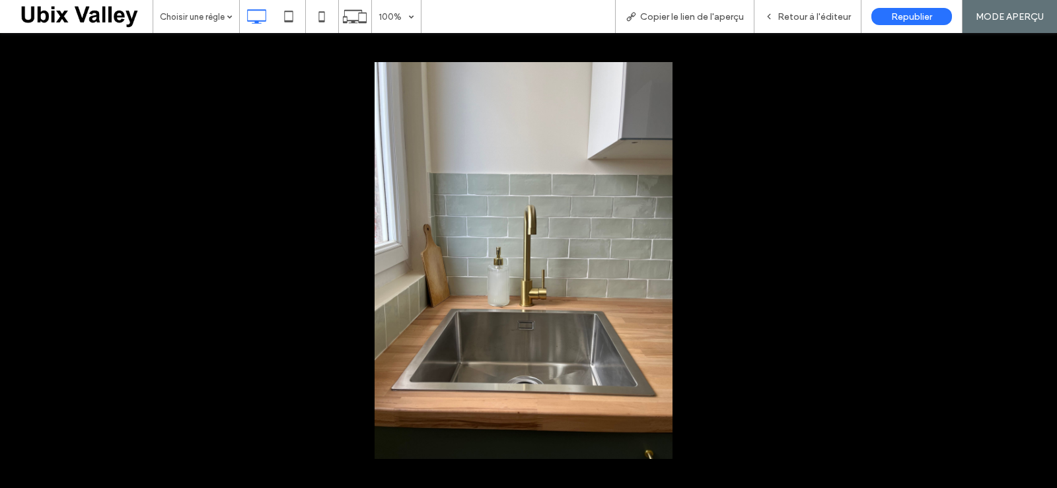
click at [1031, 254] on button at bounding box center [1034, 261] width 46 height 66
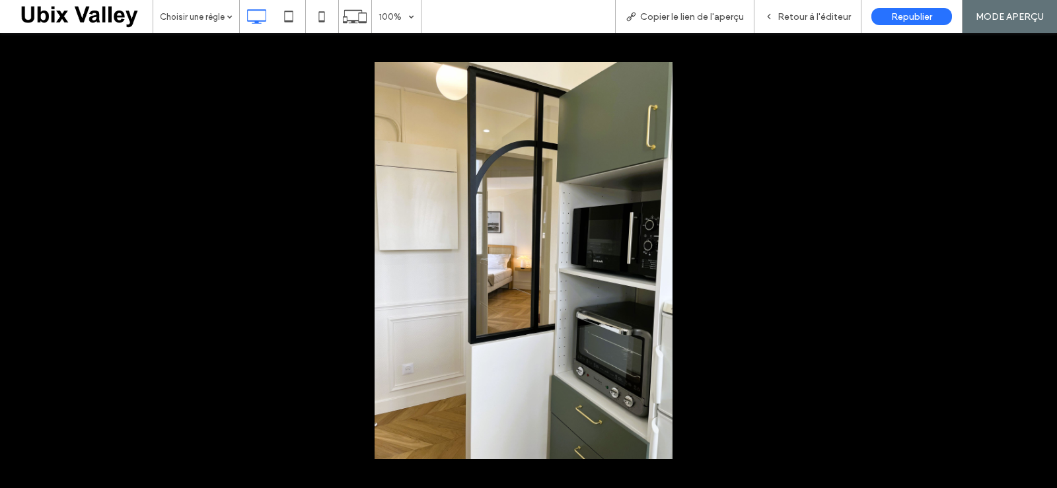
click at [1031, 254] on button at bounding box center [1034, 261] width 46 height 66
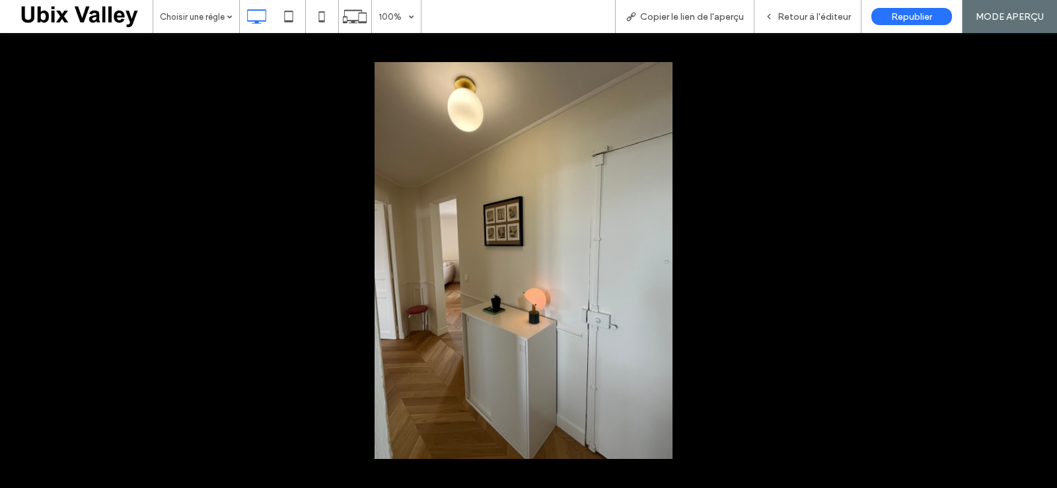
click at [1031, 254] on button at bounding box center [1034, 261] width 46 height 66
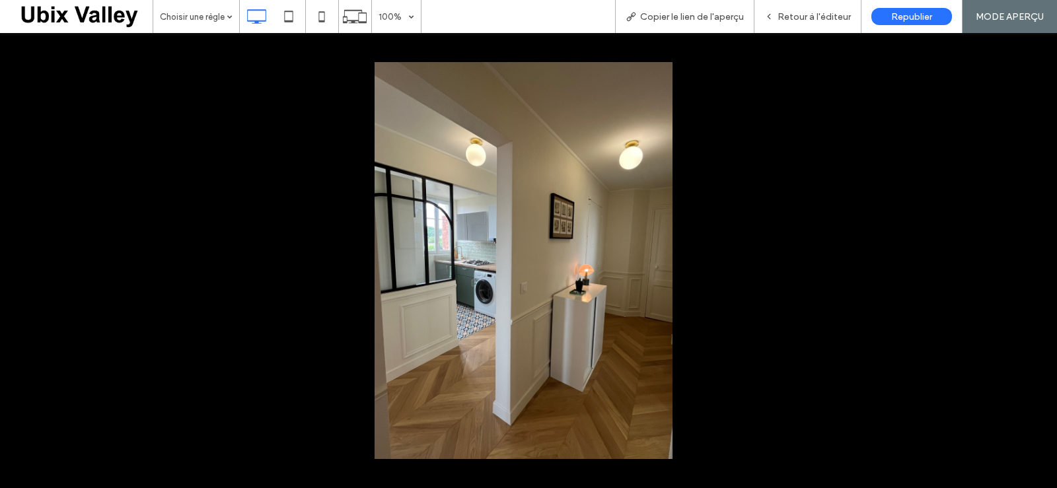
click at [1031, 254] on button at bounding box center [1034, 261] width 46 height 66
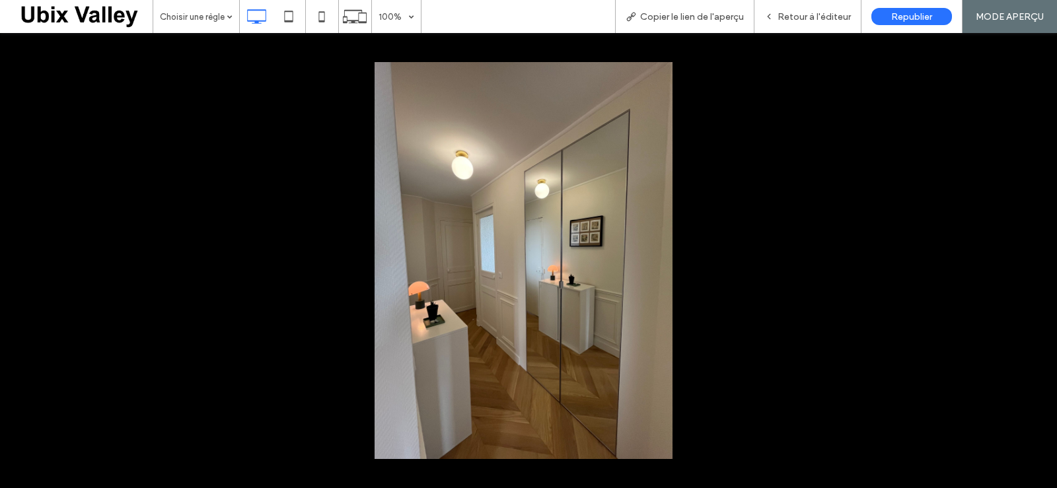
click at [1031, 254] on button at bounding box center [1034, 261] width 46 height 66
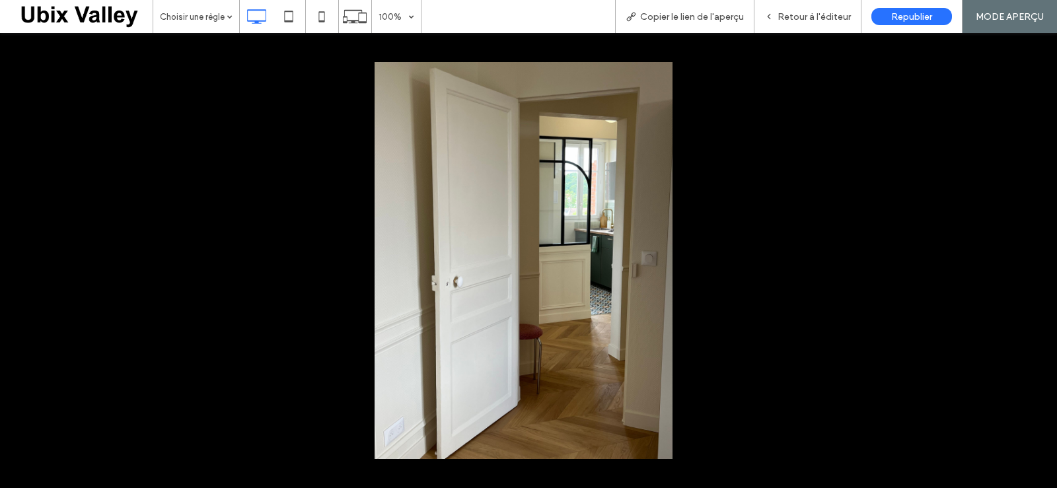
click at [1031, 254] on button at bounding box center [1034, 261] width 46 height 66
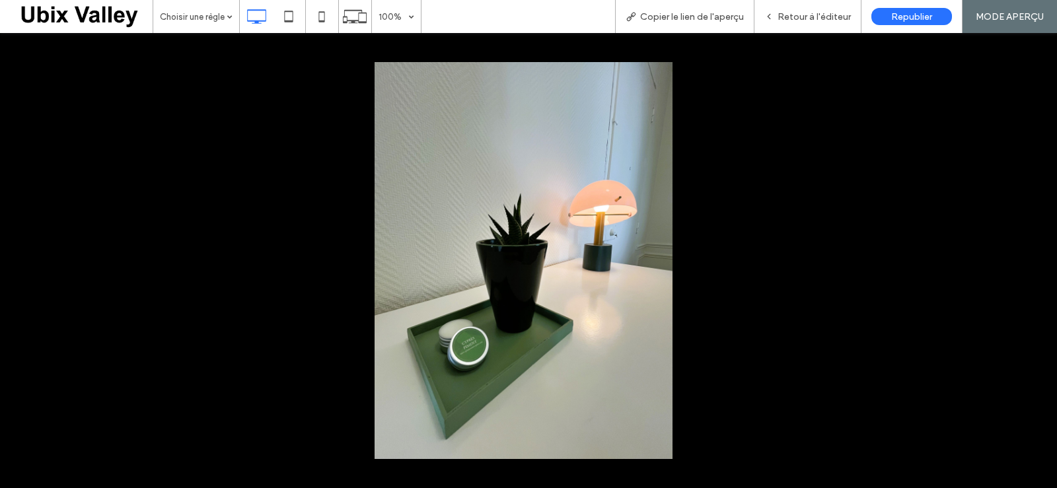
click at [1031, 254] on button at bounding box center [1034, 261] width 46 height 66
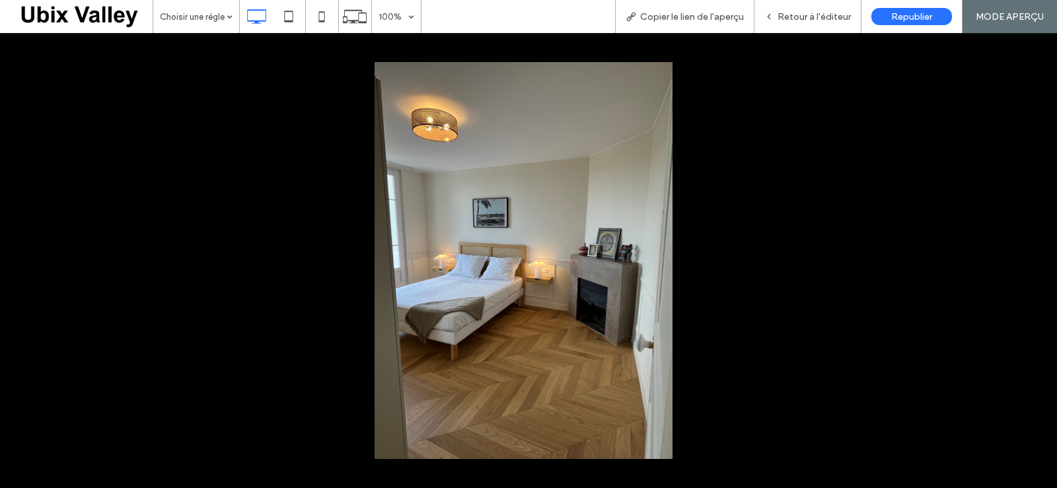
click at [1031, 254] on button at bounding box center [1034, 261] width 46 height 66
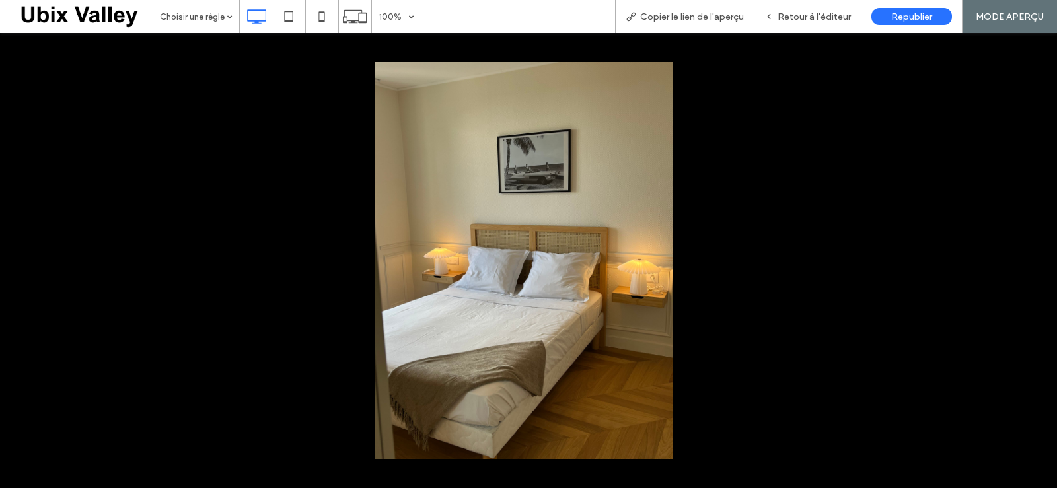
click at [1031, 254] on button at bounding box center [1034, 261] width 46 height 66
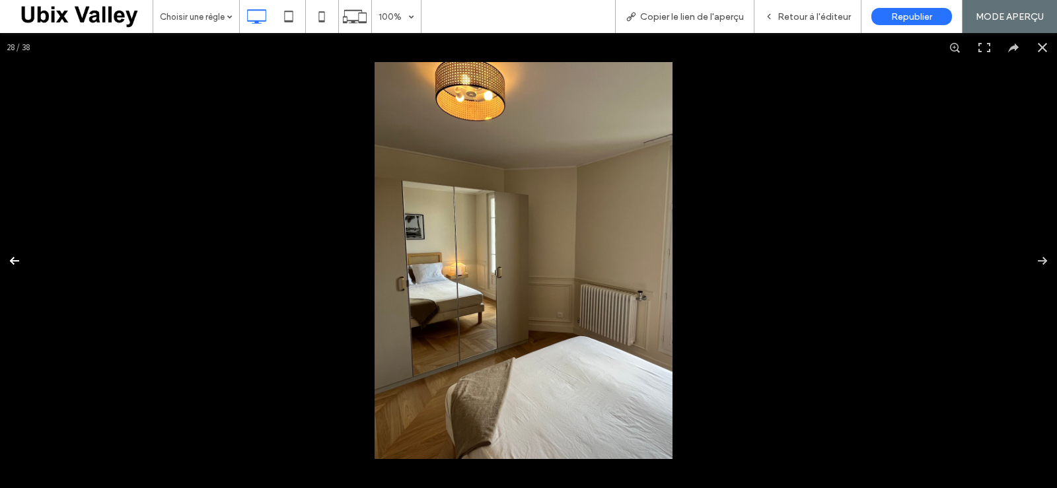
click at [17, 260] on button at bounding box center [23, 261] width 46 height 66
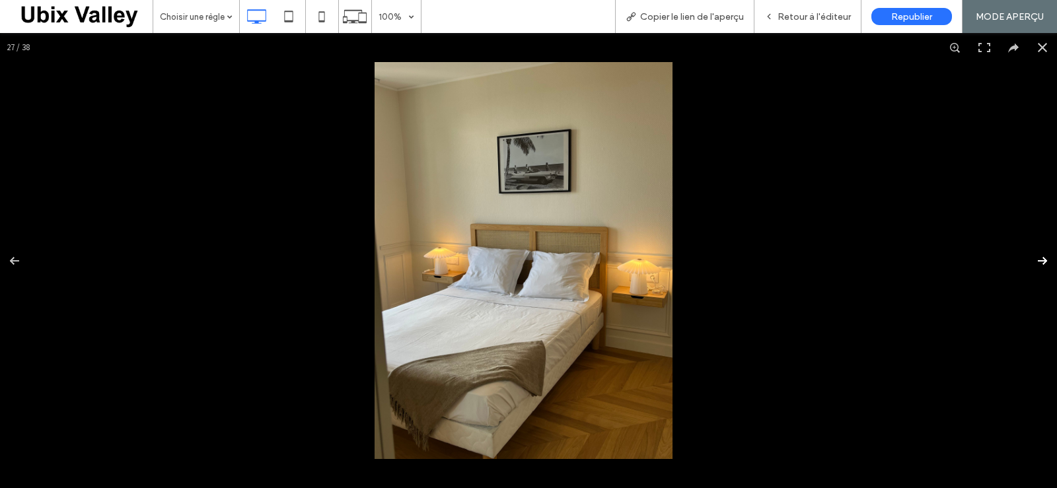
click at [1035, 260] on button at bounding box center [1034, 261] width 46 height 66
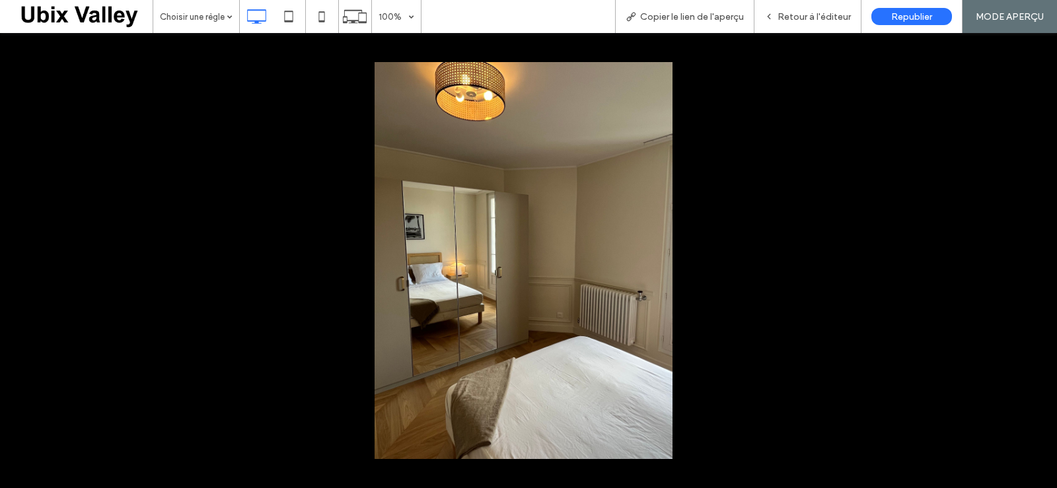
click at [1035, 260] on button at bounding box center [1034, 261] width 46 height 66
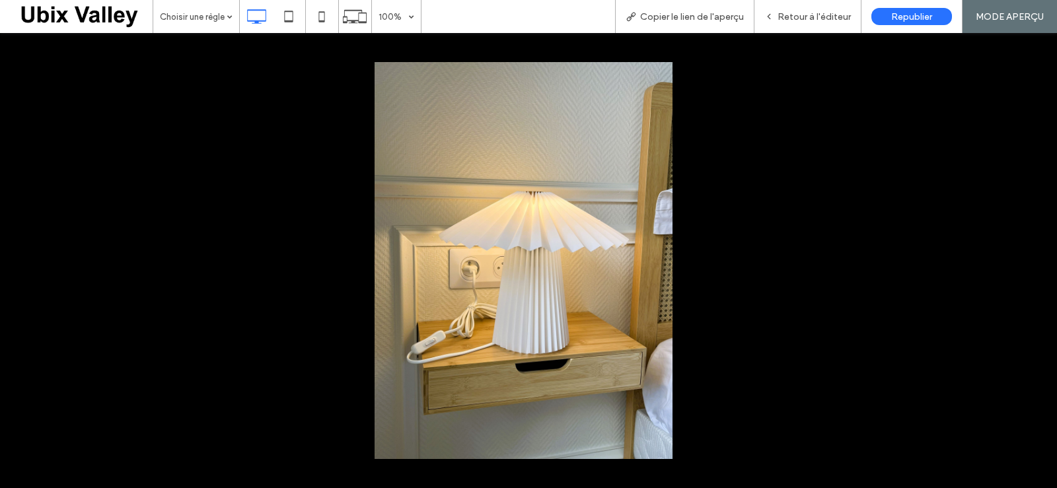
click at [1035, 260] on button at bounding box center [1034, 261] width 46 height 66
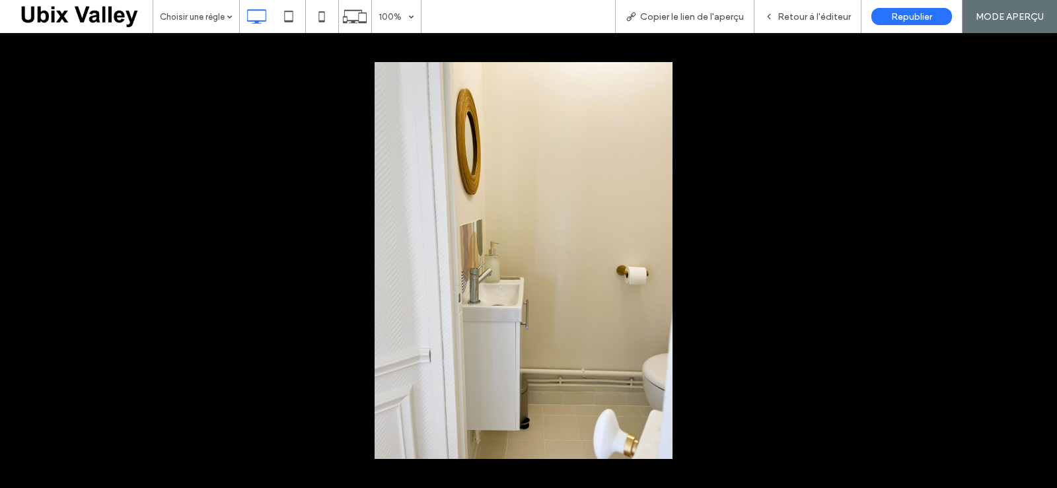
click at [1035, 260] on button at bounding box center [1034, 261] width 46 height 66
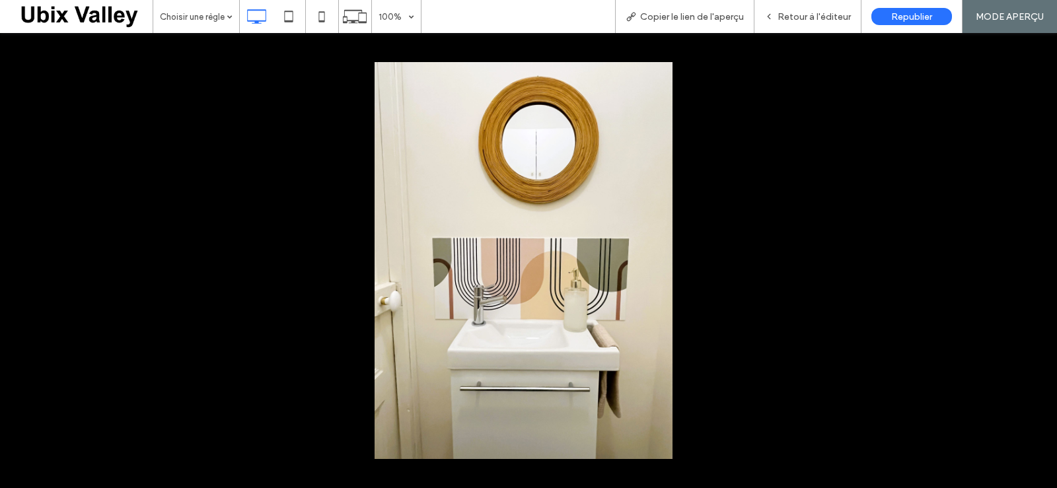
click at [1035, 260] on button at bounding box center [1034, 261] width 46 height 66
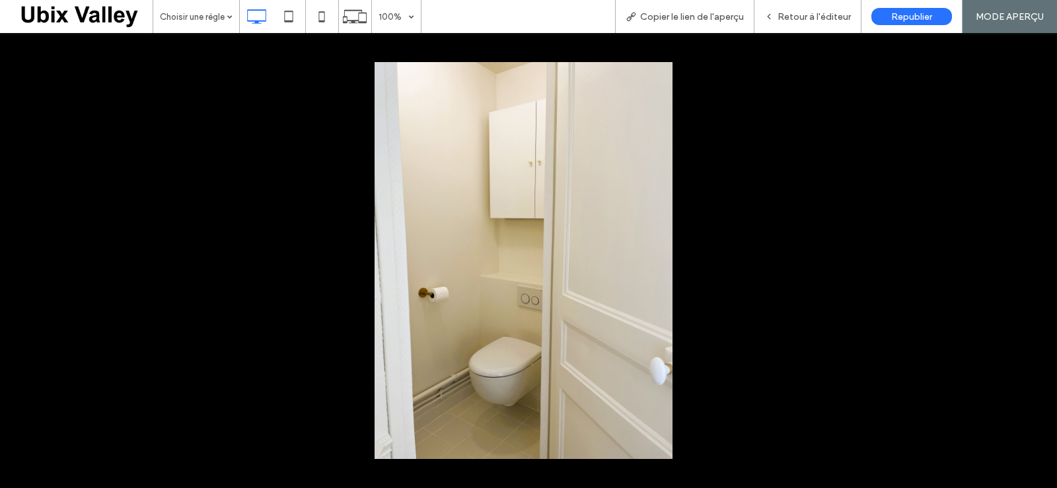
click at [1035, 260] on button at bounding box center [1034, 261] width 46 height 66
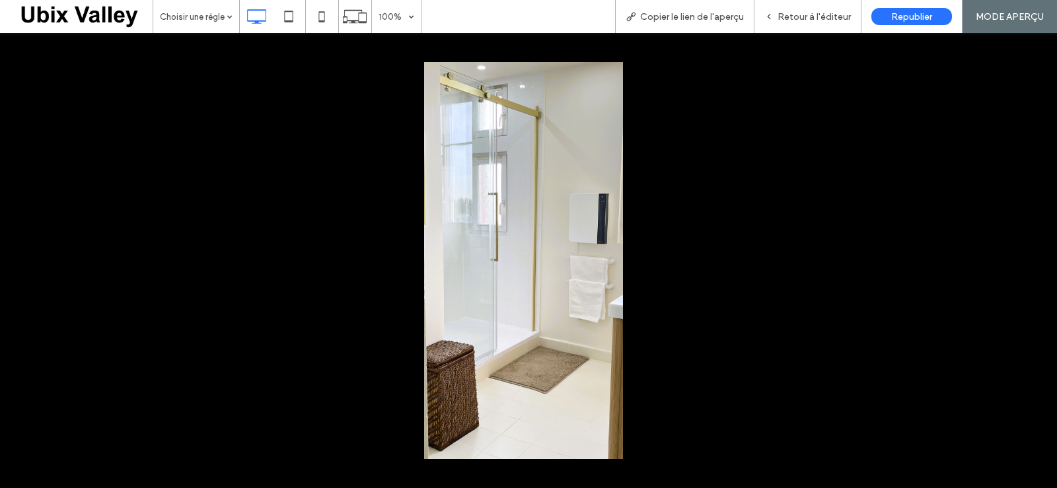
click at [1035, 260] on button at bounding box center [1034, 261] width 46 height 66
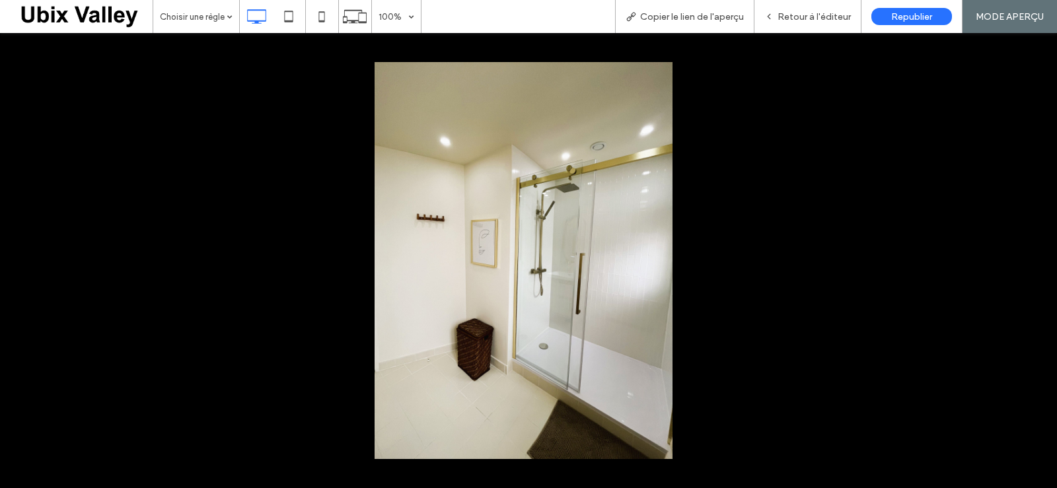
click at [1035, 260] on button at bounding box center [1034, 261] width 46 height 66
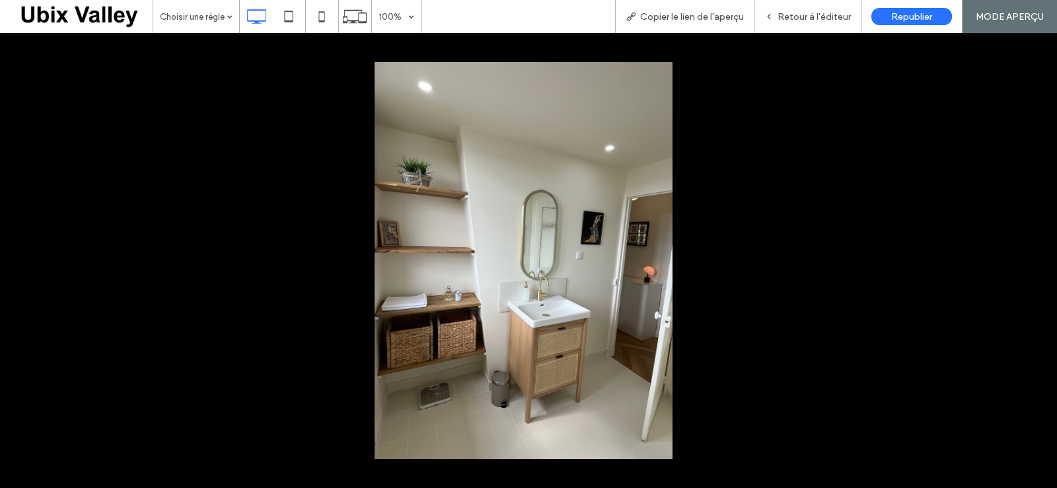
click at [1035, 260] on button at bounding box center [1034, 261] width 46 height 66
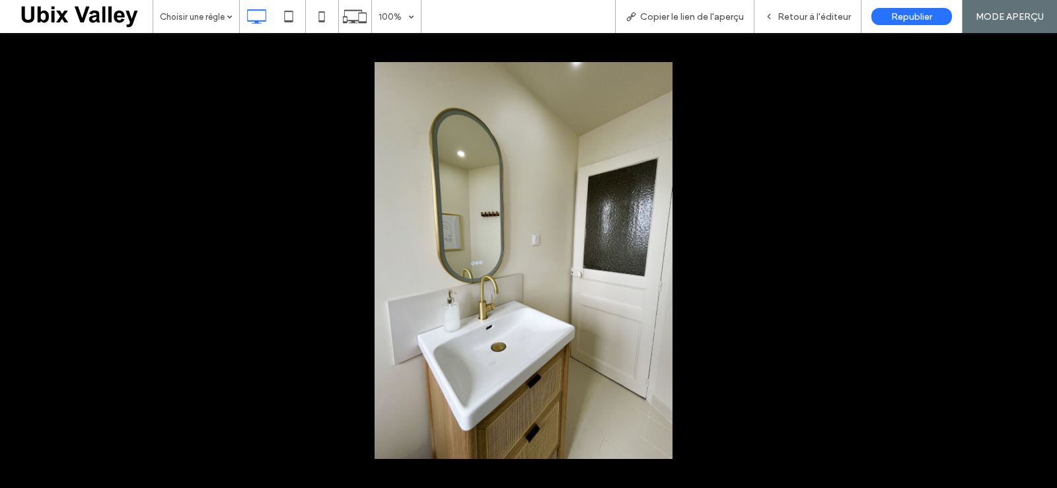
click at [1035, 260] on button at bounding box center [1034, 261] width 46 height 66
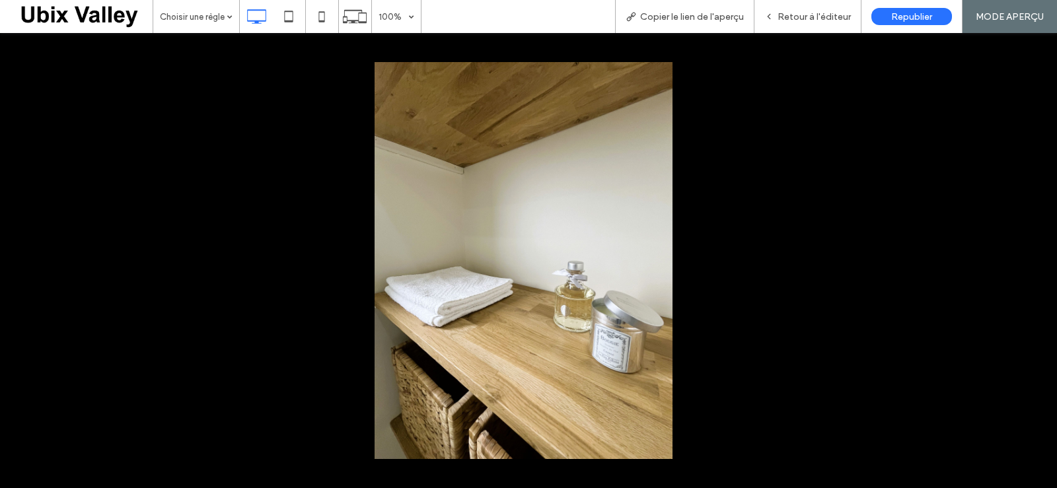
click at [1035, 260] on button at bounding box center [1034, 261] width 46 height 66
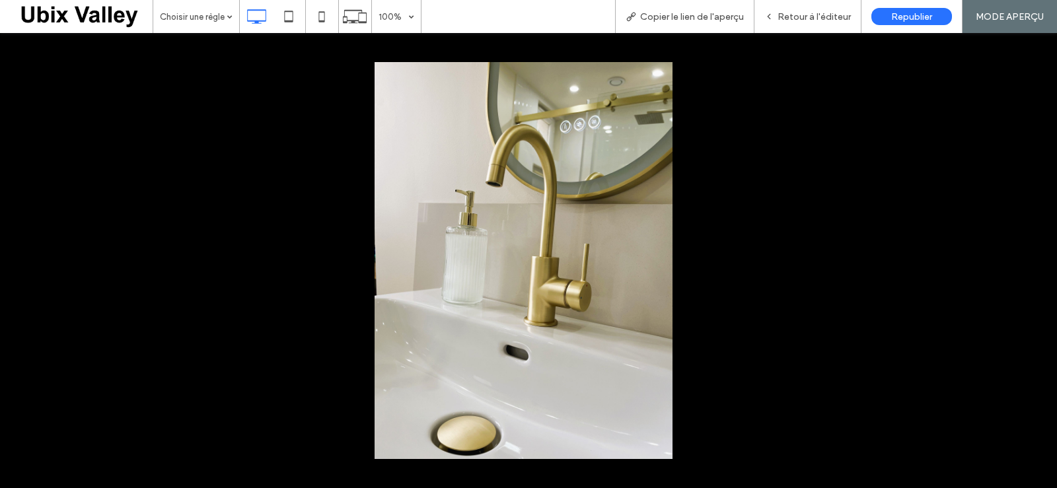
click at [1035, 260] on button at bounding box center [1034, 261] width 46 height 66
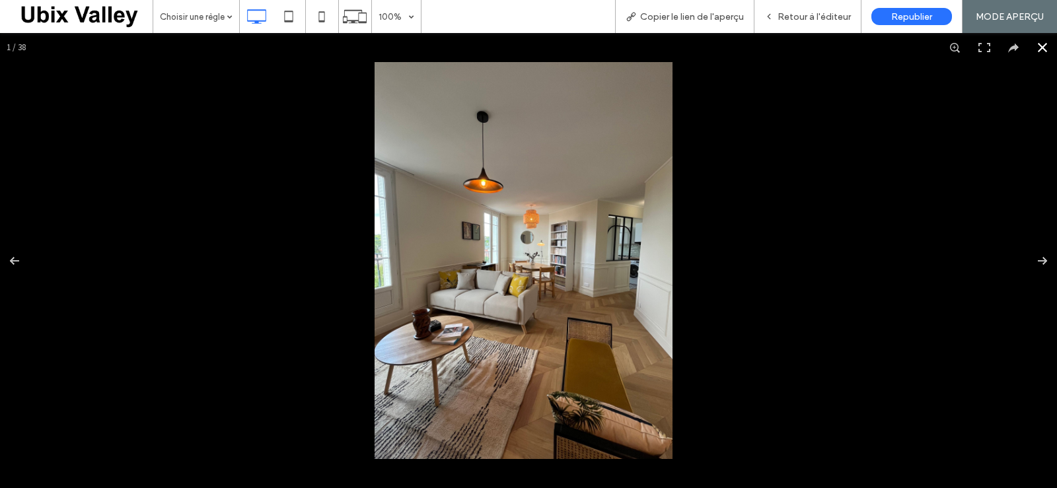
click at [1036, 47] on button at bounding box center [1042, 47] width 29 height 29
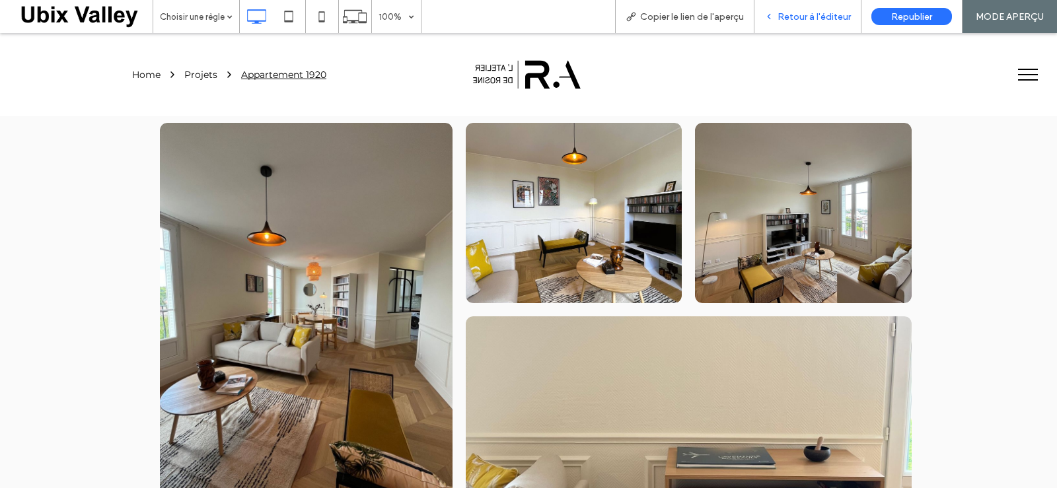
click at [823, 16] on span "Retour à l'éditeur" at bounding box center [814, 16] width 73 height 11
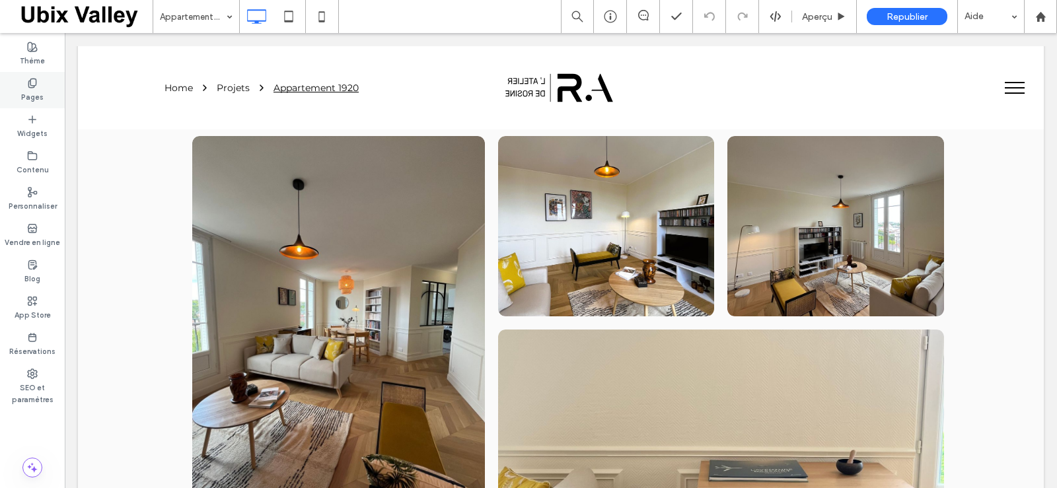
click at [34, 94] on label "Pages" at bounding box center [32, 96] width 22 height 15
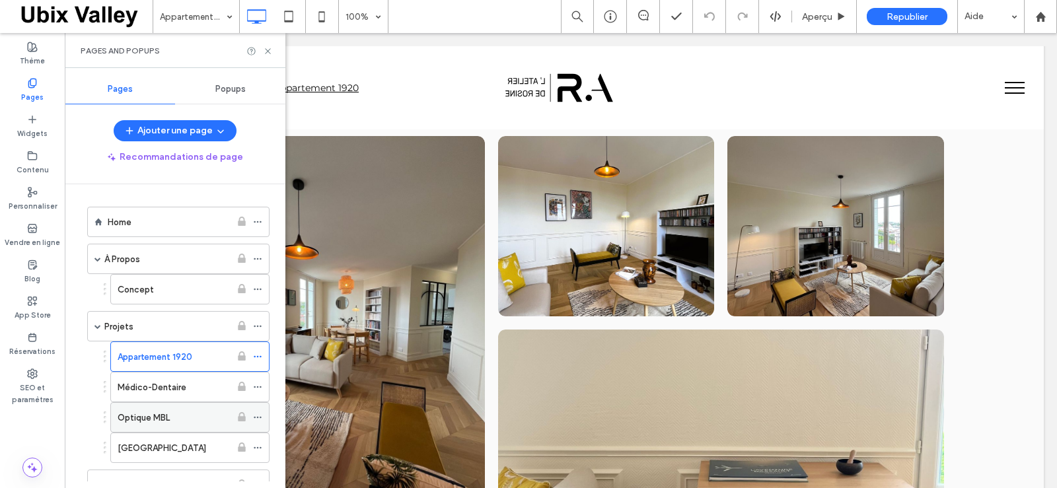
click at [157, 418] on label "Optique MBL" at bounding box center [144, 417] width 52 height 23
click at [266, 49] on use at bounding box center [267, 50] width 5 height 5
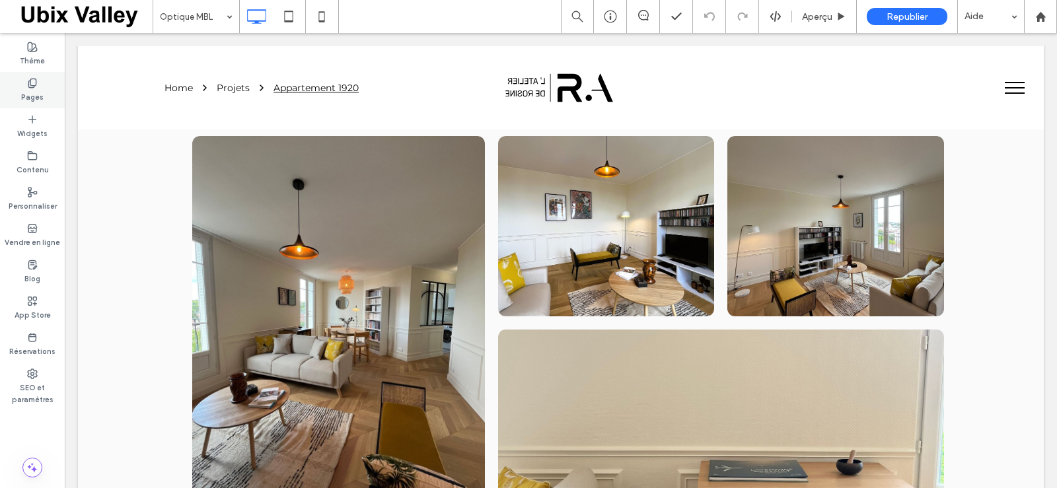
click at [32, 87] on icon at bounding box center [32, 83] width 11 height 11
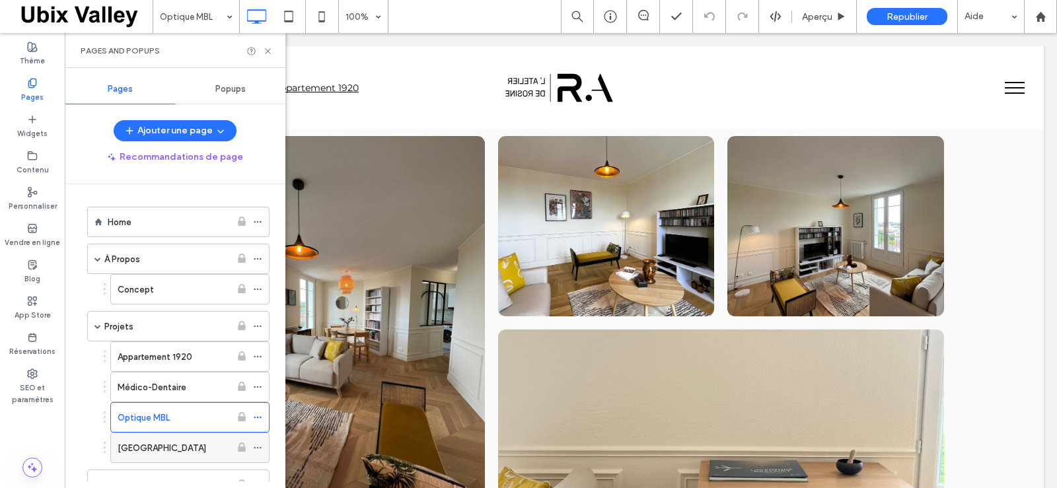
click at [173, 448] on label "Villa du Plessis" at bounding box center [162, 448] width 89 height 23
click at [267, 50] on use at bounding box center [267, 50] width 5 height 5
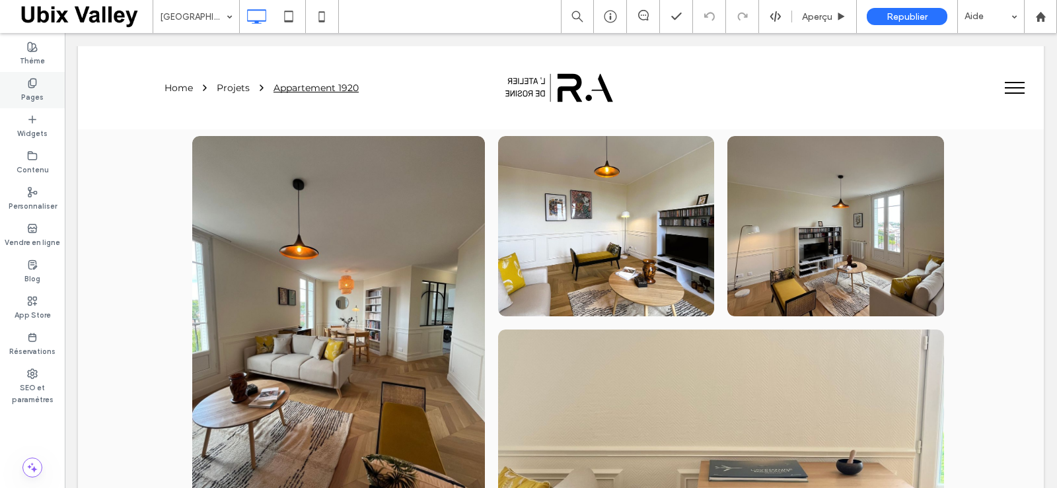
click at [28, 84] on use at bounding box center [31, 83] width 7 height 9
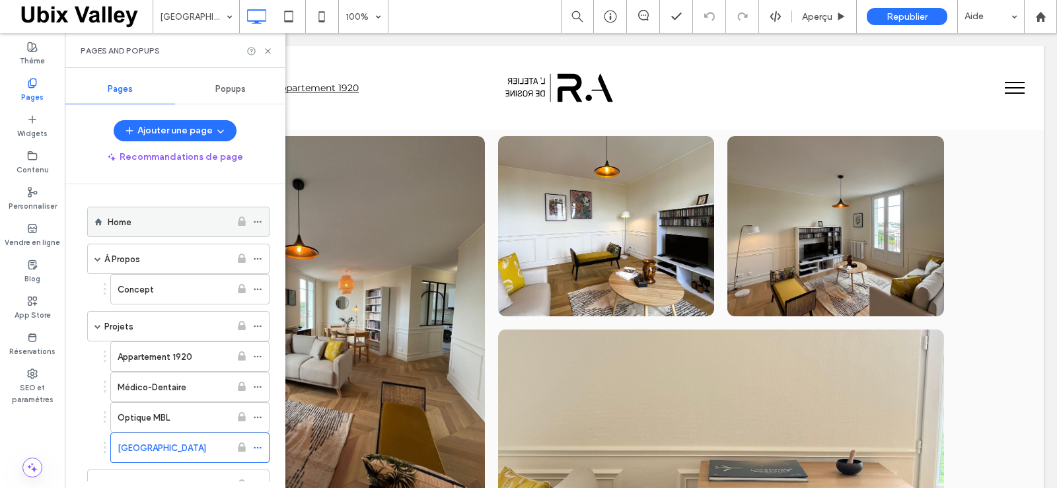
click at [188, 221] on div "Home" at bounding box center [169, 222] width 123 height 14
click at [268, 50] on use at bounding box center [267, 50] width 5 height 5
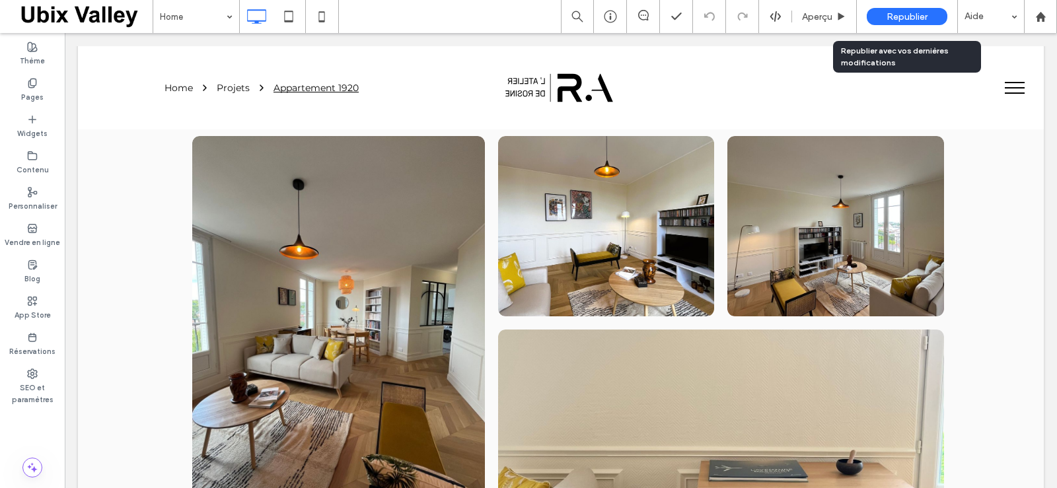
click at [912, 18] on span "Republier" at bounding box center [907, 16] width 41 height 11
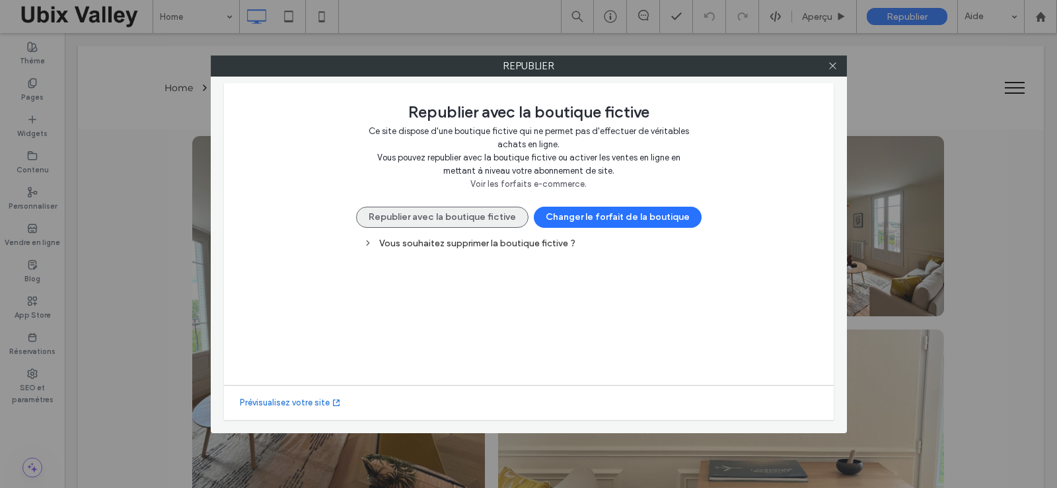
click at [464, 215] on button "Republier avec la boutique fictive" at bounding box center [442, 217] width 172 height 21
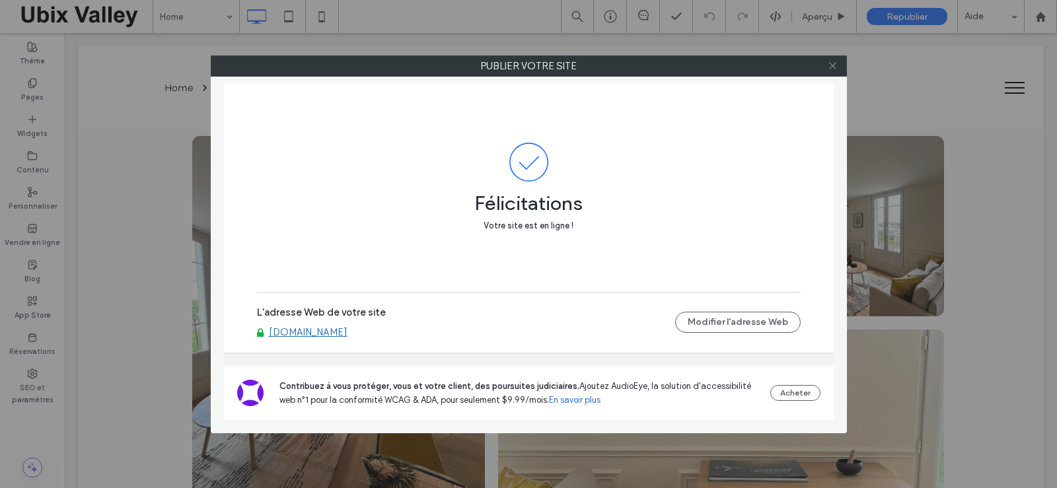
click at [834, 67] on icon at bounding box center [833, 66] width 10 height 10
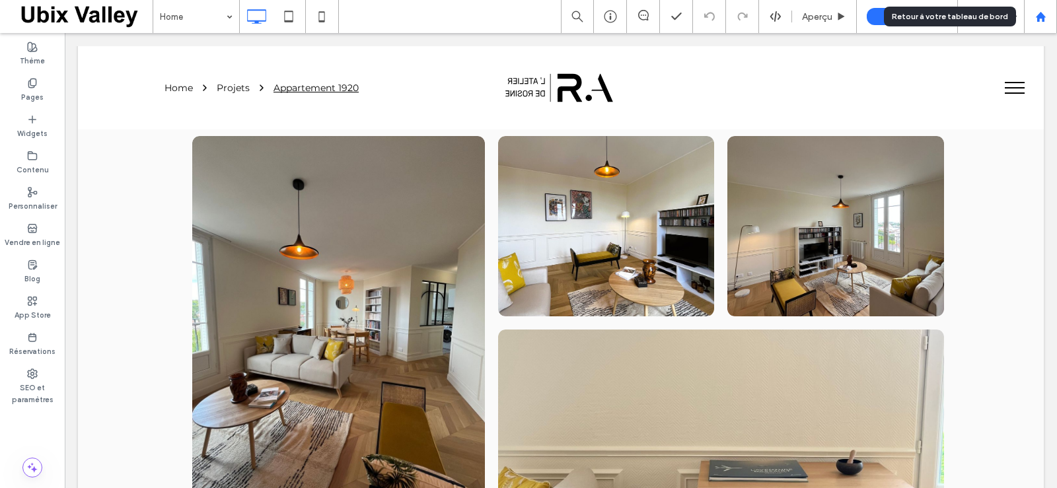
click at [1041, 19] on icon at bounding box center [1040, 16] width 11 height 11
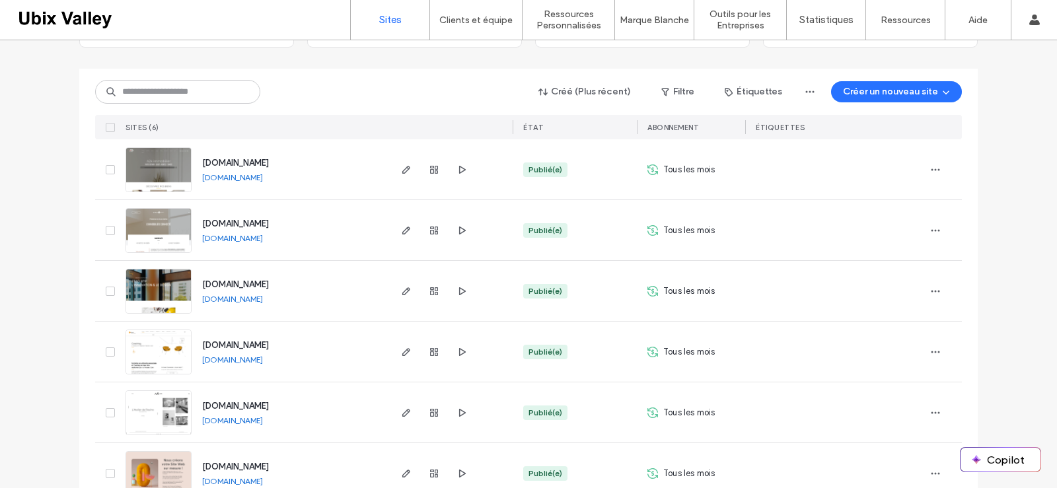
scroll to position [153, 0]
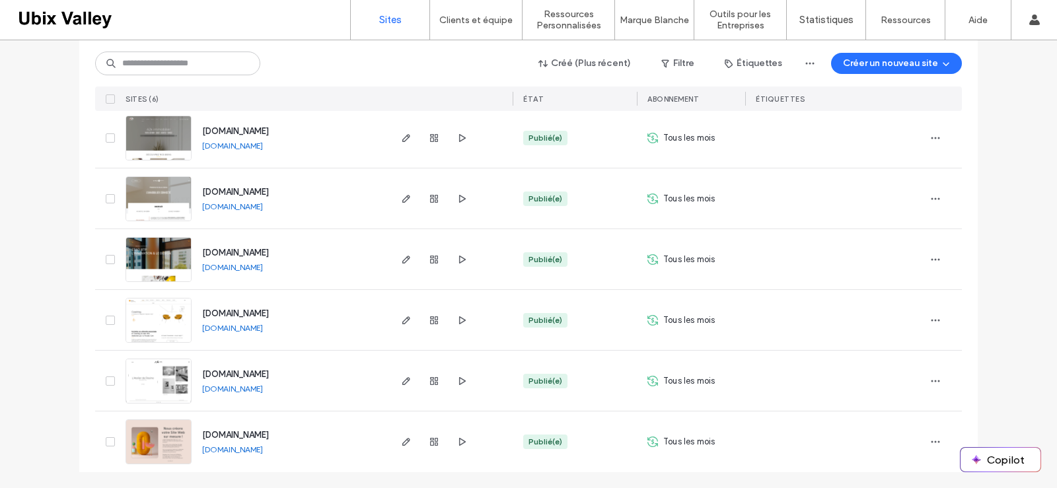
click at [140, 445] on img at bounding box center [158, 465] width 65 height 90
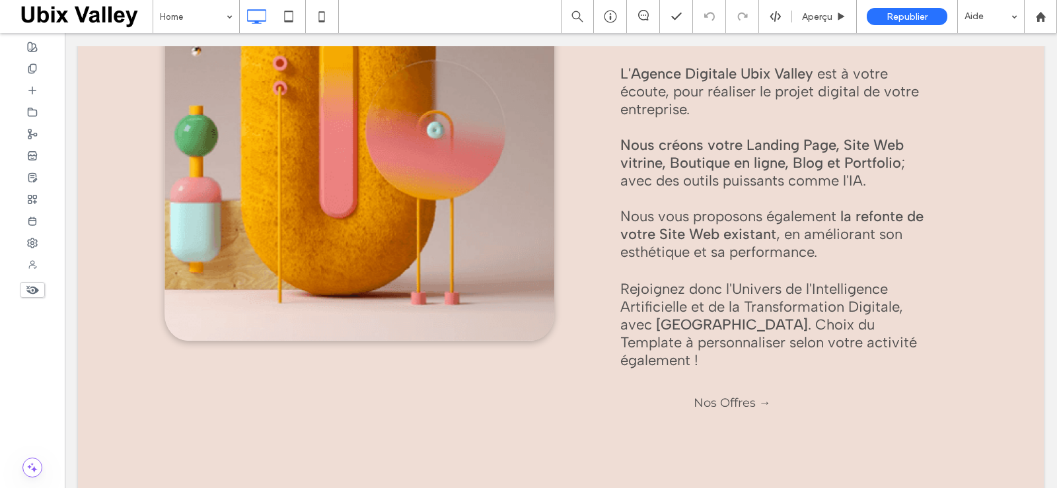
scroll to position [263, 0]
click at [1039, 16] on use at bounding box center [1040, 16] width 10 height 10
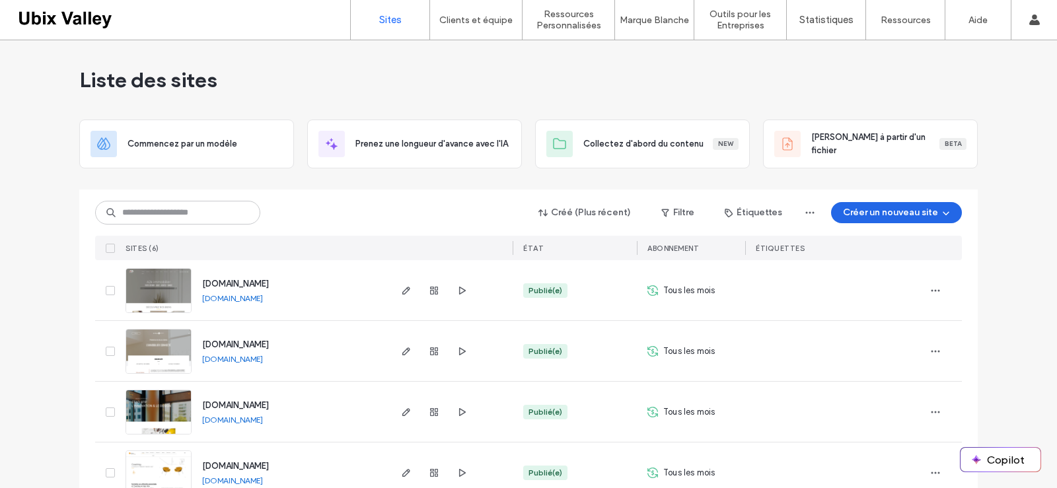
click at [922, 212] on button "Créer un nouveau site" at bounding box center [896, 212] width 131 height 21
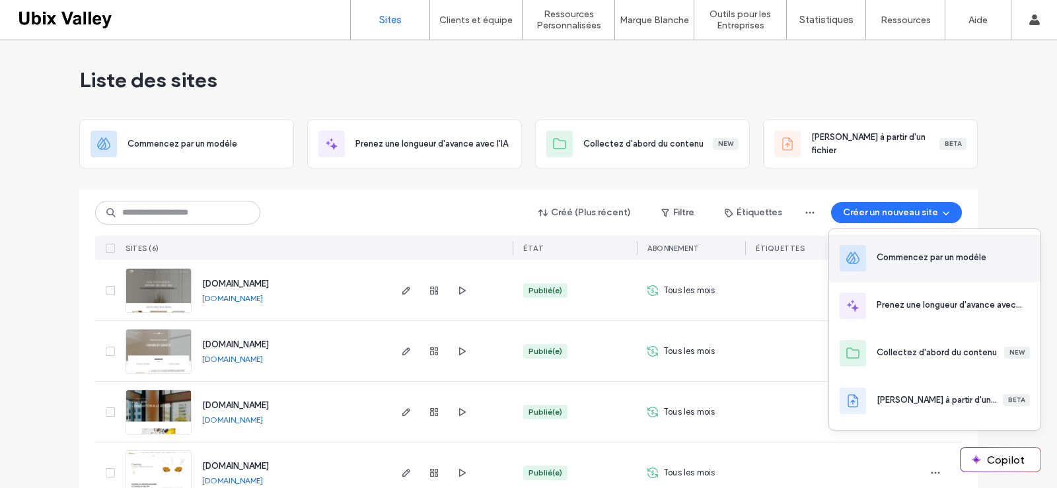
click at [921, 258] on div "Commencez par un modèle" at bounding box center [932, 257] width 110 height 13
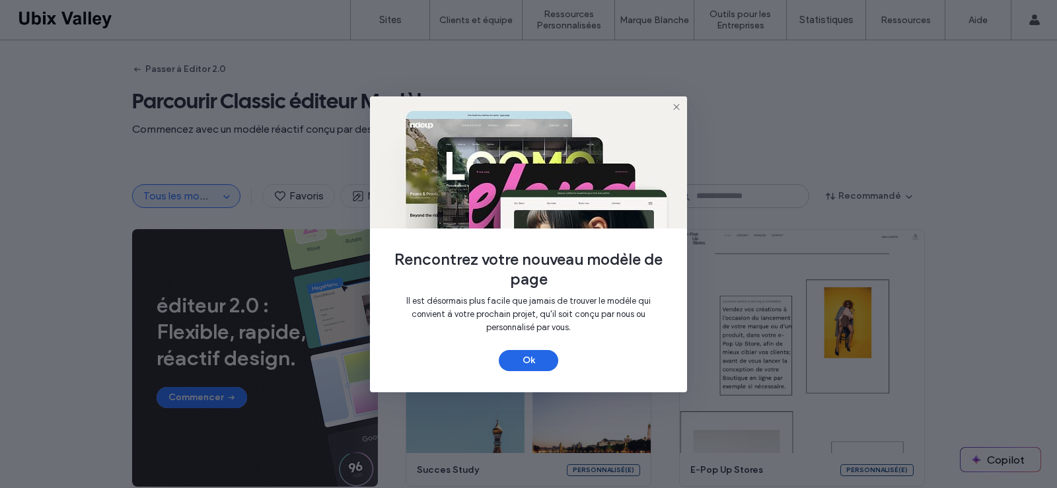
click at [533, 359] on button "Ok" at bounding box center [528, 360] width 59 height 21
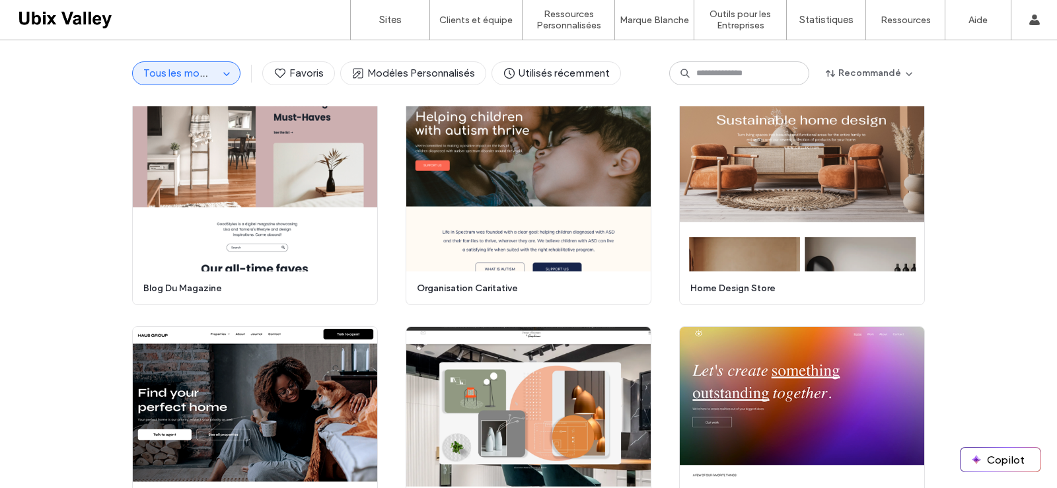
scroll to position [2559, 0]
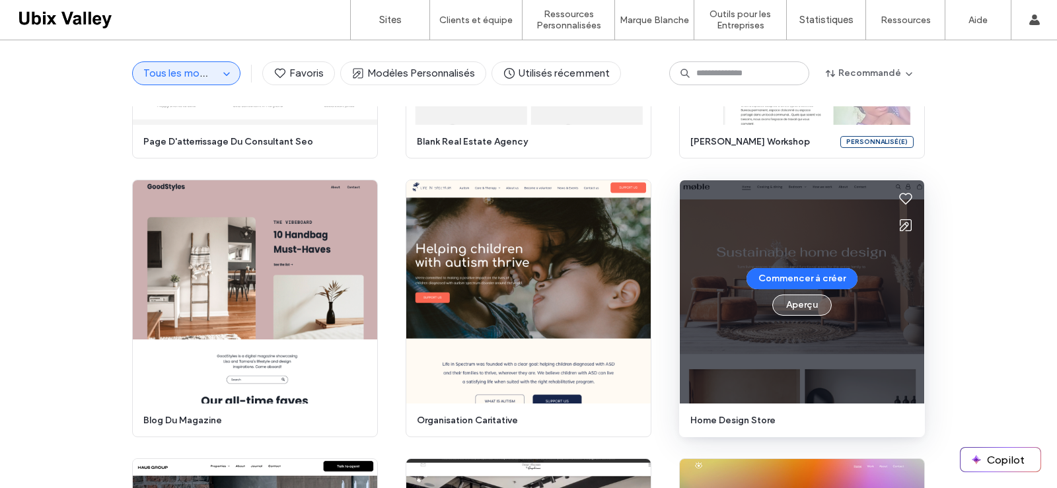
click at [800, 307] on button "Aperçu" at bounding box center [801, 305] width 59 height 21
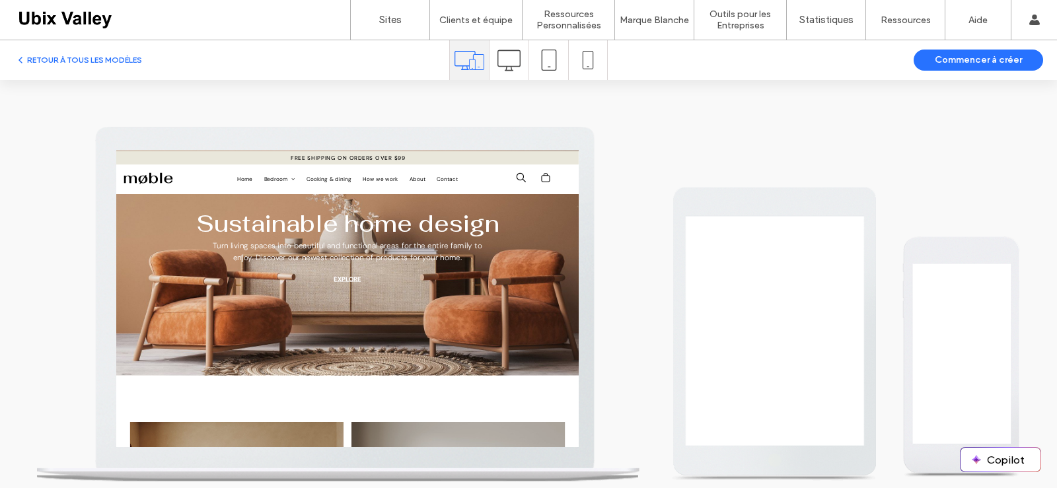
scroll to position [0, 0]
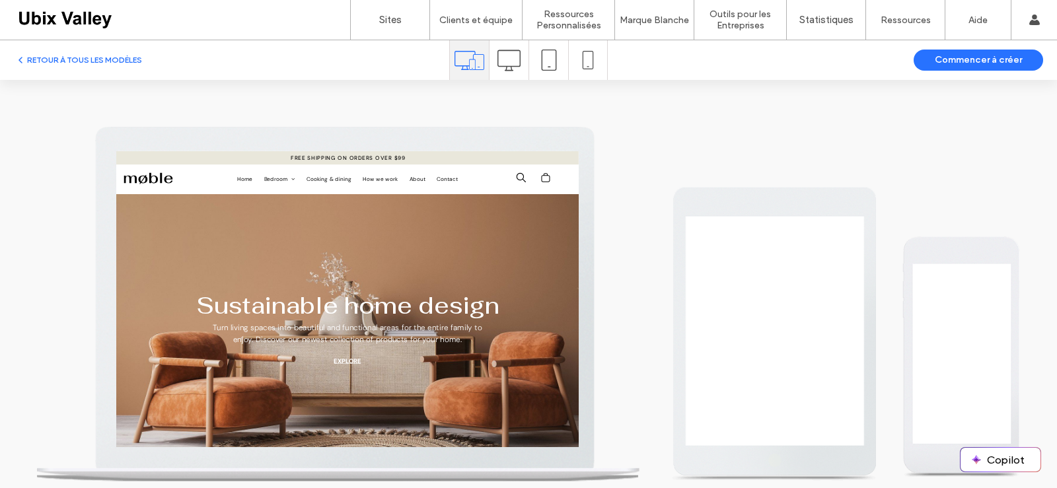
click at [509, 59] on icon at bounding box center [508, 60] width 23 height 23
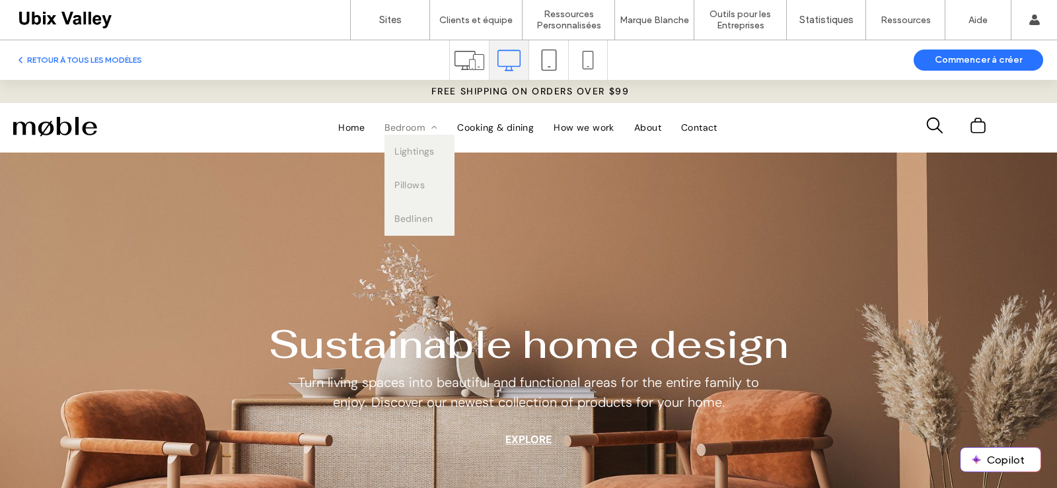
click at [407, 128] on span "Bedroom" at bounding box center [411, 128] width 53 height 14
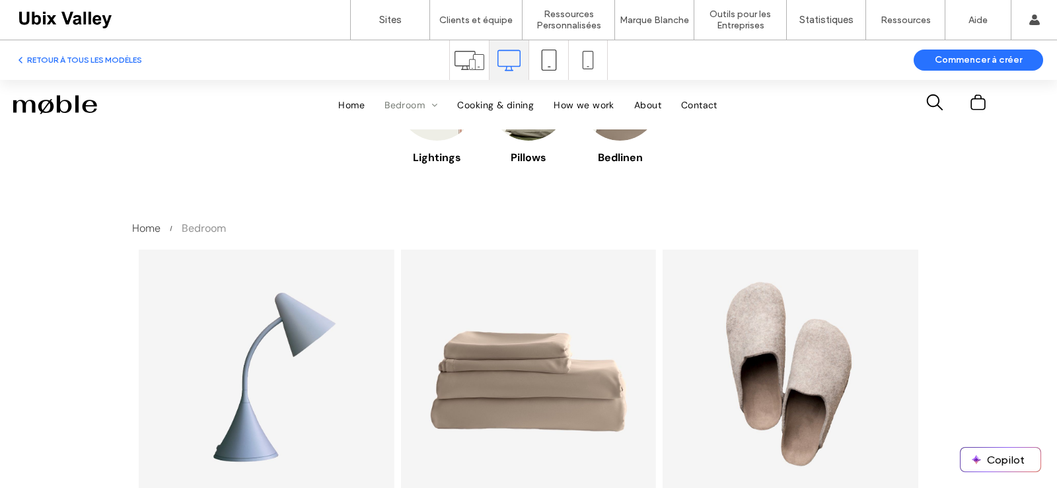
scroll to position [264, 0]
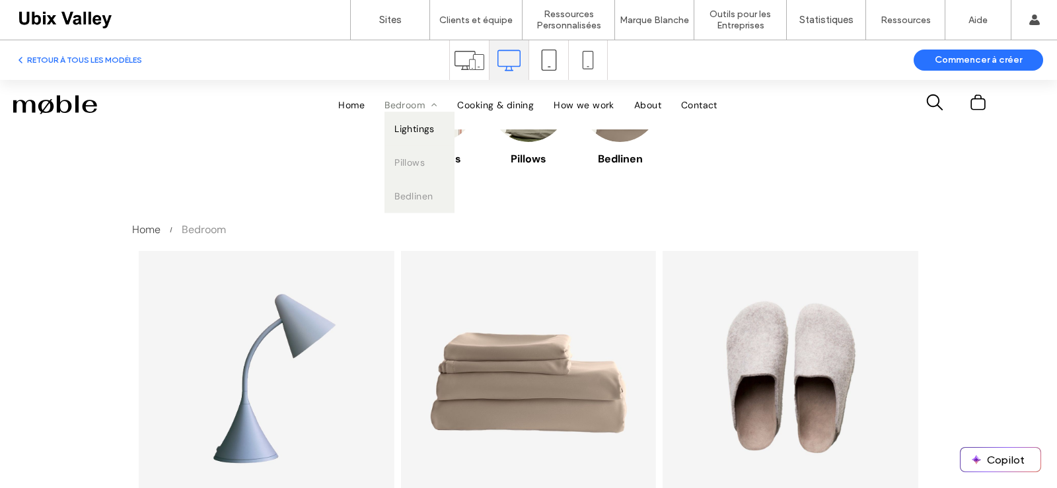
click at [414, 131] on span "Lightings" at bounding box center [414, 129] width 40 height 14
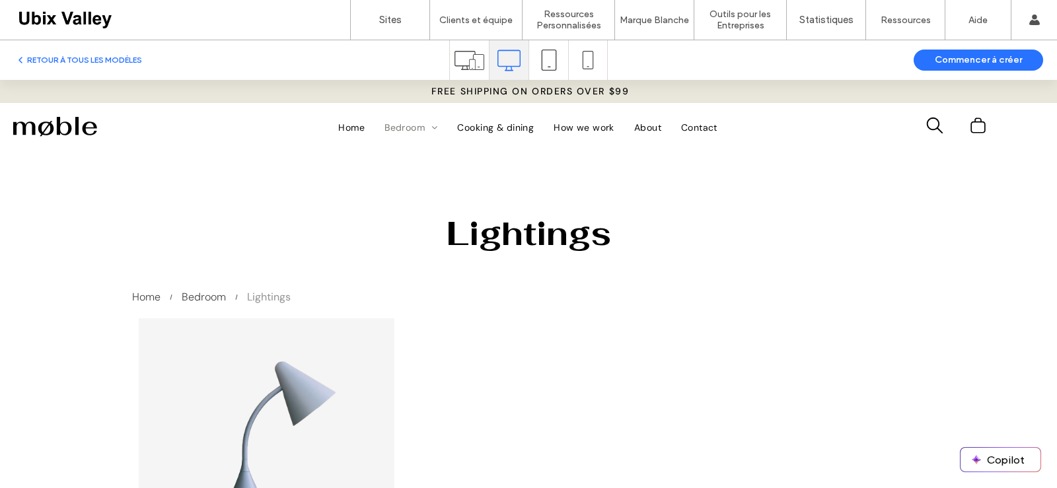
scroll to position [0, 0]
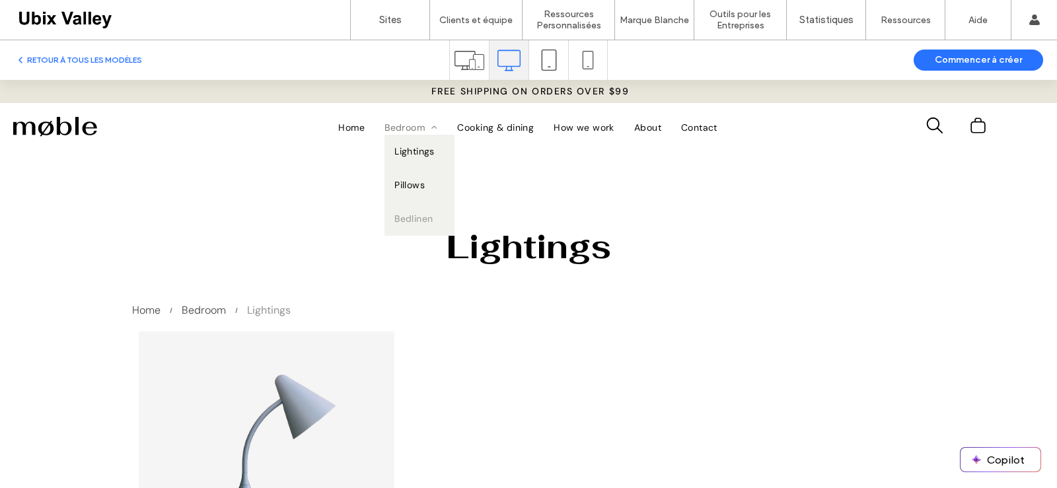
click at [408, 184] on span "Pillows" at bounding box center [409, 185] width 30 height 14
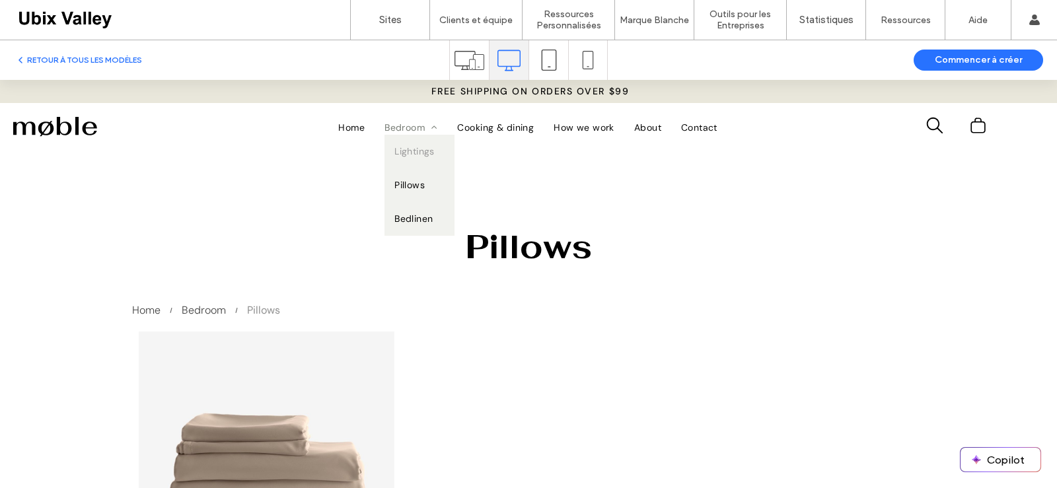
click at [412, 217] on span "Bedlinen" at bounding box center [413, 219] width 38 height 14
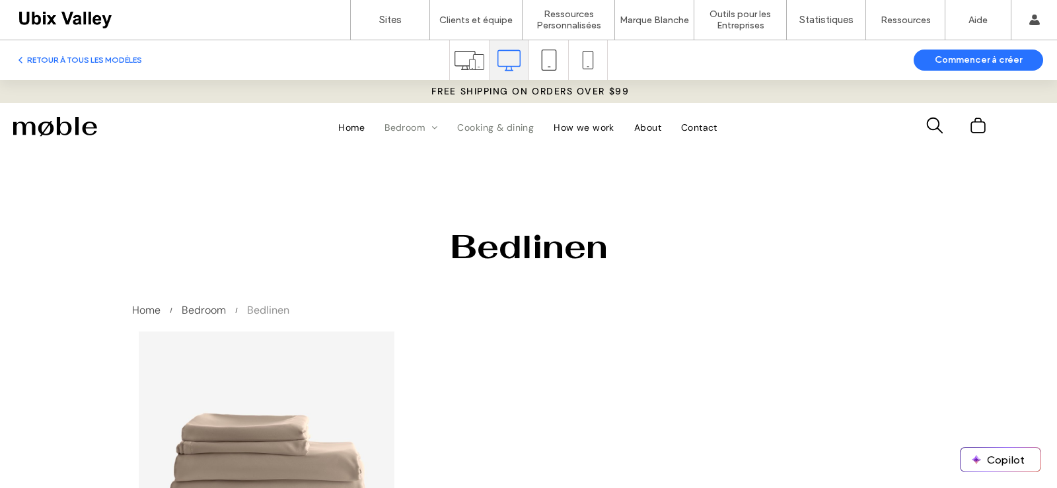
click at [503, 128] on span "Cooking & dining" at bounding box center [495, 128] width 77 height 14
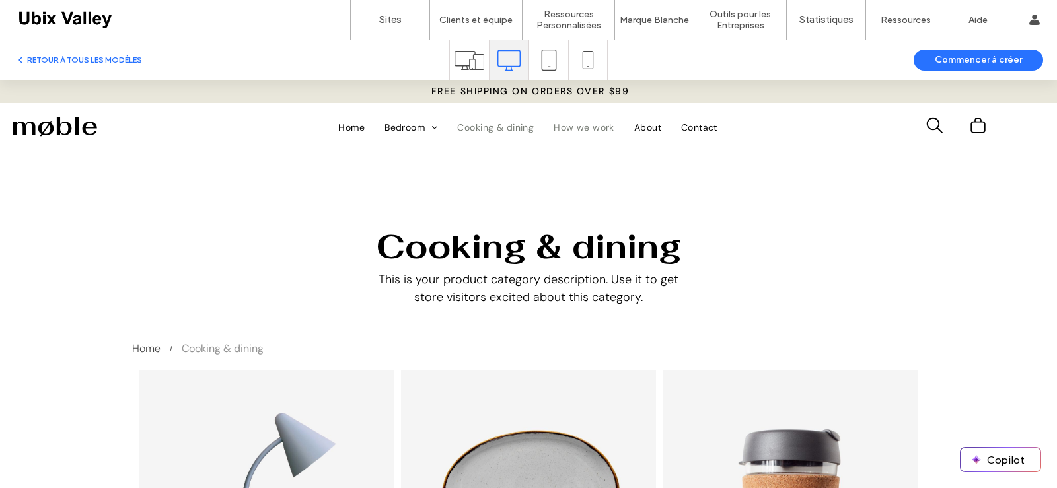
click at [575, 128] on span "How we work" at bounding box center [584, 128] width 61 height 14
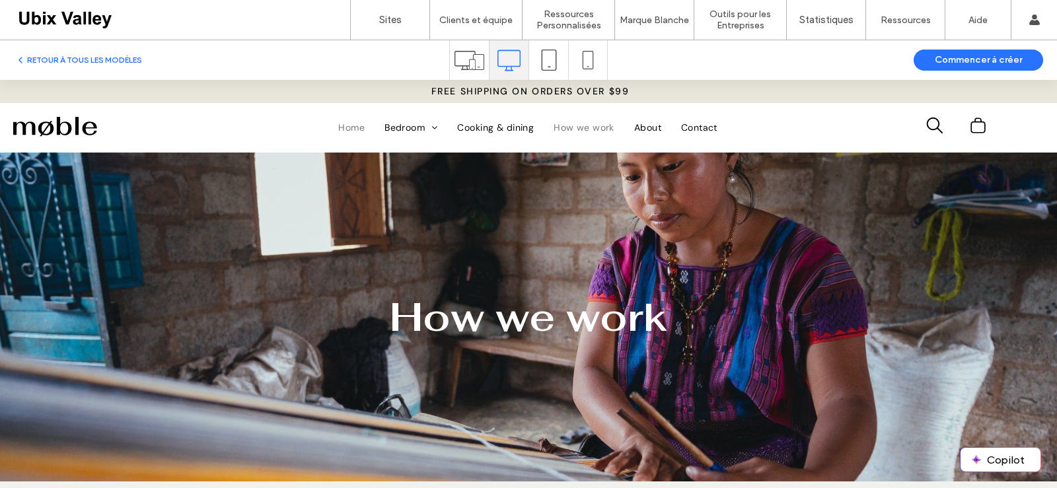
click at [338, 124] on span "Home" at bounding box center [351, 128] width 26 height 14
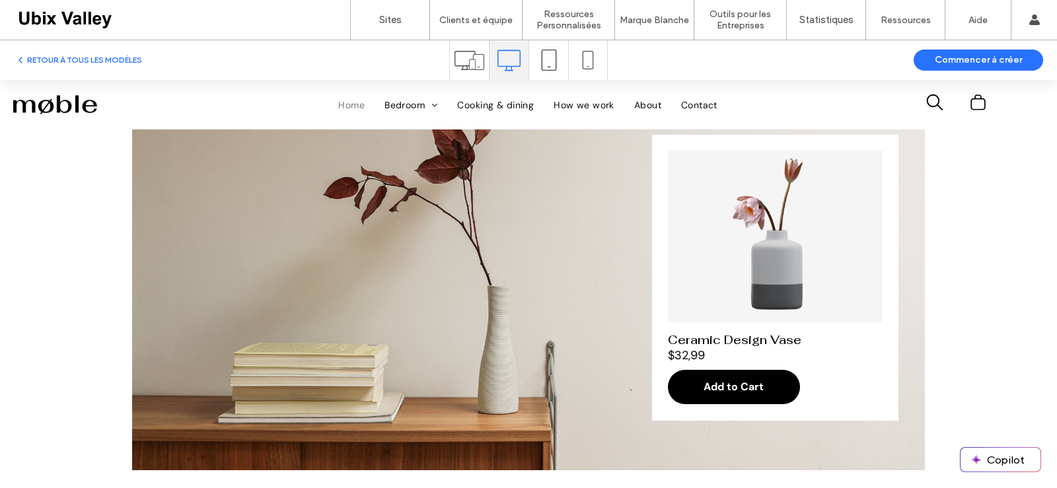
scroll to position [1493, 0]
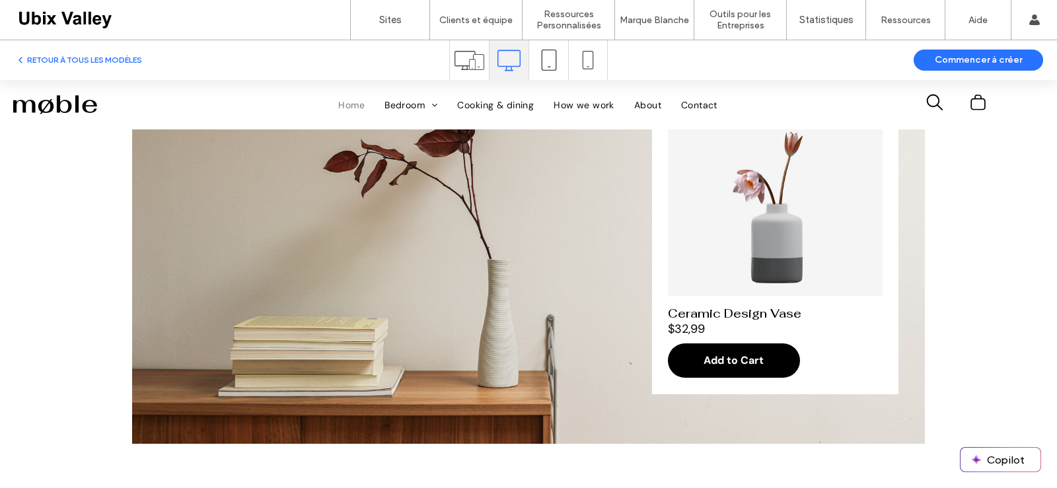
click at [473, 59] on use at bounding box center [470, 60] width 30 height 19
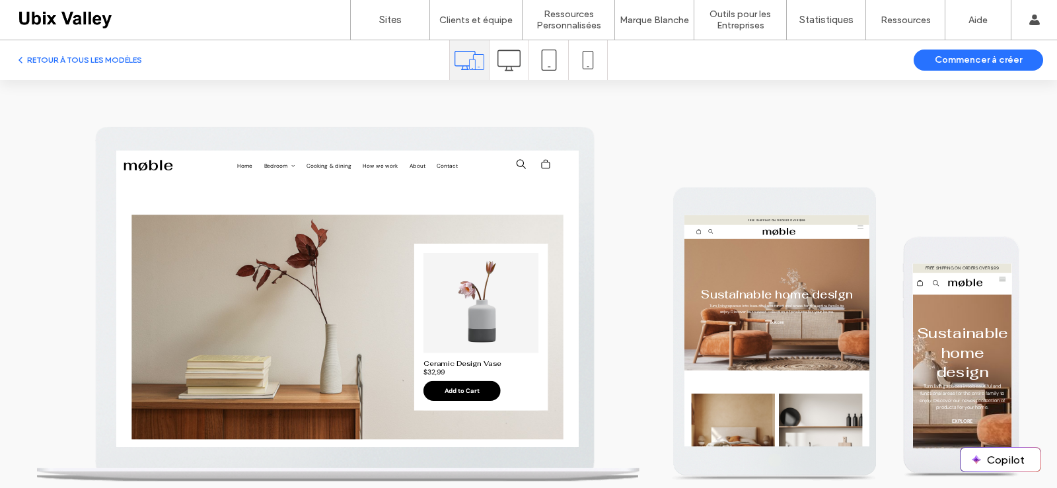
scroll to position [1374, 0]
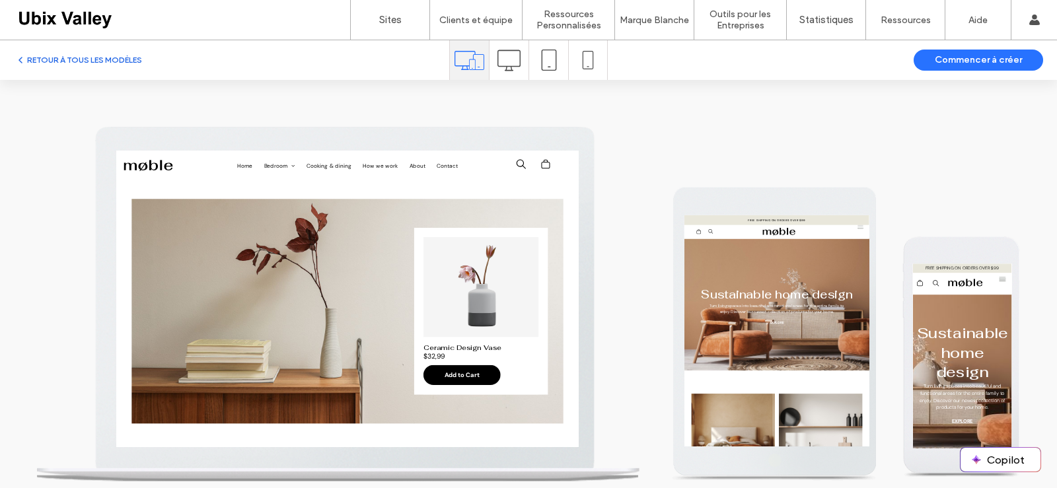
click at [126, 59] on button "RETOUR À TOUS LES MODÈLES" at bounding box center [78, 60] width 127 height 16
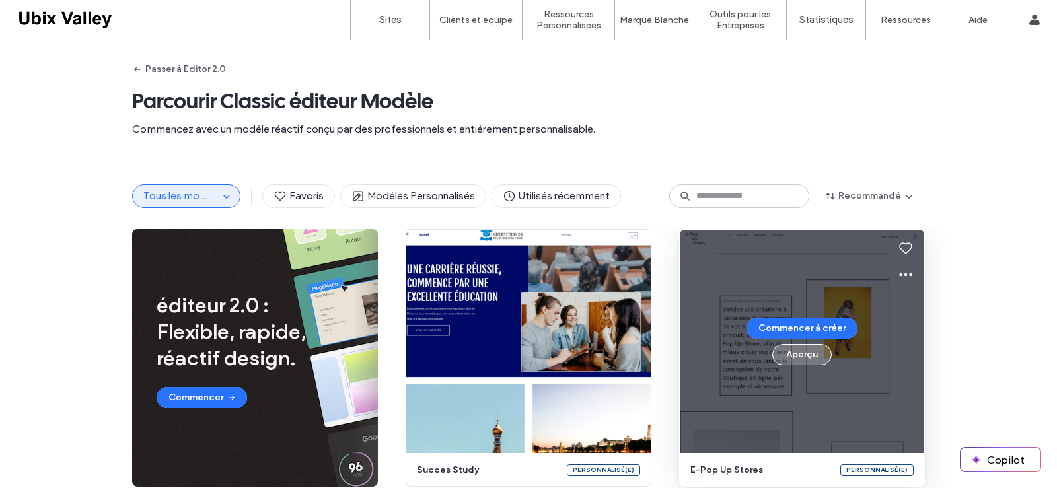
click at [795, 361] on button "Aperçu" at bounding box center [801, 354] width 59 height 21
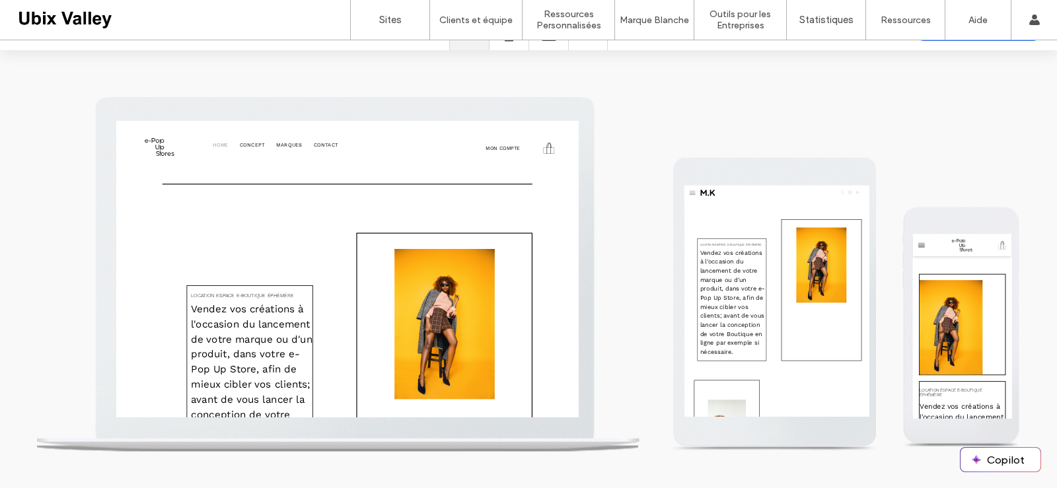
scroll to position [0, 0]
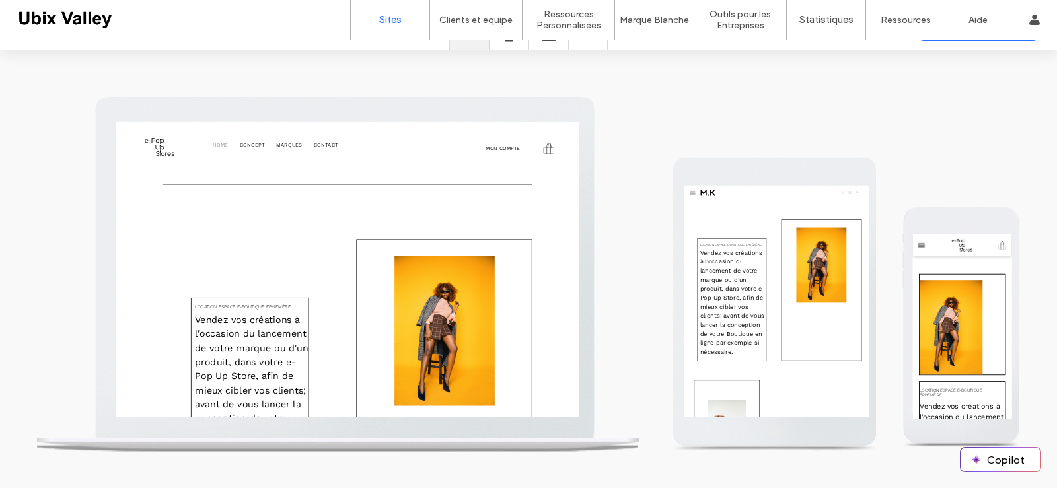
click at [392, 20] on label "Sites" at bounding box center [390, 20] width 22 height 12
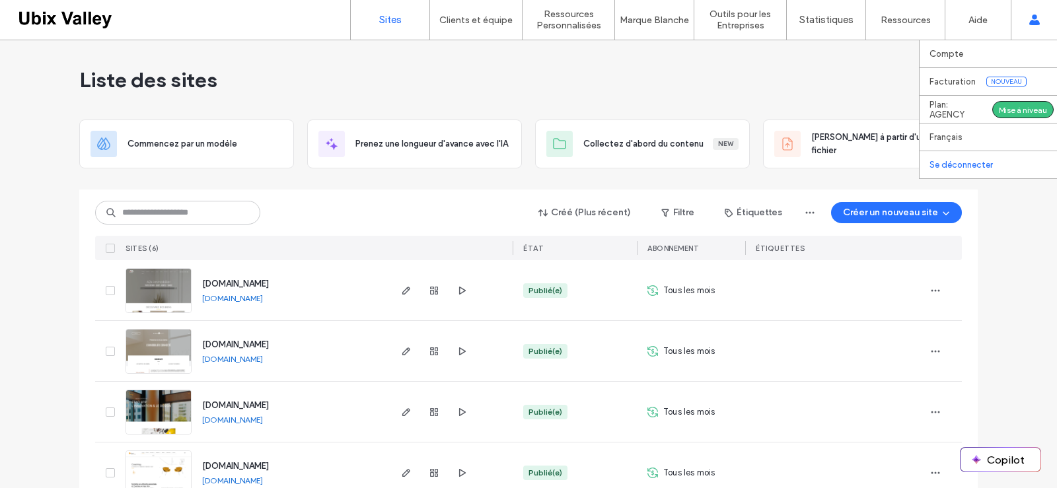
click at [974, 166] on label "Se déconnecter" at bounding box center [961, 165] width 63 height 10
